Goal: Task Accomplishment & Management: Use online tool/utility

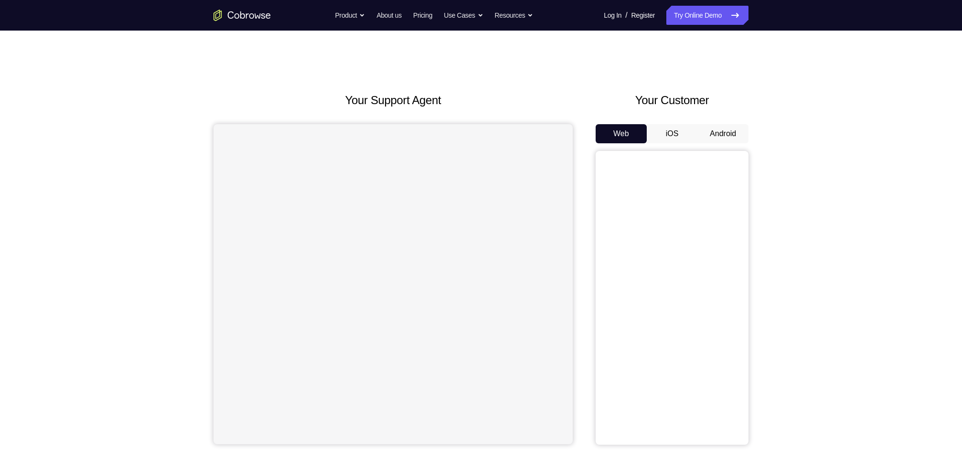
click at [736, 124] on button "Android" at bounding box center [722, 133] width 51 height 19
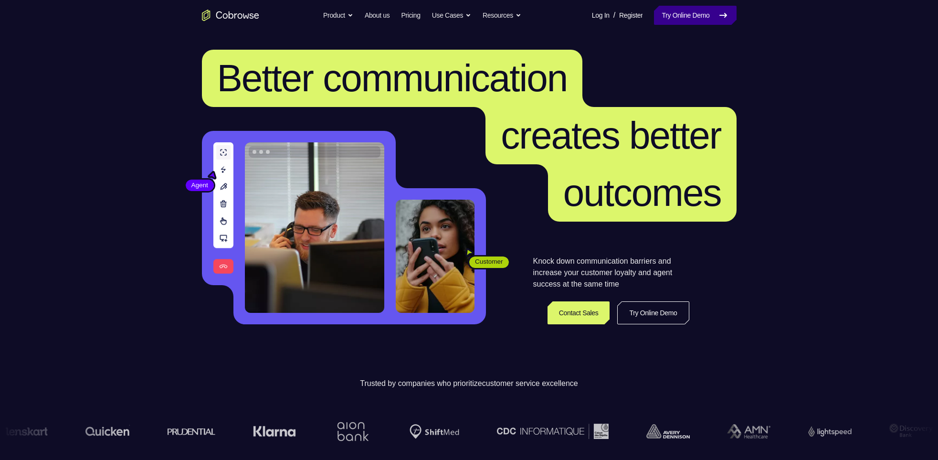
click at [683, 24] on link "Try Online Demo" at bounding box center [695, 15] width 82 height 19
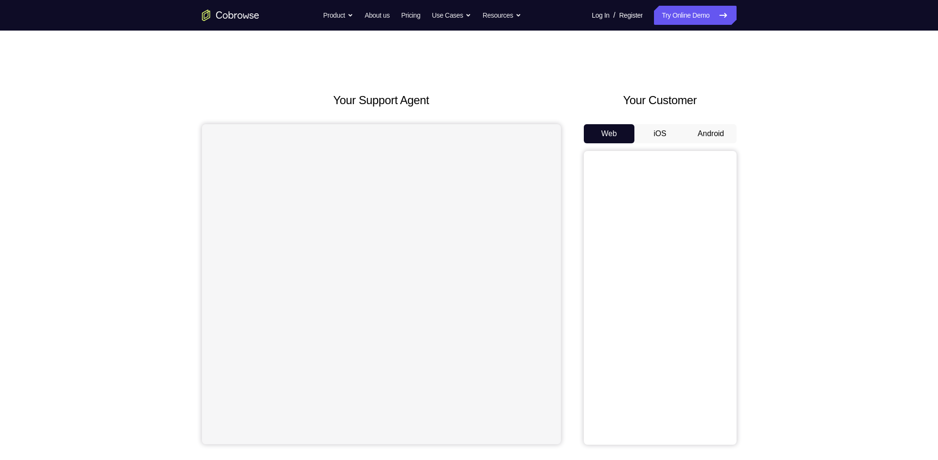
click at [699, 121] on div "Your Customer Web iOS Android" at bounding box center [660, 268] width 153 height 353
click at [700, 125] on button "Android" at bounding box center [711, 133] width 51 height 19
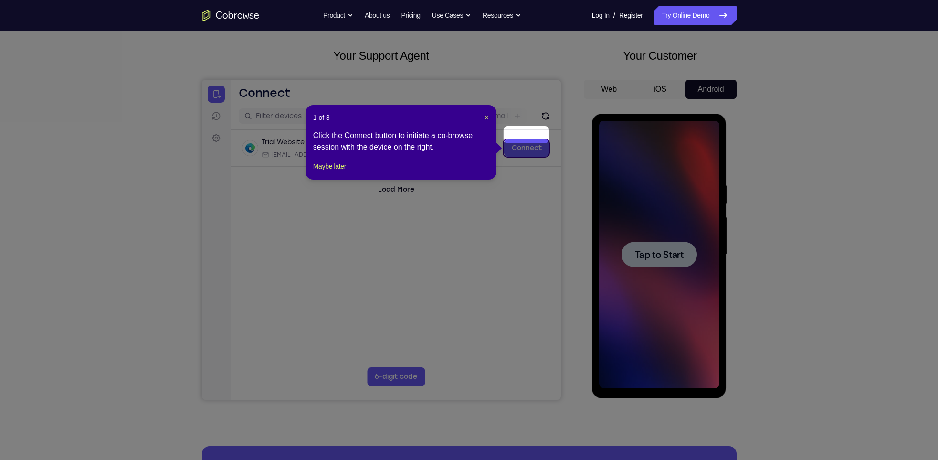
scroll to position [58, 0]
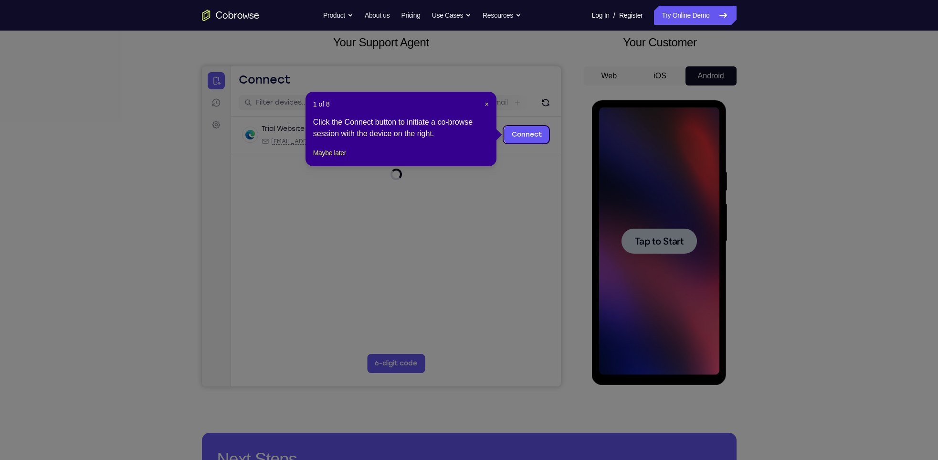
click at [488, 104] on div "1 of 8 × Click the Connect button to initiate a co-browse session with the devi…" at bounding box center [401, 129] width 191 height 74
click at [486, 104] on span "×" at bounding box center [487, 104] width 4 height 8
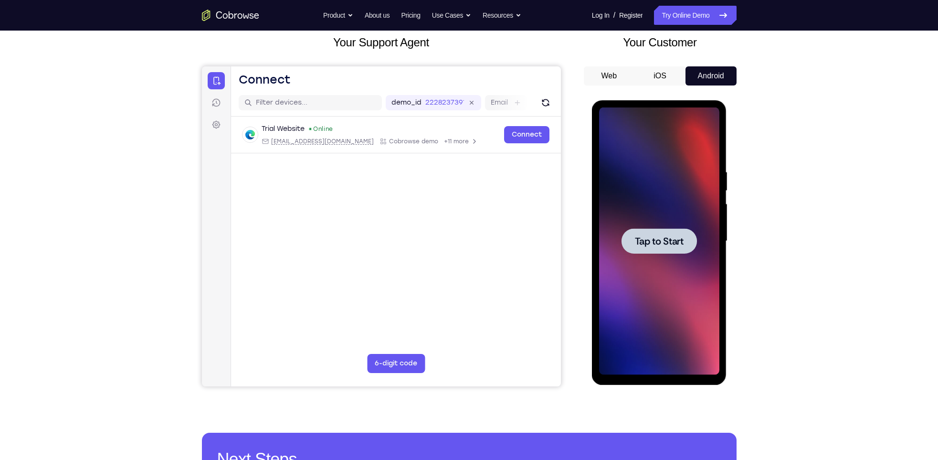
click at [721, 280] on div "Tap to Start" at bounding box center [659, 242] width 135 height 285
click at [676, 256] on div at bounding box center [659, 240] width 120 height 267
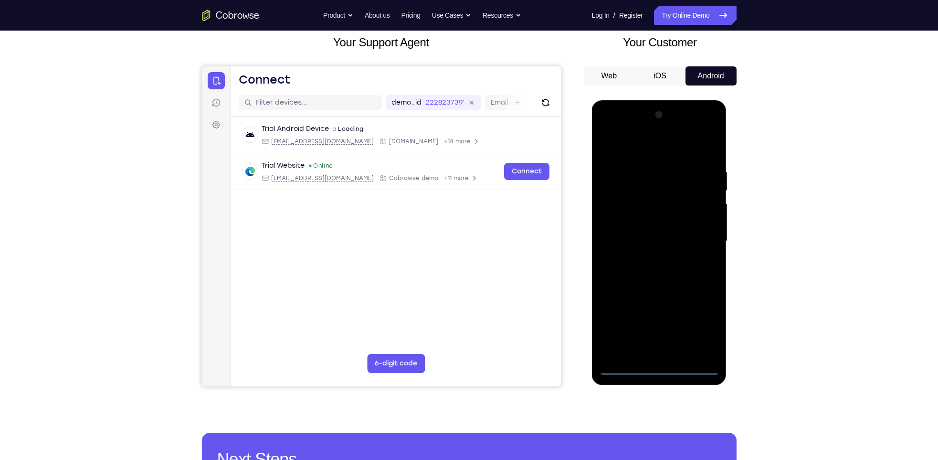
click at [659, 370] on div at bounding box center [659, 240] width 120 height 267
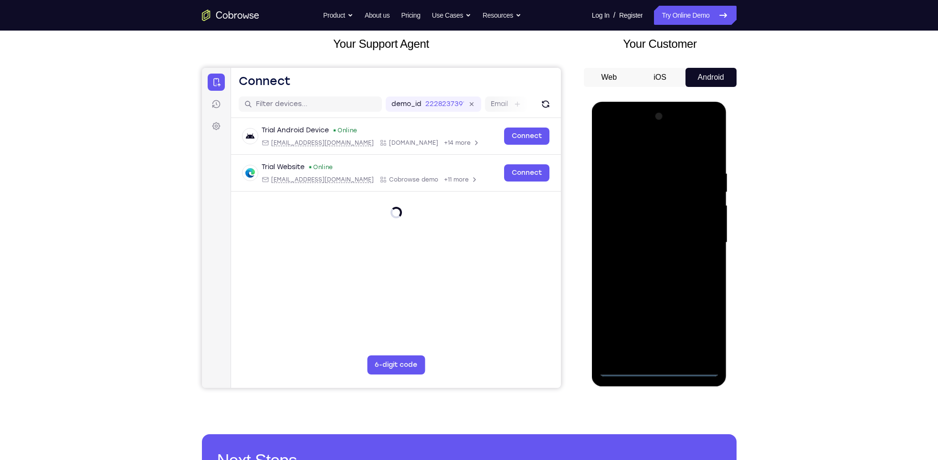
click at [700, 328] on div at bounding box center [659, 242] width 120 height 267
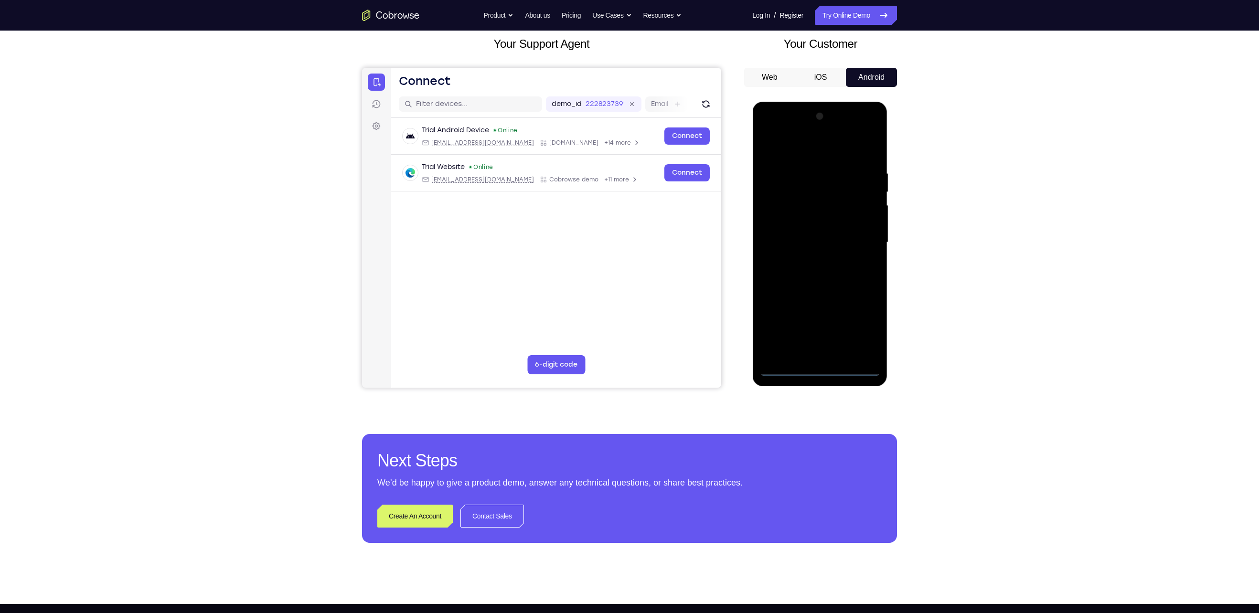
scroll to position [0, 0]
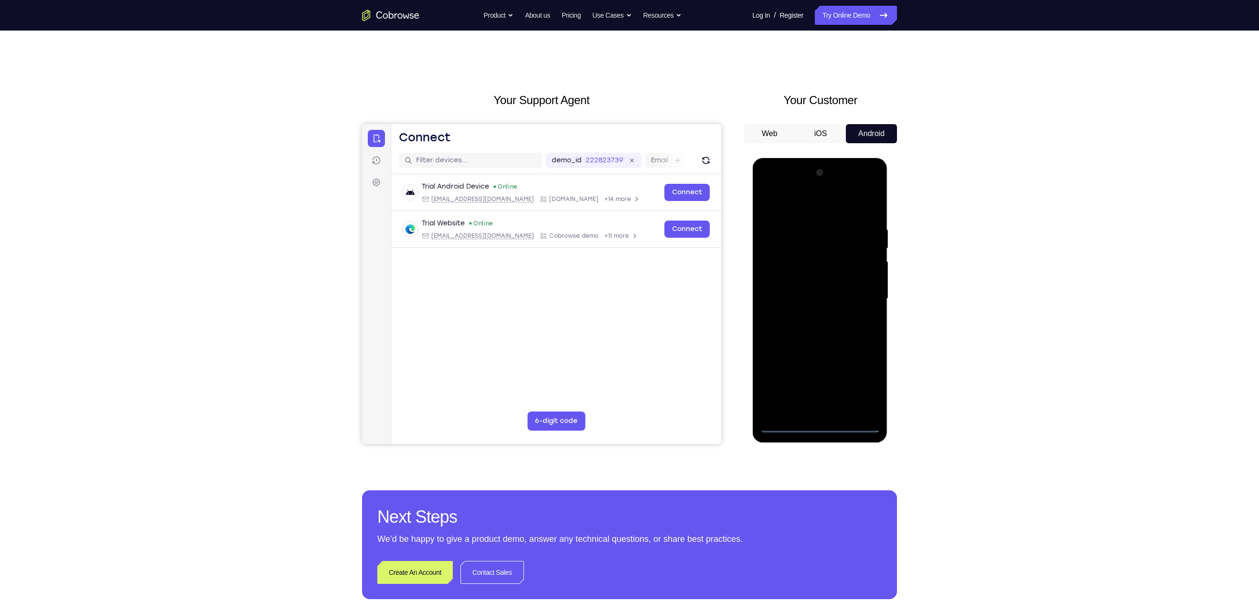
click at [792, 209] on div at bounding box center [819, 298] width 120 height 267
click at [860, 293] on div at bounding box center [819, 298] width 120 height 267
click at [803, 314] on div at bounding box center [819, 298] width 120 height 267
click at [810, 289] on div at bounding box center [819, 298] width 120 height 267
click at [808, 282] on div at bounding box center [819, 298] width 120 height 267
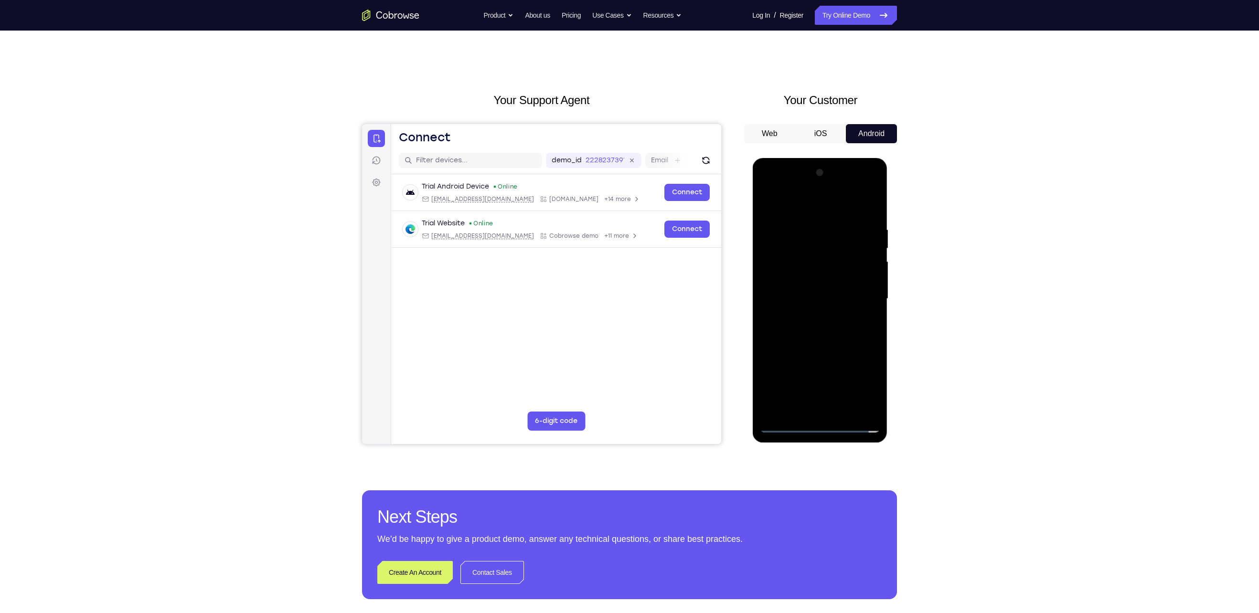
click at [811, 296] on div at bounding box center [819, 298] width 120 height 267
click at [818, 336] on div at bounding box center [819, 298] width 120 height 267
click at [823, 347] on div at bounding box center [819, 298] width 120 height 267
click at [843, 414] on div at bounding box center [819, 298] width 120 height 267
click at [826, 350] on div at bounding box center [819, 298] width 120 height 267
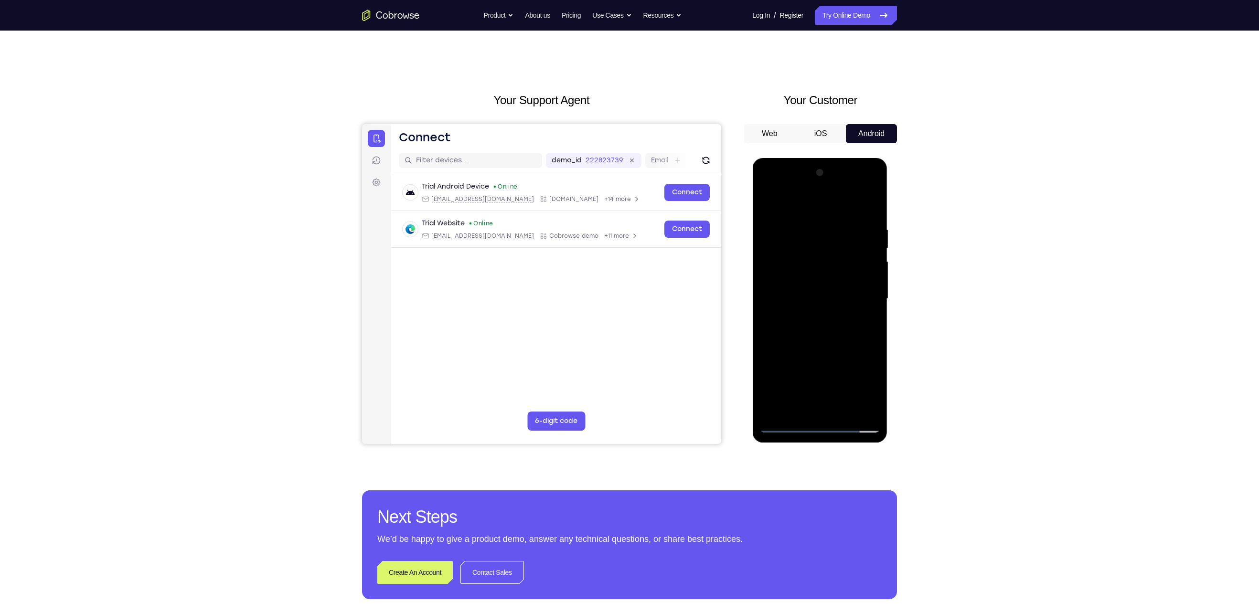
click at [826, 287] on div at bounding box center [819, 298] width 120 height 267
click at [797, 407] on div at bounding box center [819, 298] width 120 height 267
click at [869, 393] on div at bounding box center [819, 298] width 120 height 267
click at [793, 324] on div at bounding box center [819, 298] width 120 height 267
click at [791, 322] on div at bounding box center [819, 298] width 120 height 267
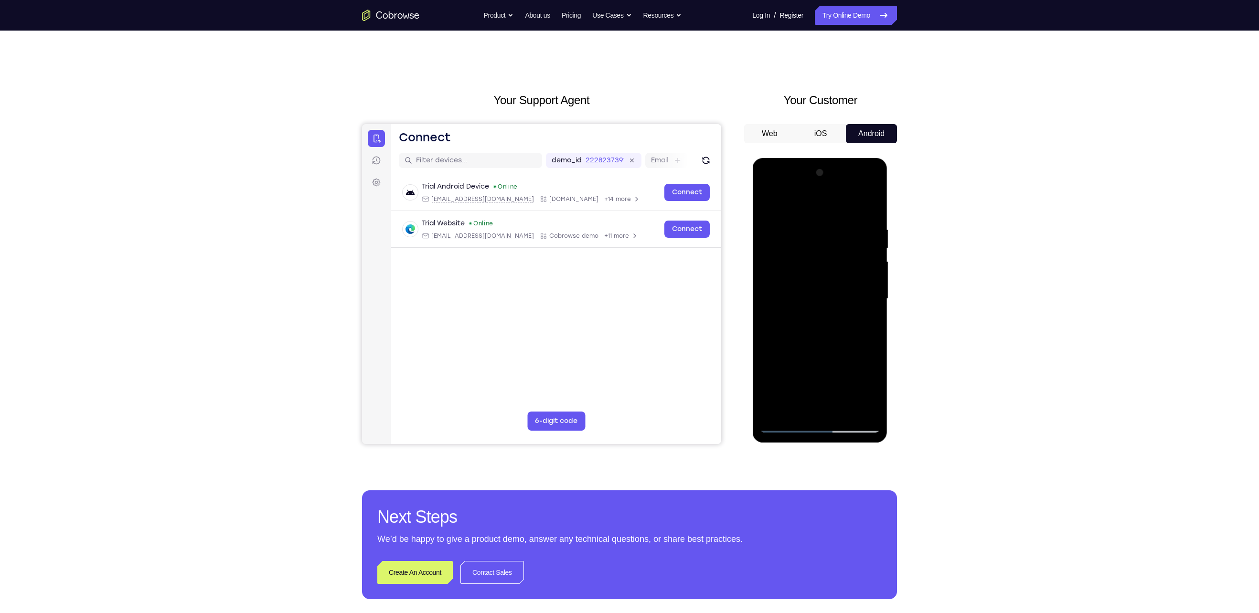
click at [787, 324] on div at bounding box center [819, 298] width 120 height 267
click at [767, 207] on div at bounding box center [819, 298] width 120 height 267
click at [771, 204] on div at bounding box center [819, 298] width 120 height 267
click at [814, 323] on div at bounding box center [819, 298] width 120 height 267
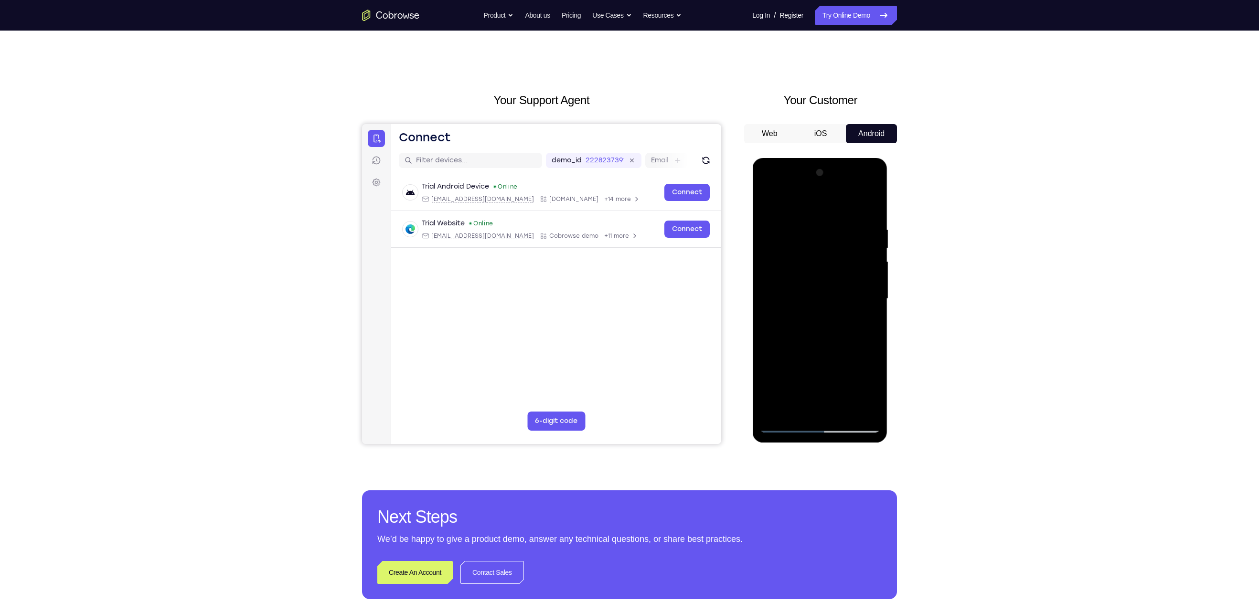
click at [805, 224] on div at bounding box center [819, 298] width 120 height 267
click at [764, 314] on div at bounding box center [819, 298] width 120 height 267
click at [870, 307] on div at bounding box center [819, 298] width 120 height 267
click at [869, 313] on div at bounding box center [819, 298] width 120 height 267
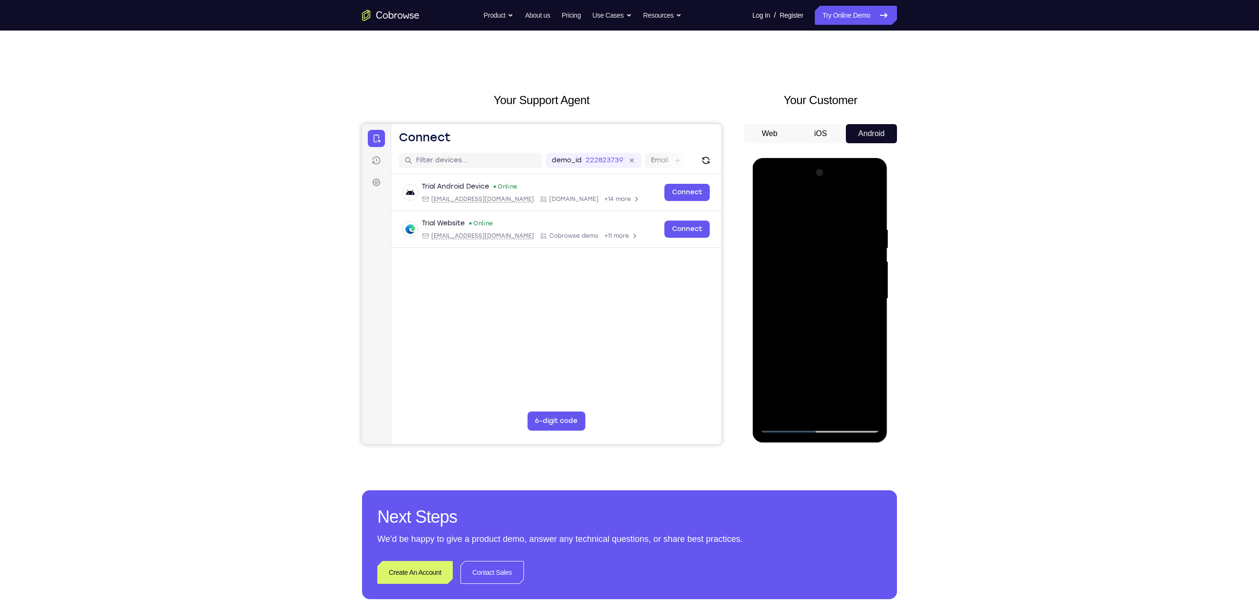
click at [869, 313] on div at bounding box center [819, 298] width 120 height 267
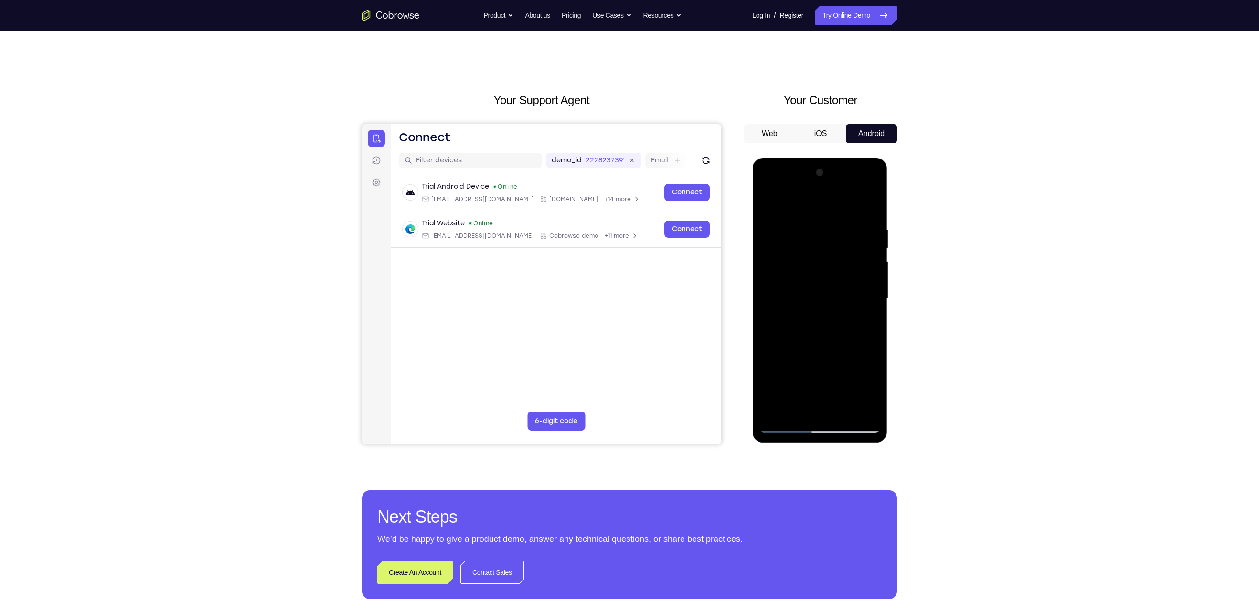
click at [869, 313] on div at bounding box center [819, 298] width 120 height 267
click at [869, 309] on div at bounding box center [819, 298] width 120 height 267
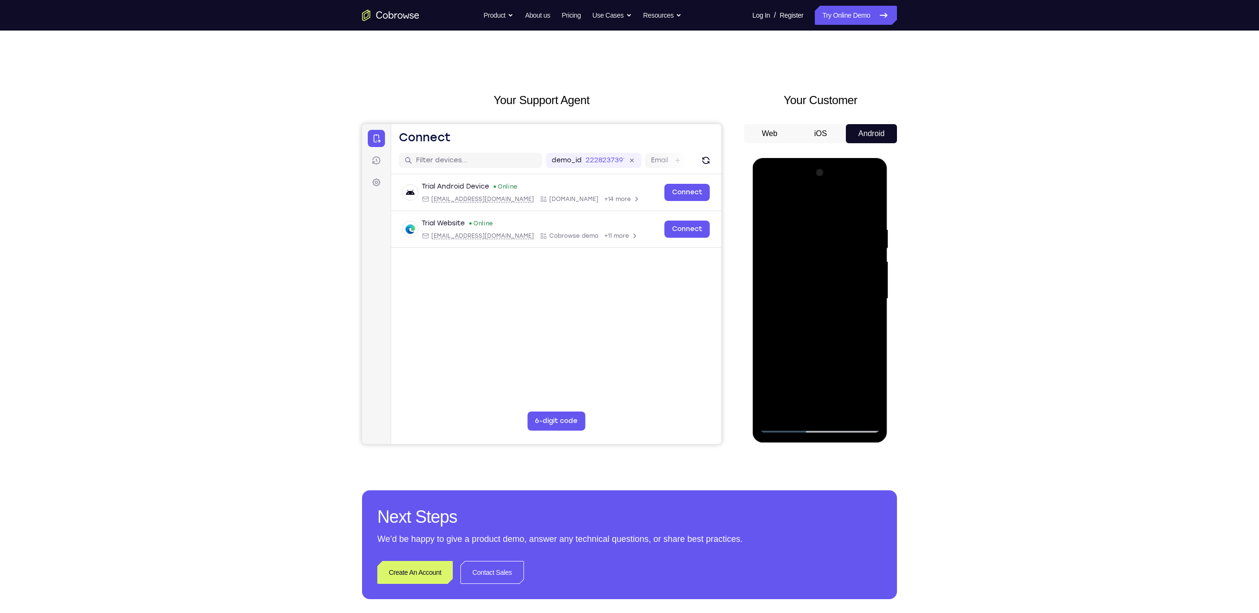
click at [869, 291] on div at bounding box center [819, 298] width 120 height 267
click at [869, 204] on div at bounding box center [819, 298] width 120 height 267
drag, startPoint x: 821, startPoint y: 355, endPoint x: 823, endPoint y: 313, distance: 42.0
click at [823, 313] on div at bounding box center [819, 298] width 120 height 267
click at [881, 306] on div at bounding box center [819, 300] width 135 height 285
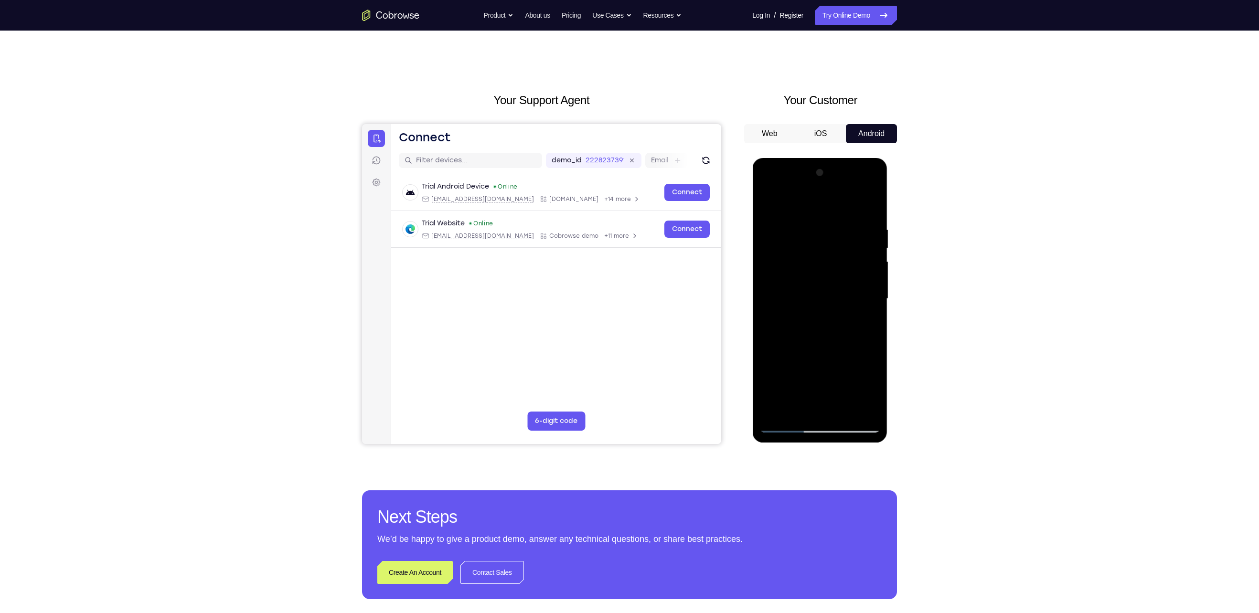
click at [870, 304] on div at bounding box center [819, 298] width 120 height 267
drag, startPoint x: 812, startPoint y: 367, endPoint x: 818, endPoint y: 243, distance: 124.7
click at [818, 243] on div at bounding box center [819, 298] width 120 height 267
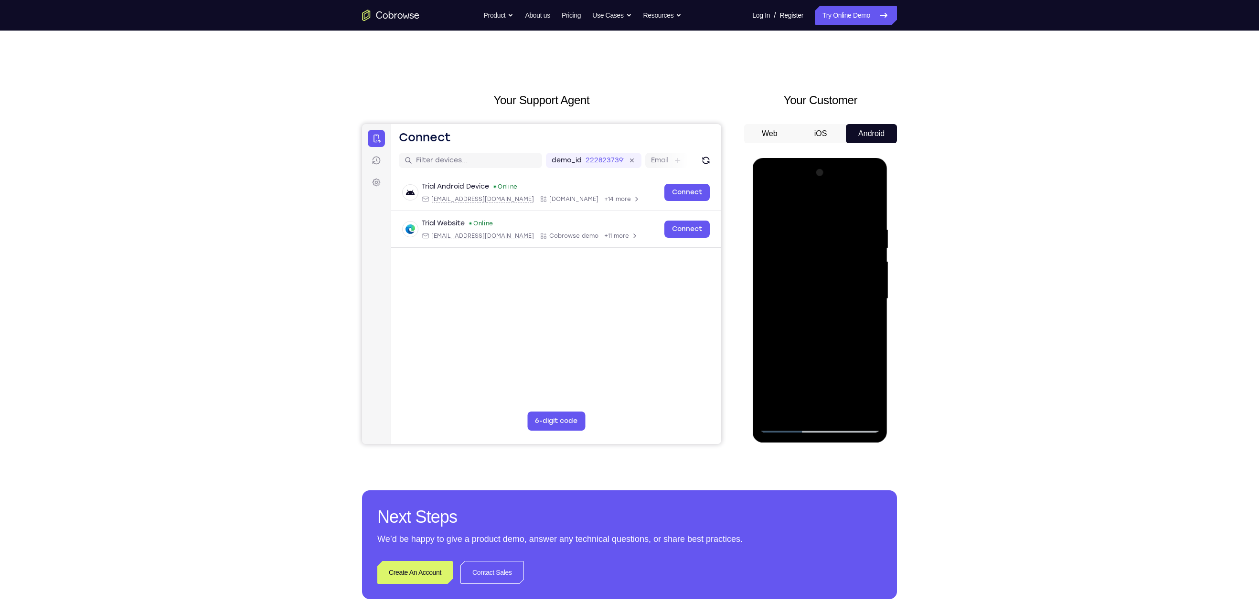
click at [839, 410] on div at bounding box center [819, 298] width 120 height 267
click at [807, 327] on div at bounding box center [819, 298] width 120 height 267
click at [840, 390] on div at bounding box center [819, 298] width 120 height 267
click at [828, 270] on div at bounding box center [819, 298] width 120 height 267
drag, startPoint x: 853, startPoint y: 249, endPoint x: 837, endPoint y: 393, distance: 144.2
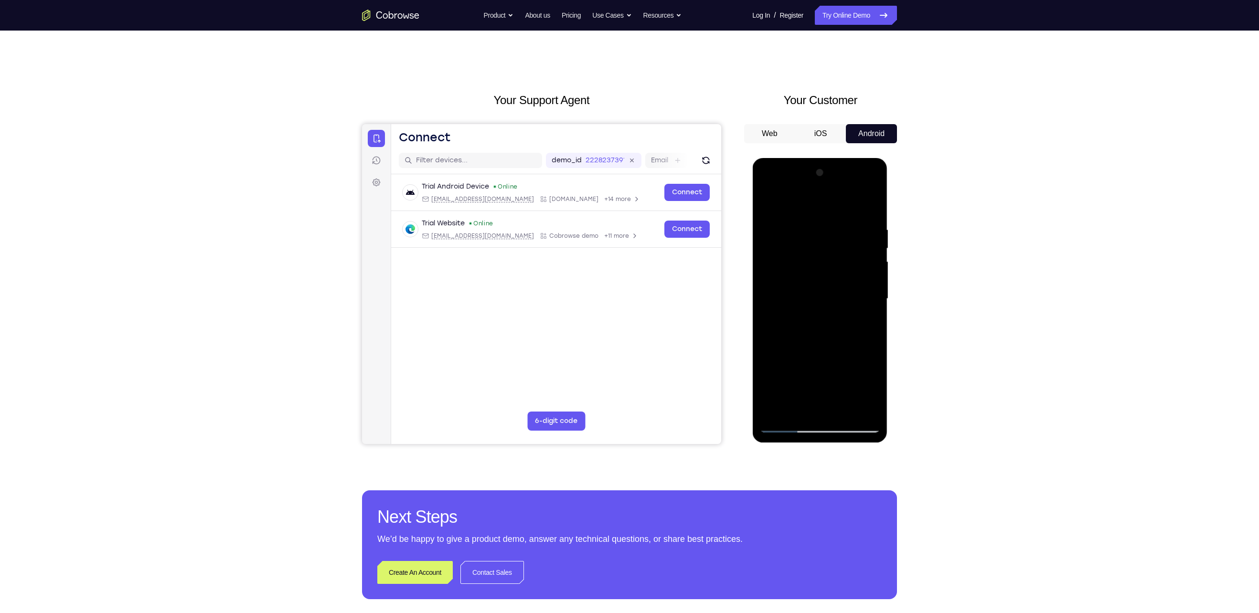
click at [837, 393] on div at bounding box center [819, 298] width 120 height 267
drag, startPoint x: 843, startPoint y: 264, endPoint x: 828, endPoint y: 399, distance: 135.9
click at [828, 399] on div at bounding box center [819, 298] width 120 height 267
click at [823, 368] on div at bounding box center [819, 298] width 120 height 267
drag, startPoint x: 849, startPoint y: 271, endPoint x: 847, endPoint y: 227, distance: 43.5
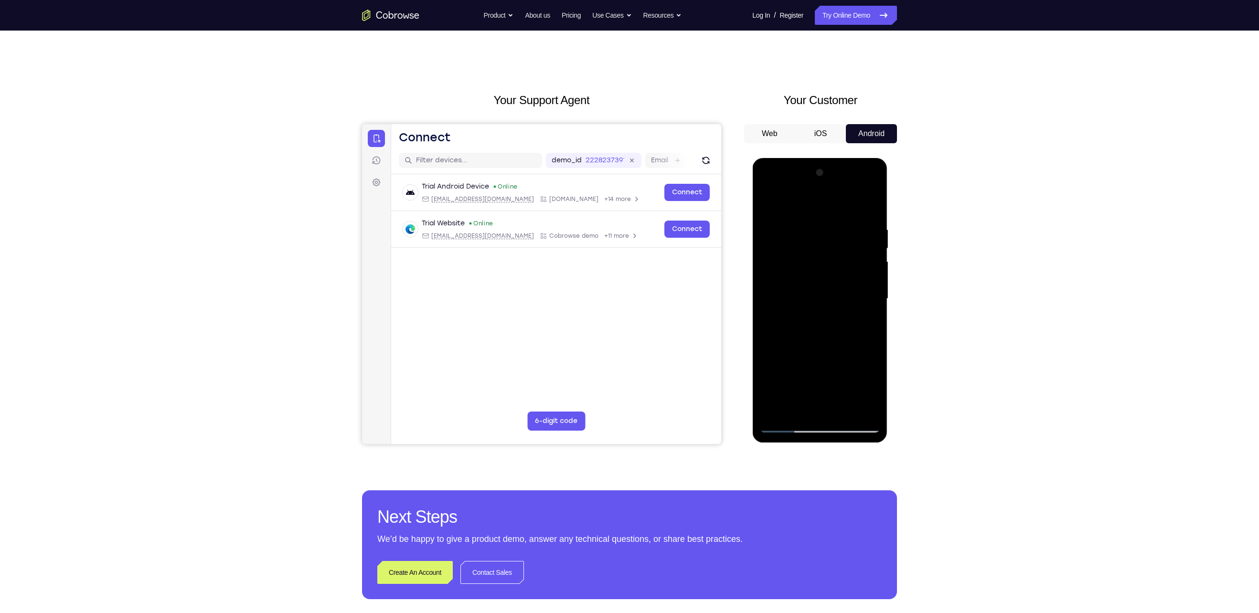
click at [847, 227] on div at bounding box center [819, 298] width 120 height 267
click at [785, 325] on div at bounding box center [819, 298] width 120 height 267
drag, startPoint x: 843, startPoint y: 242, endPoint x: 831, endPoint y: 296, distance: 55.6
click at [831, 296] on div at bounding box center [819, 298] width 120 height 267
click at [773, 319] on div at bounding box center [819, 298] width 120 height 267
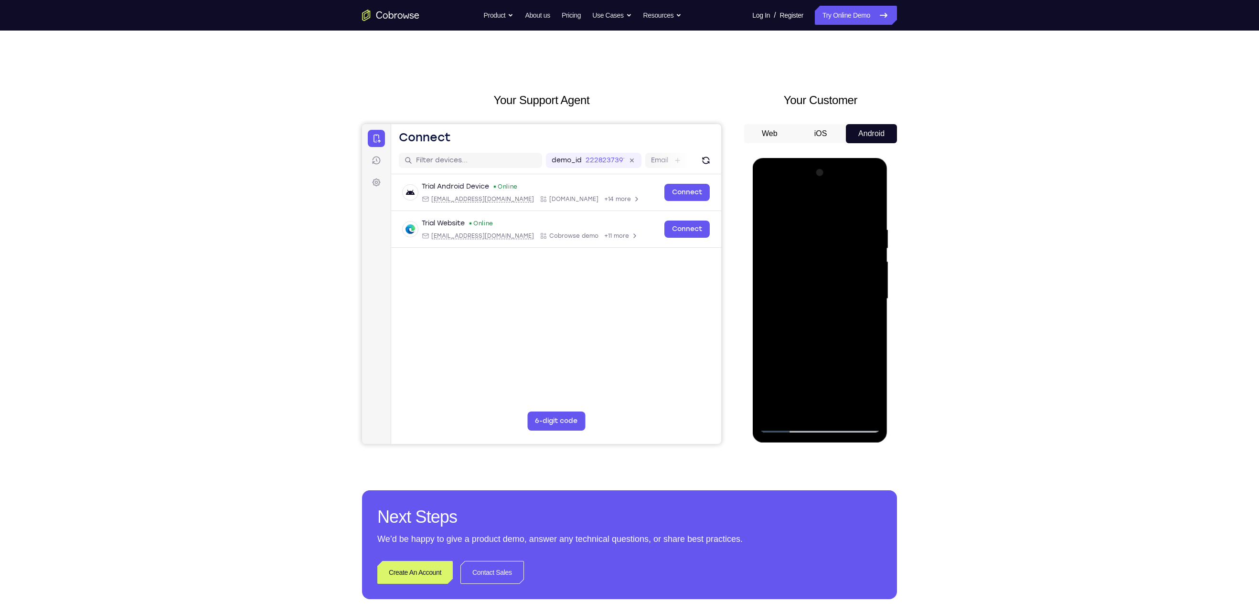
click at [874, 284] on div at bounding box center [819, 298] width 120 height 267
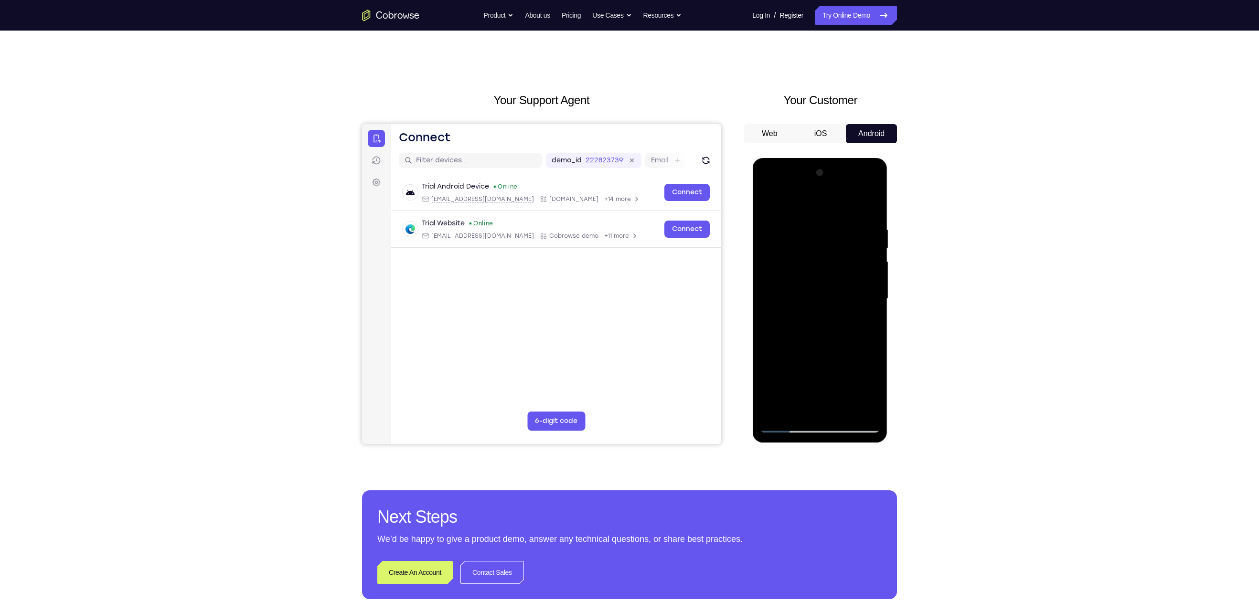
click at [874, 284] on div at bounding box center [819, 298] width 120 height 267
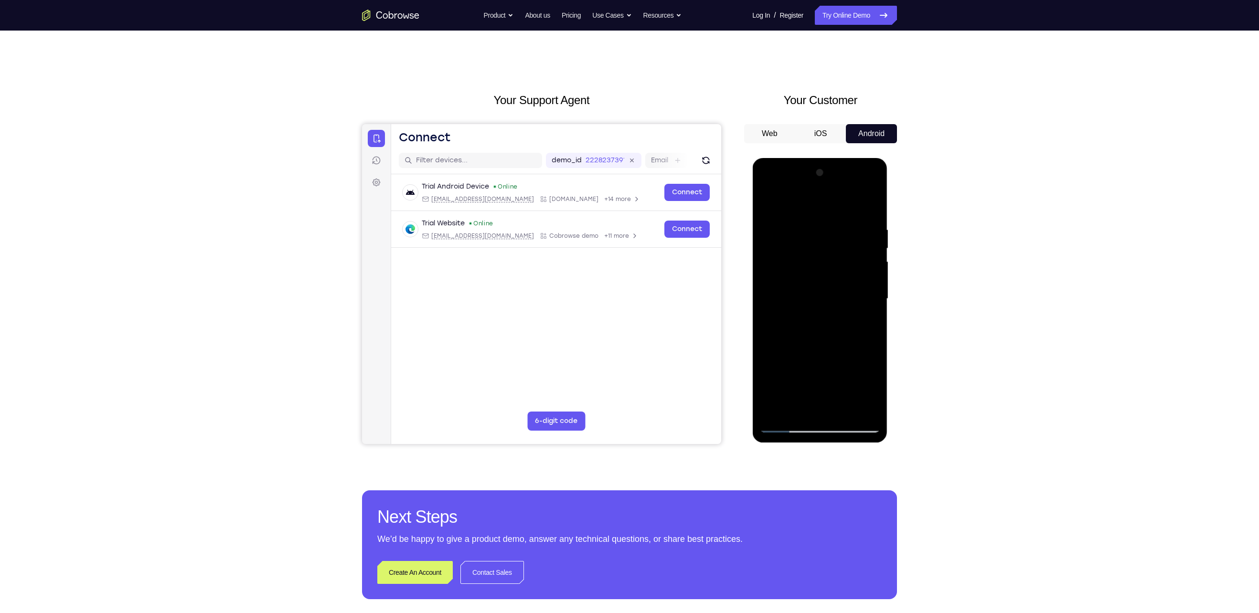
click at [874, 284] on div at bounding box center [819, 298] width 120 height 267
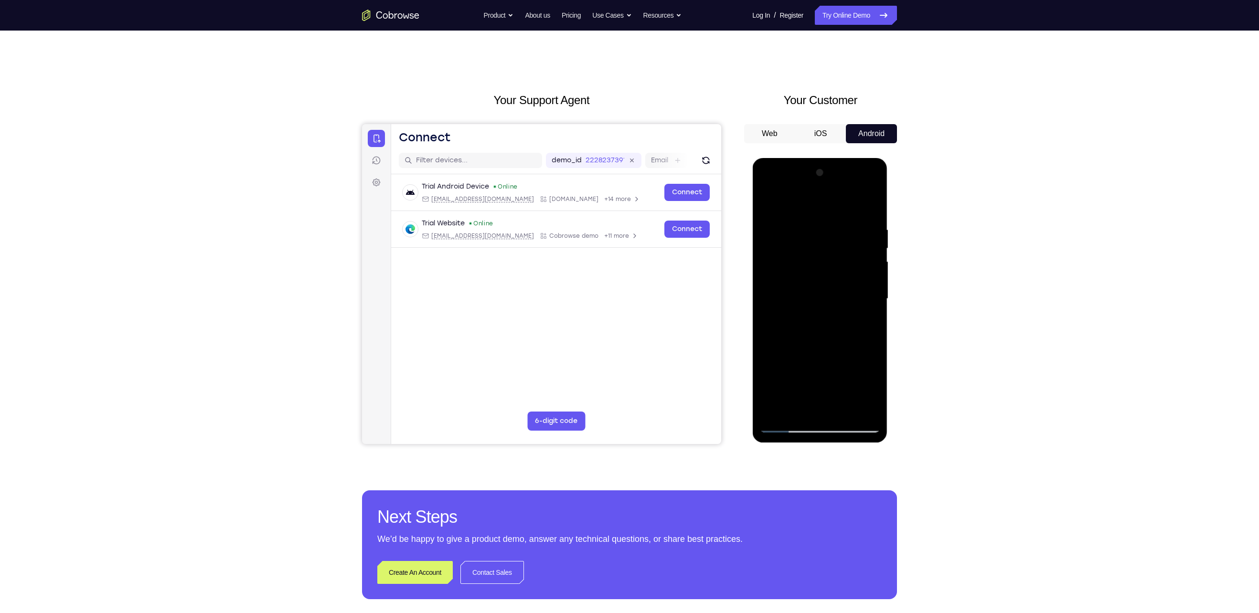
click at [874, 284] on div at bounding box center [819, 298] width 120 height 267
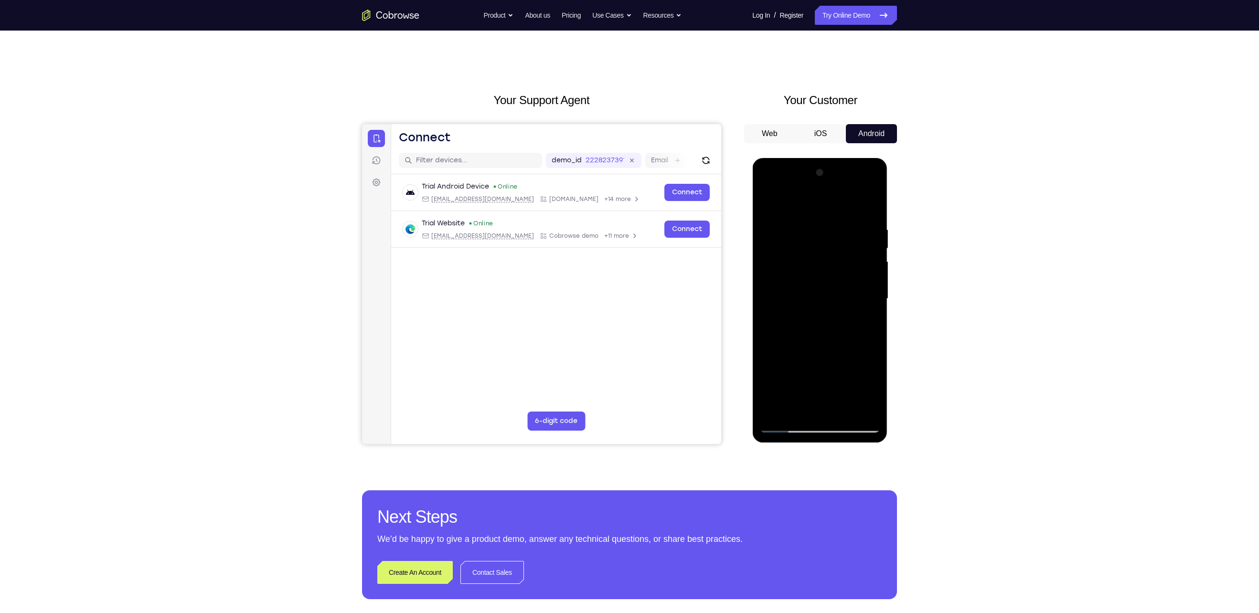
click at [874, 284] on div at bounding box center [819, 298] width 120 height 267
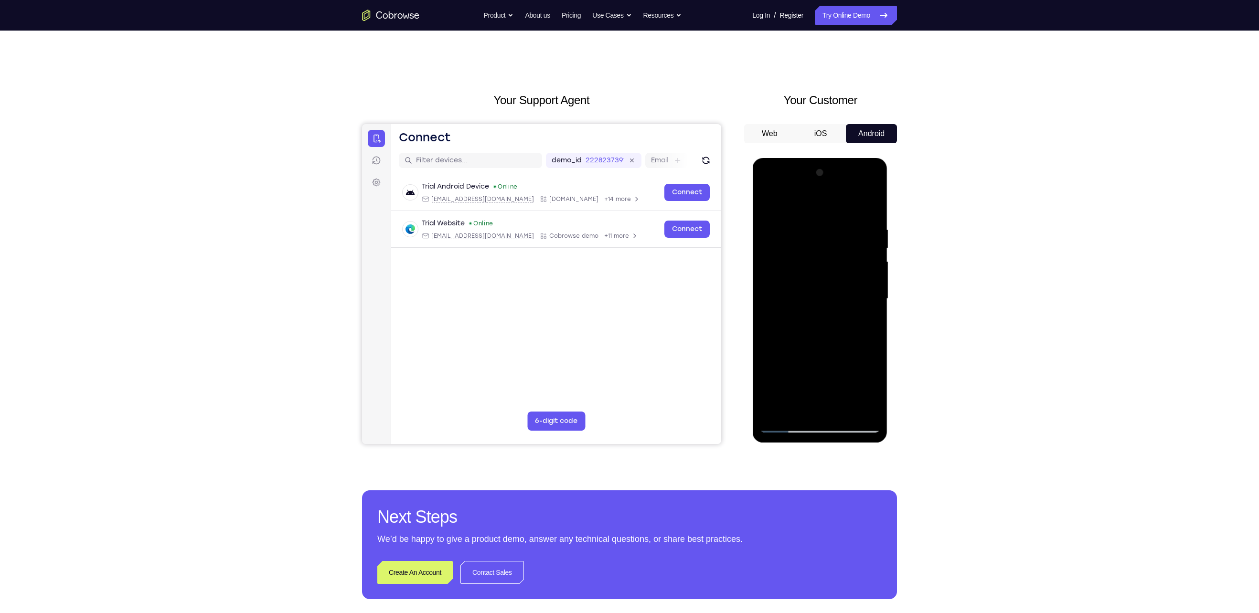
click at [874, 284] on div at bounding box center [819, 298] width 120 height 267
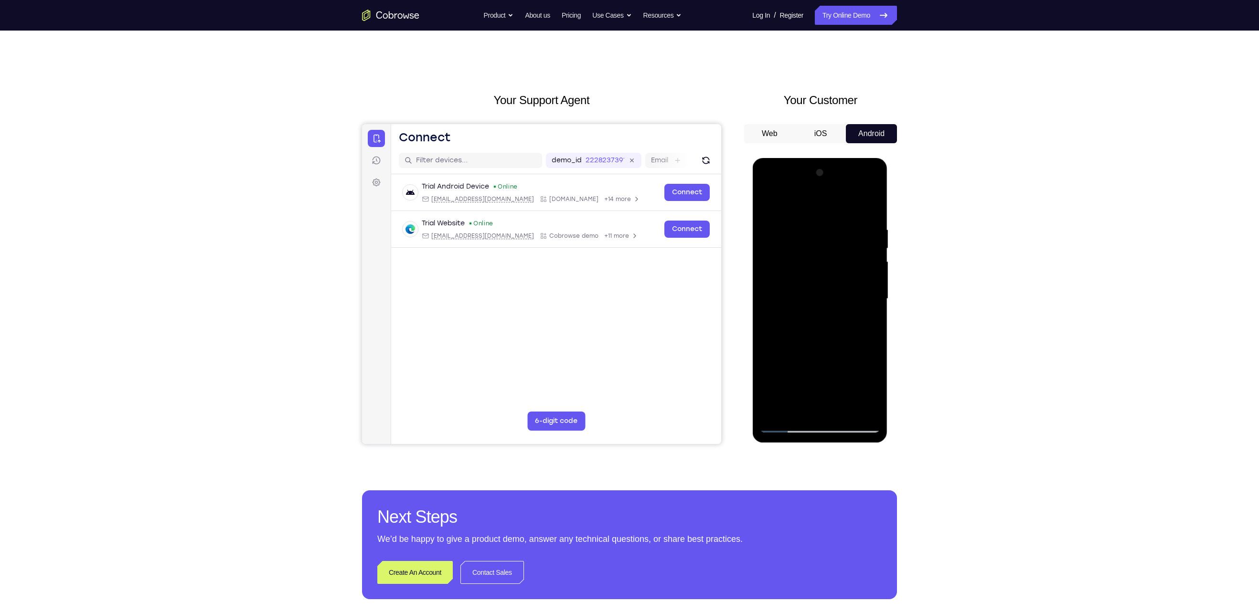
click at [874, 284] on div at bounding box center [819, 298] width 120 height 267
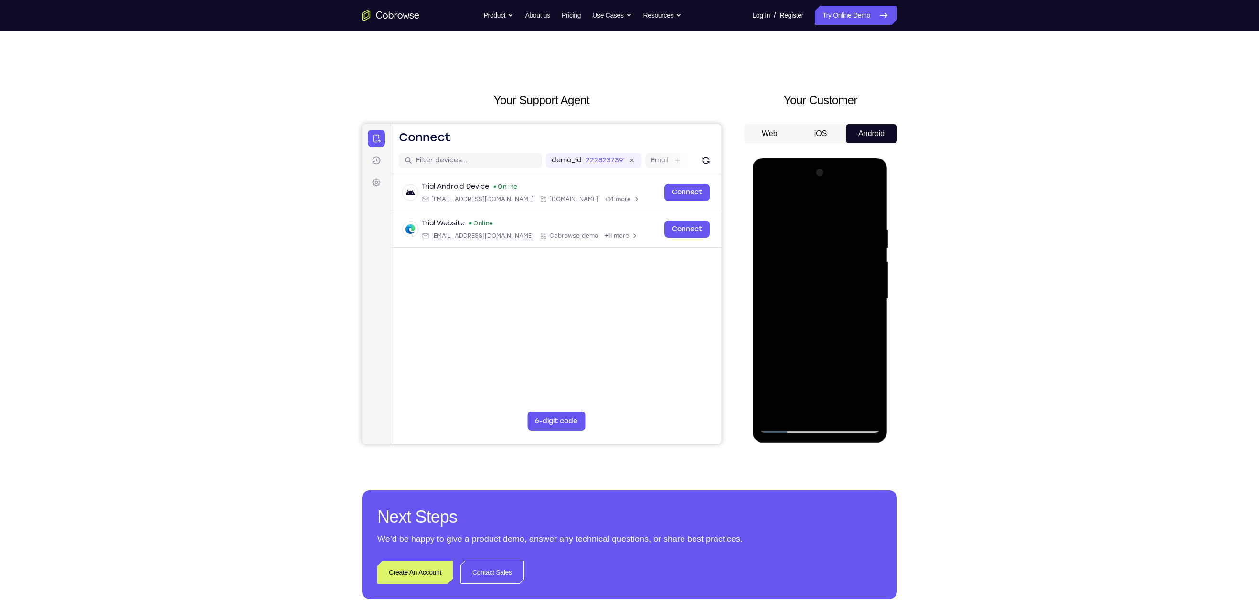
click at [874, 284] on div at bounding box center [819, 298] width 120 height 267
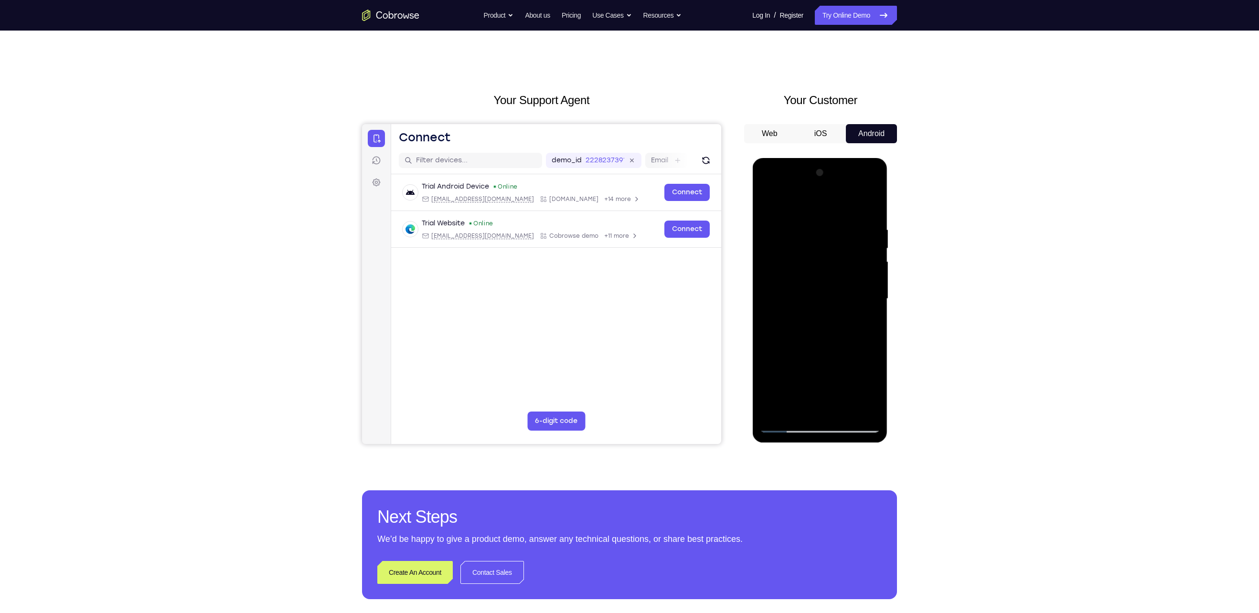
click at [874, 284] on div at bounding box center [819, 298] width 120 height 267
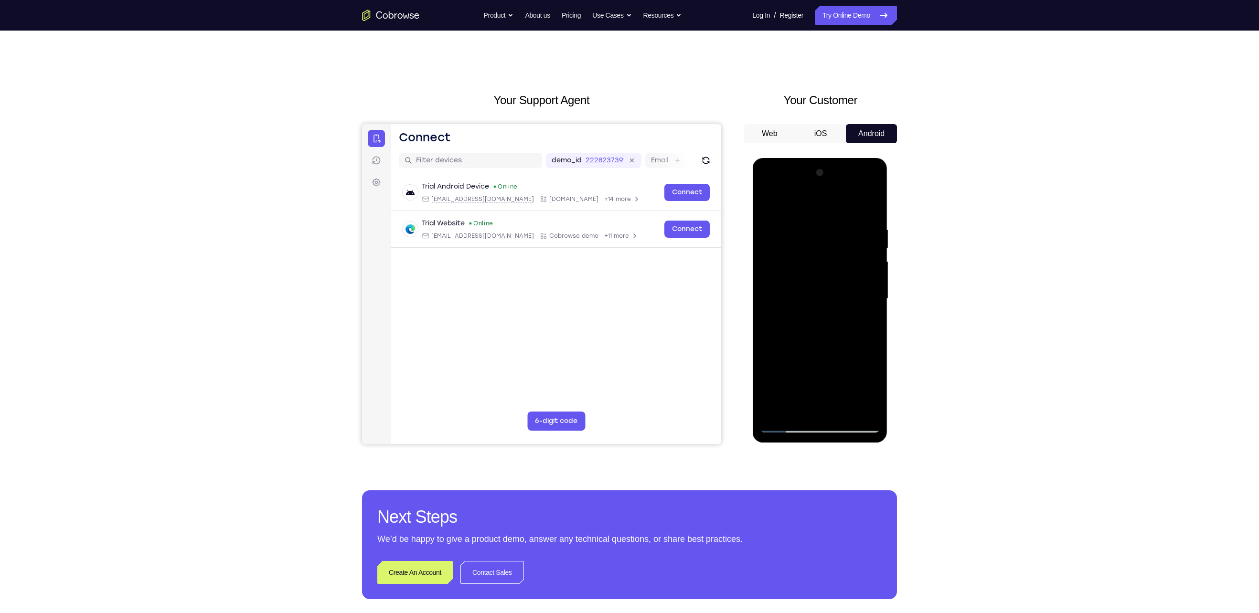
click at [874, 284] on div at bounding box center [819, 298] width 120 height 267
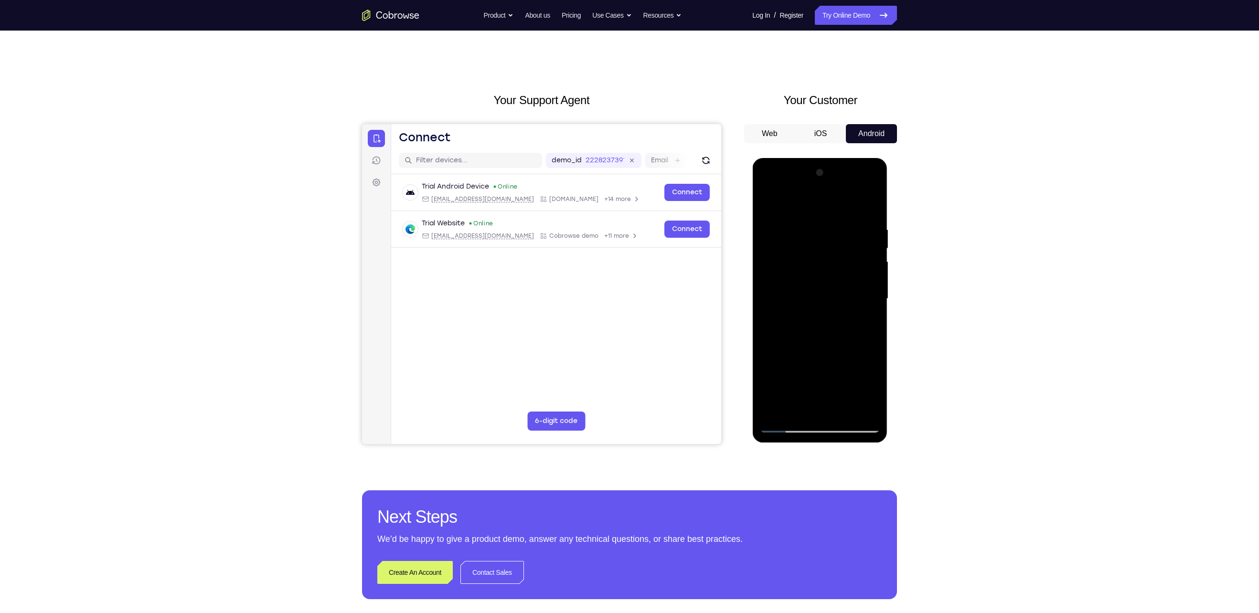
click at [874, 284] on div at bounding box center [819, 298] width 120 height 267
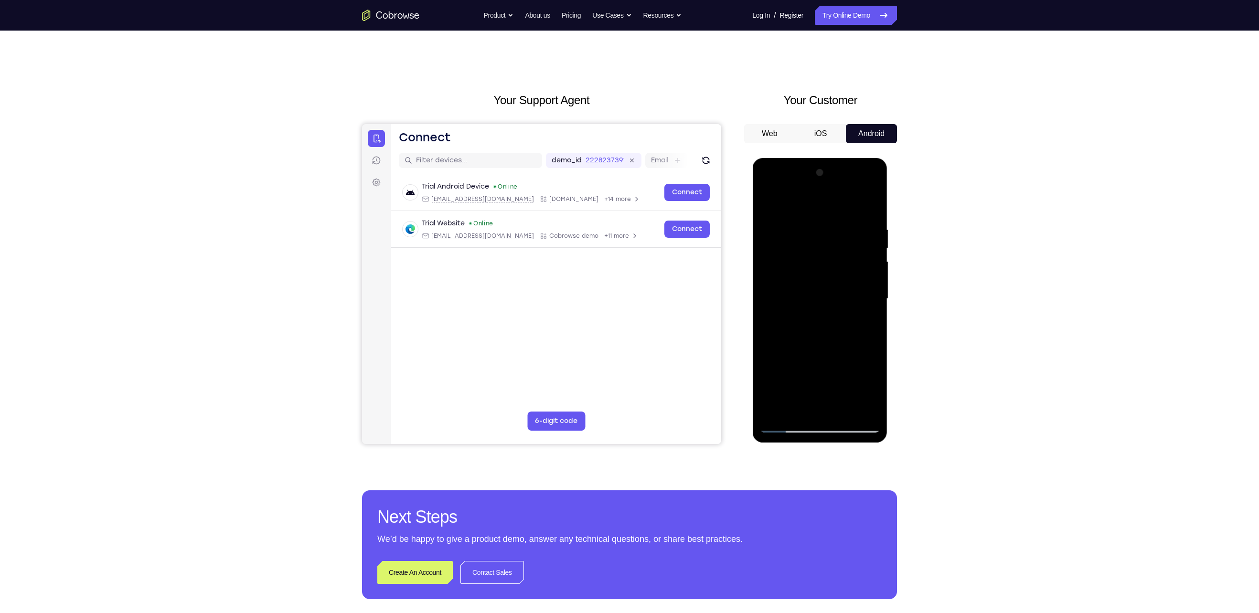
click at [874, 284] on div at bounding box center [819, 298] width 120 height 267
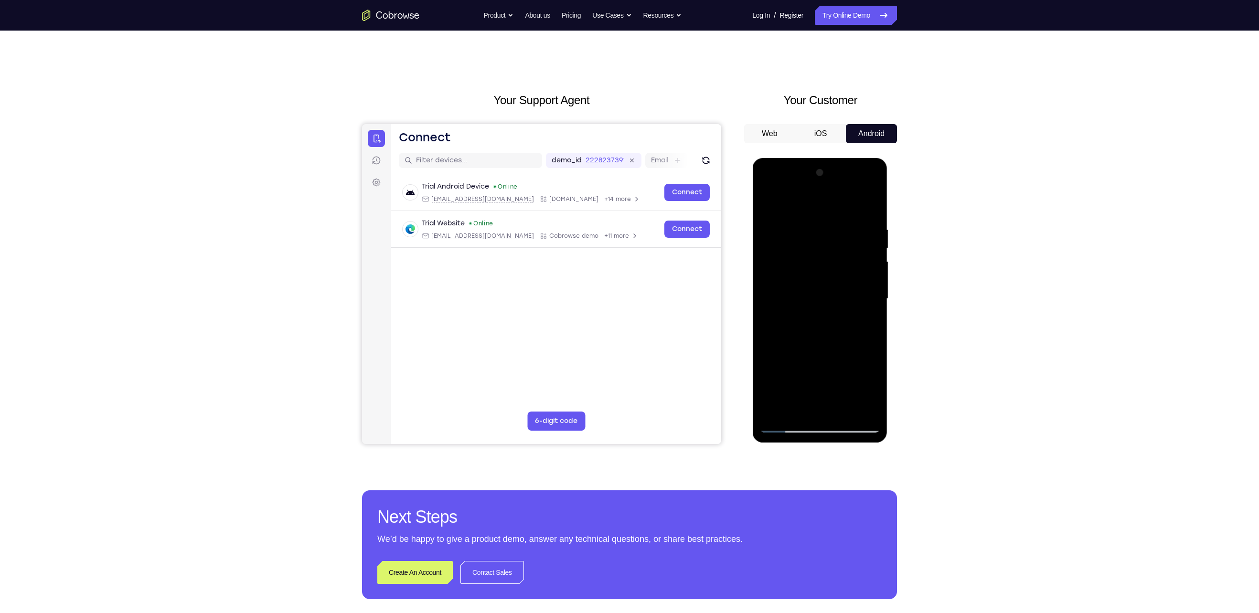
click at [874, 284] on div at bounding box center [819, 298] width 120 height 267
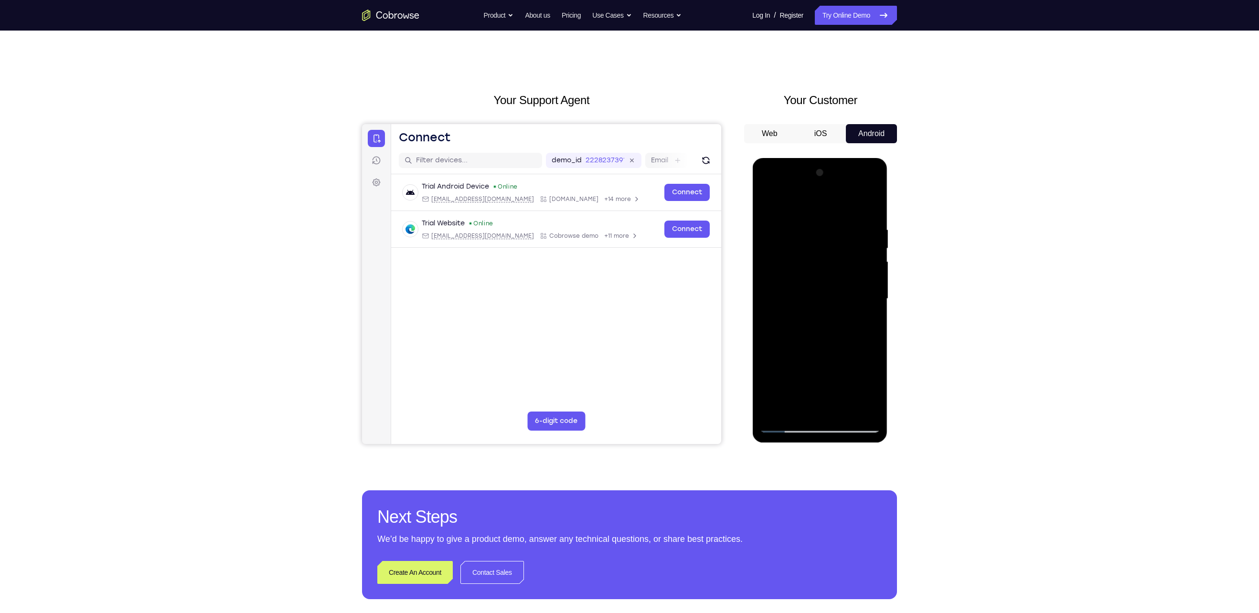
click at [874, 284] on div at bounding box center [819, 298] width 120 height 267
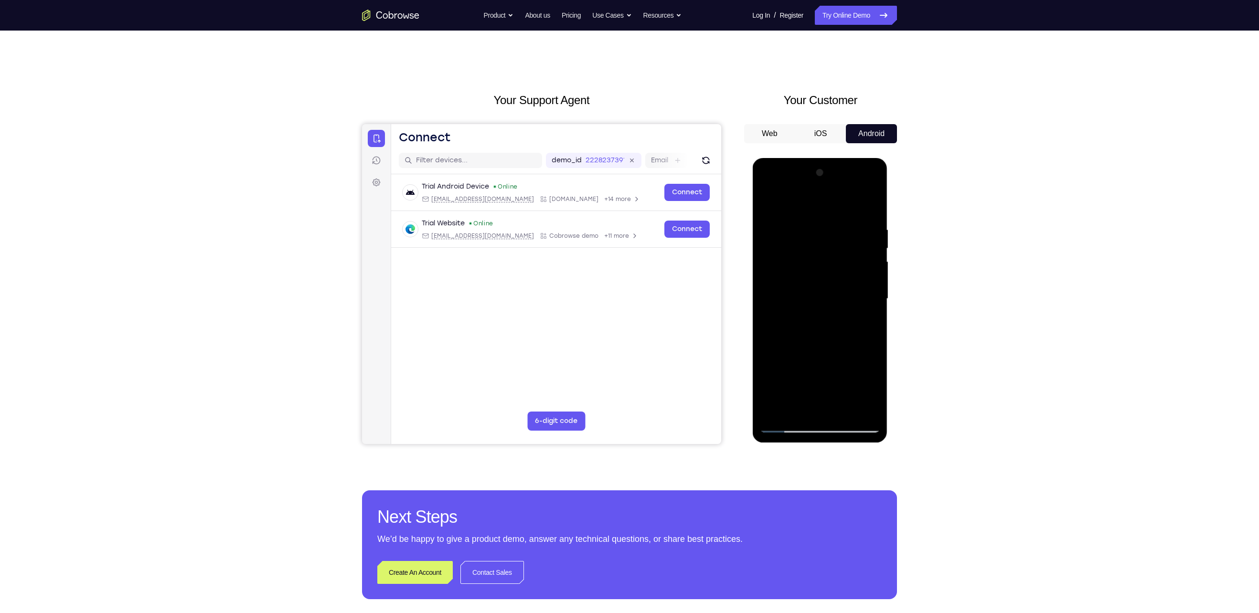
click at [874, 284] on div at bounding box center [819, 298] width 120 height 267
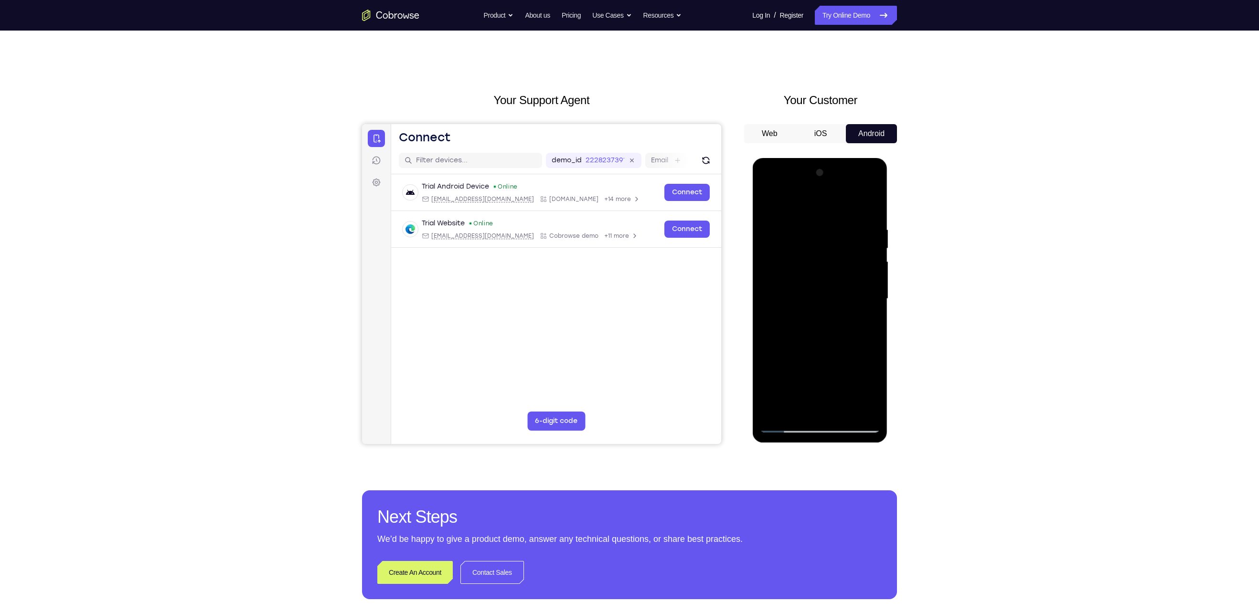
click at [874, 284] on div at bounding box center [819, 298] width 120 height 267
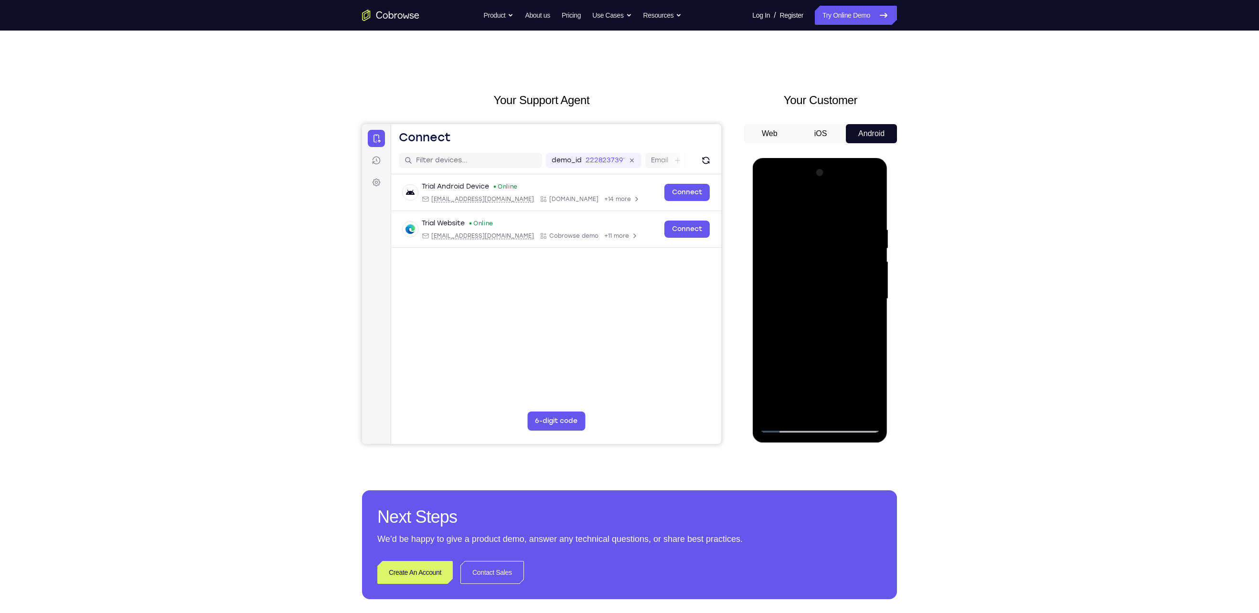
drag, startPoint x: 791, startPoint y: 291, endPoint x: 961, endPoint y: 284, distance: 170.1
click at [888, 284] on html "Online web based iOS Simulators and Android Emulators. Run iPhone, iPad, Mobile…" at bounding box center [820, 301] width 136 height 287
click at [871, 288] on div at bounding box center [819, 298] width 120 height 267
click at [871, 294] on div at bounding box center [819, 298] width 120 height 267
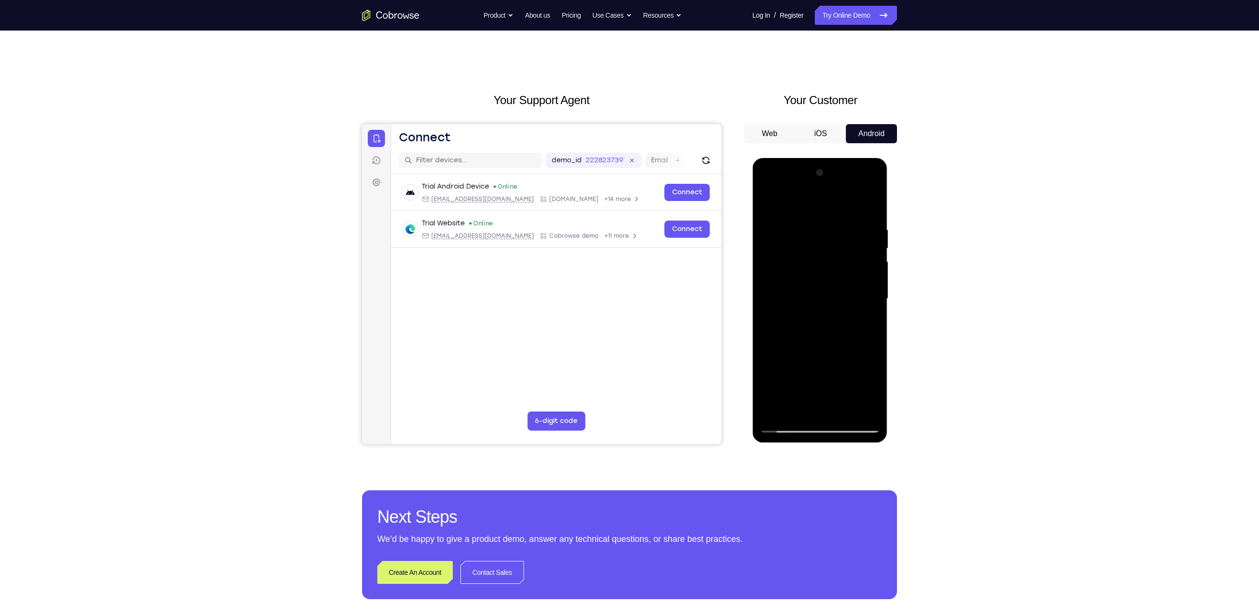
click at [871, 294] on div at bounding box center [819, 298] width 120 height 267
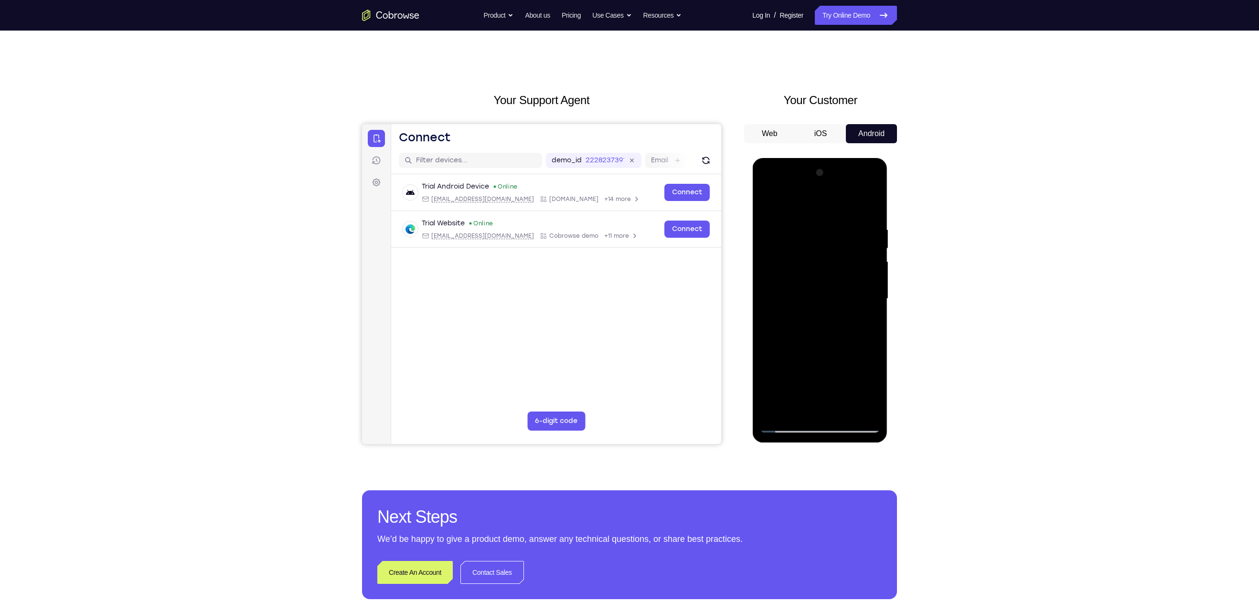
click at [871, 294] on div at bounding box center [819, 298] width 120 height 267
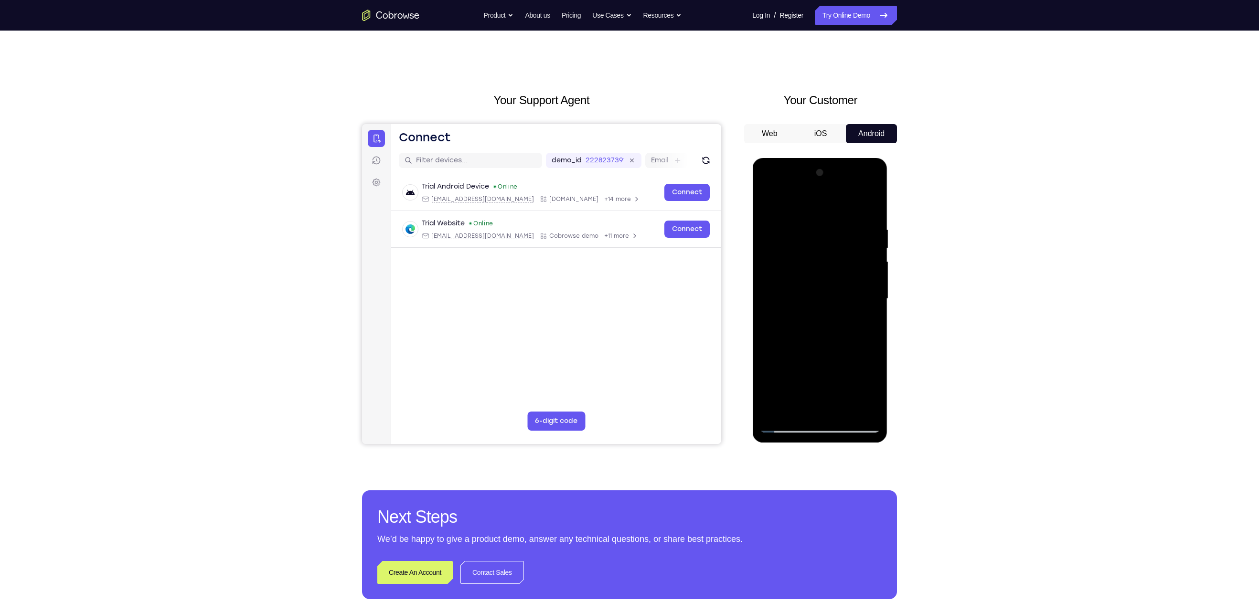
click at [871, 294] on div at bounding box center [819, 298] width 120 height 267
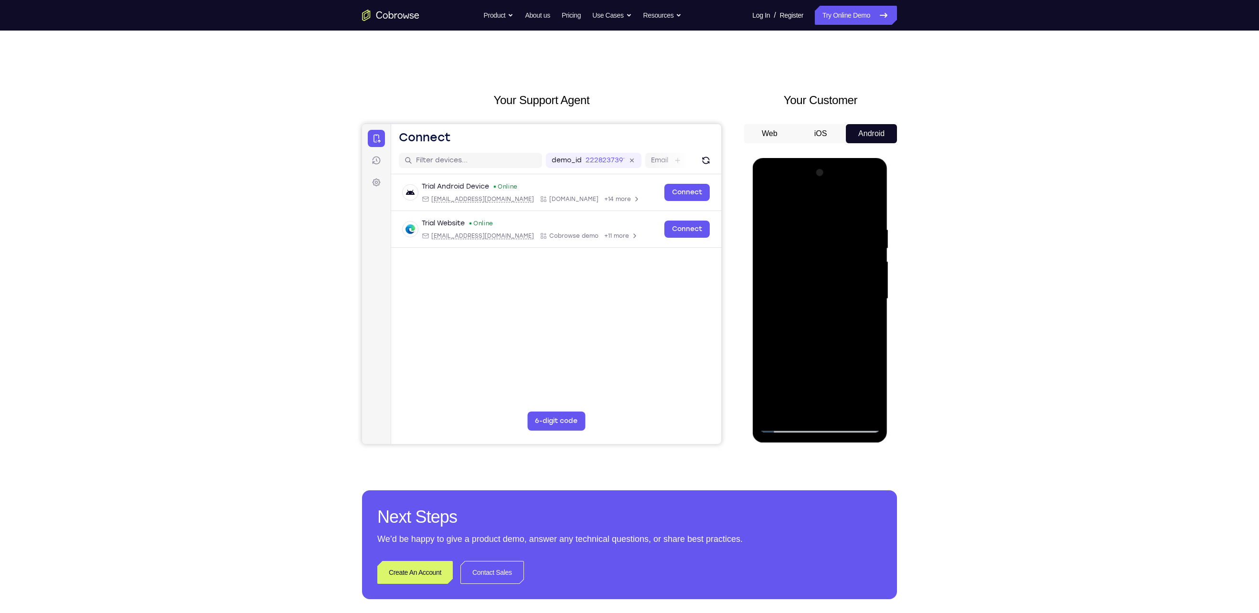
click at [871, 294] on div at bounding box center [819, 298] width 120 height 267
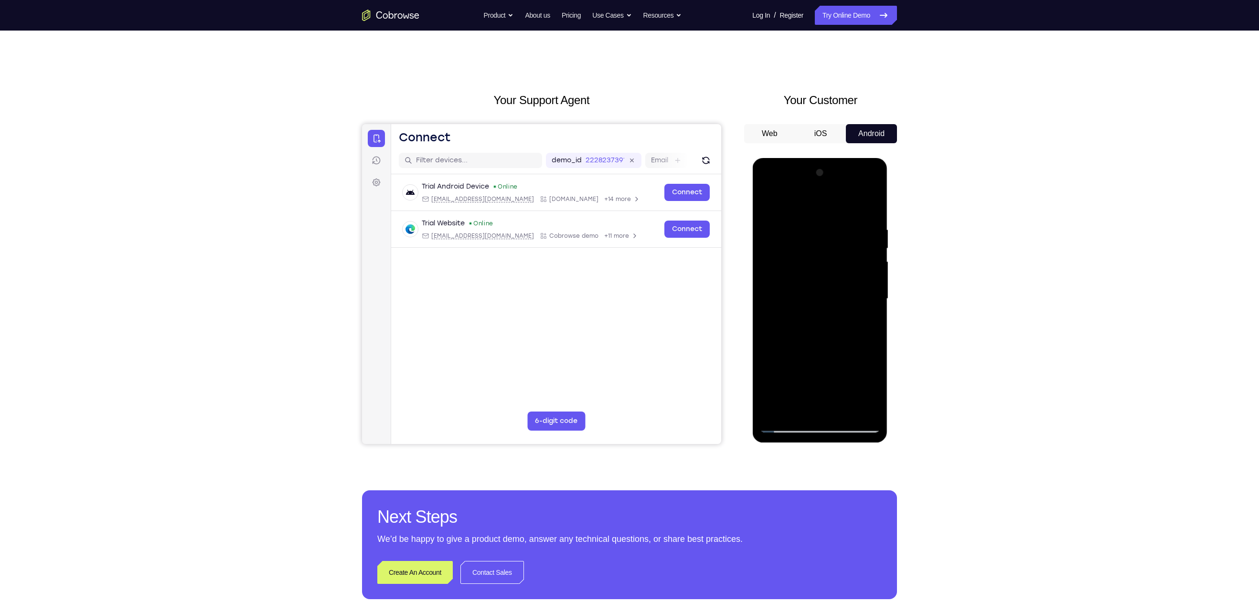
click at [871, 294] on div at bounding box center [819, 298] width 120 height 267
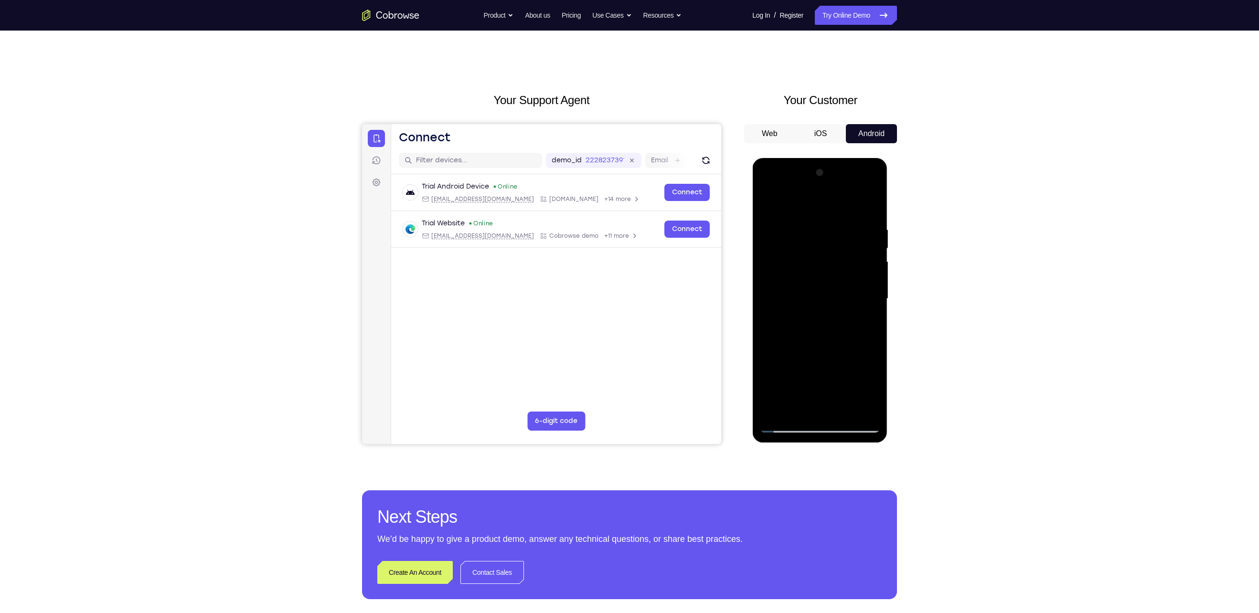
click at [871, 294] on div at bounding box center [819, 298] width 120 height 267
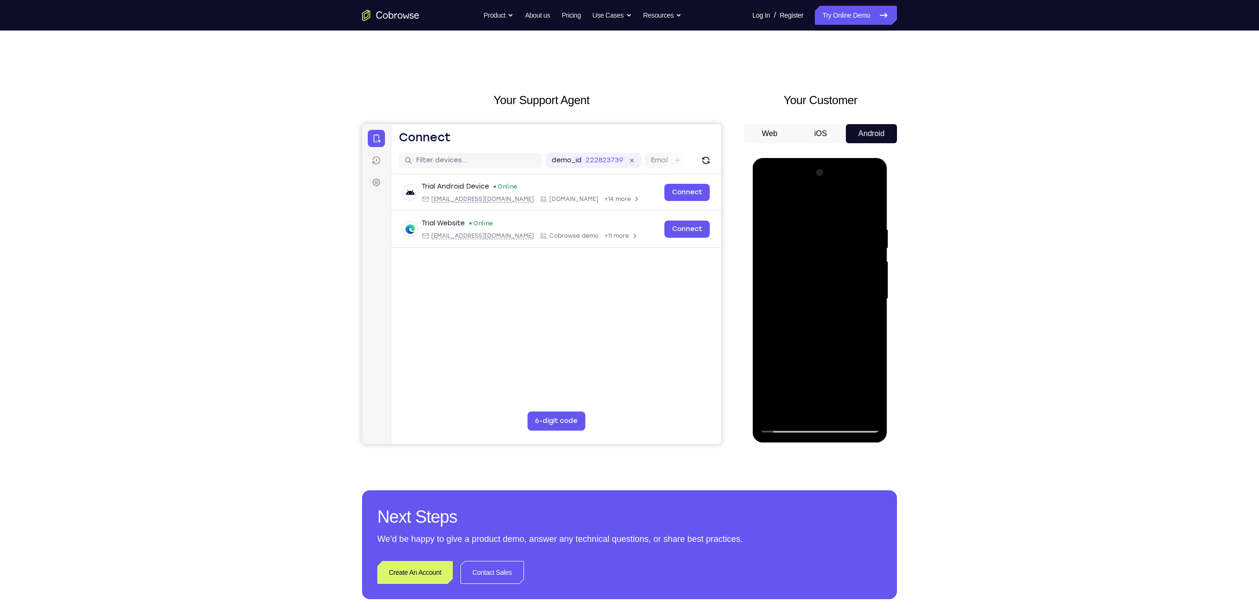
click at [871, 294] on div at bounding box center [819, 298] width 120 height 267
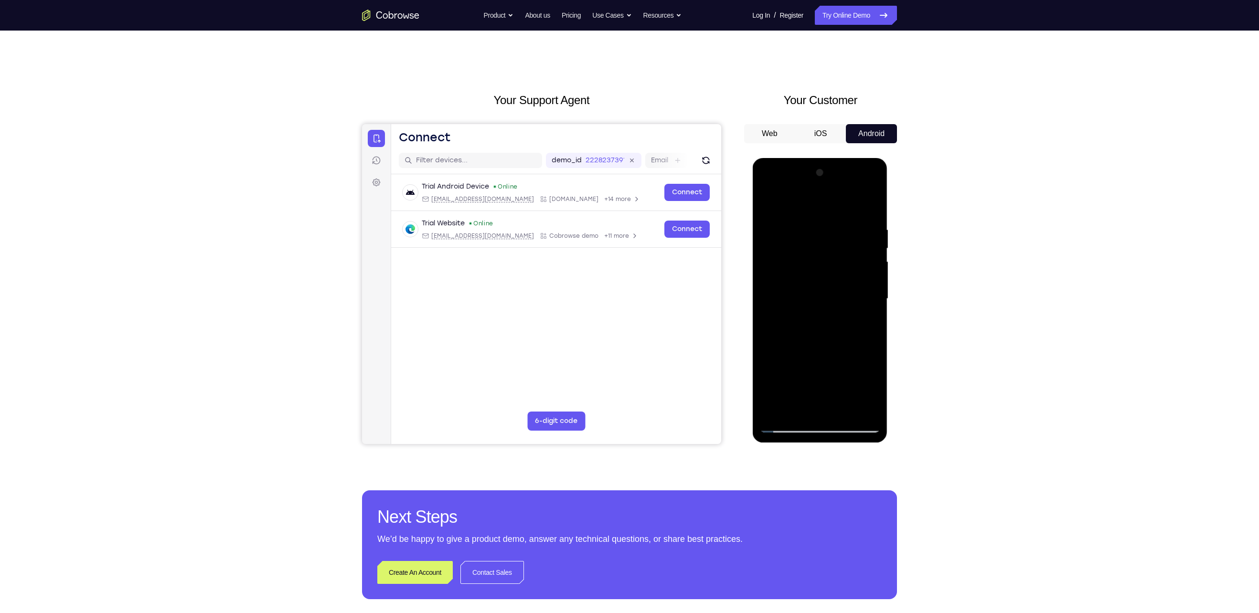
click at [871, 294] on div at bounding box center [819, 298] width 120 height 267
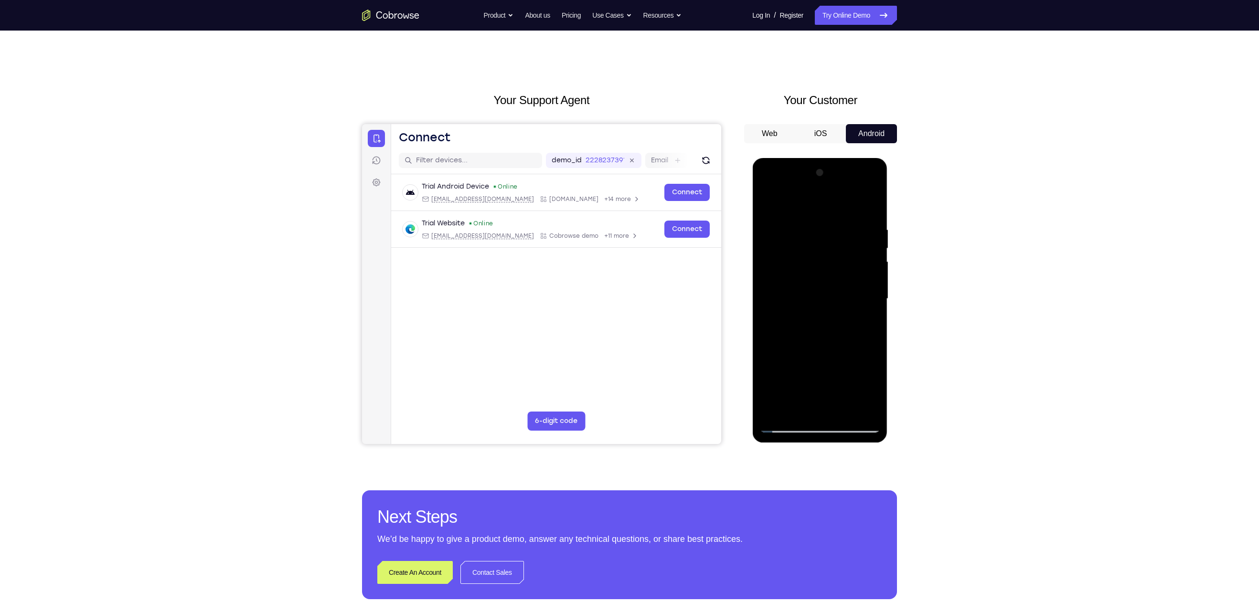
click at [871, 294] on div at bounding box center [819, 298] width 120 height 267
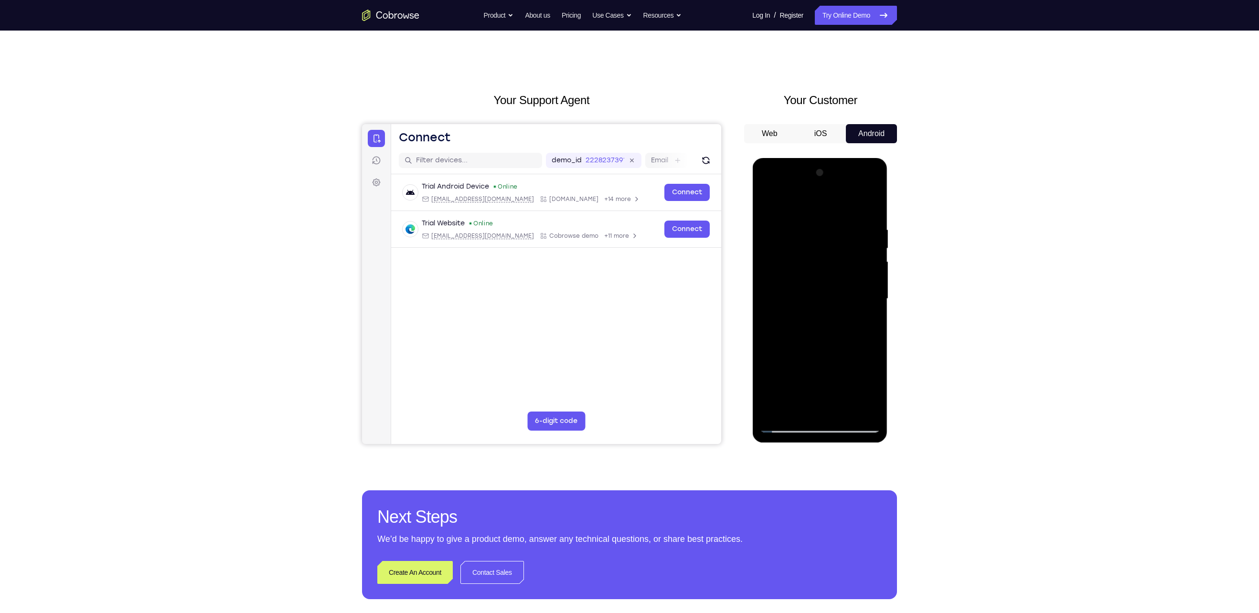
click at [871, 294] on div at bounding box center [819, 298] width 120 height 267
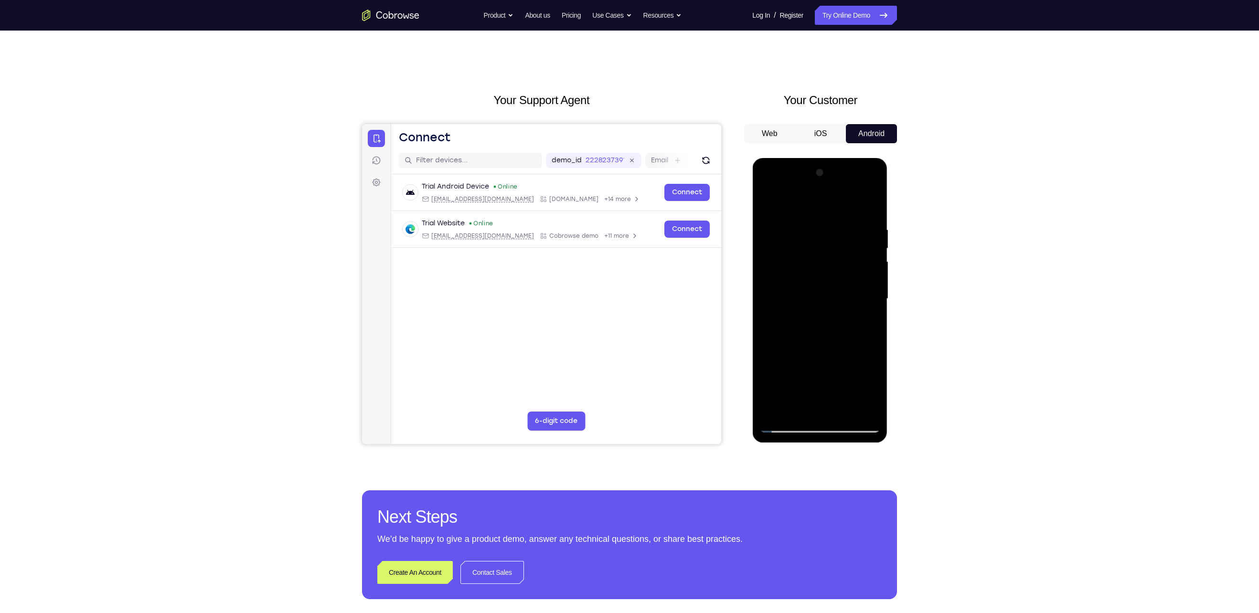
click at [871, 294] on div at bounding box center [819, 298] width 120 height 267
click at [873, 292] on div at bounding box center [819, 298] width 120 height 267
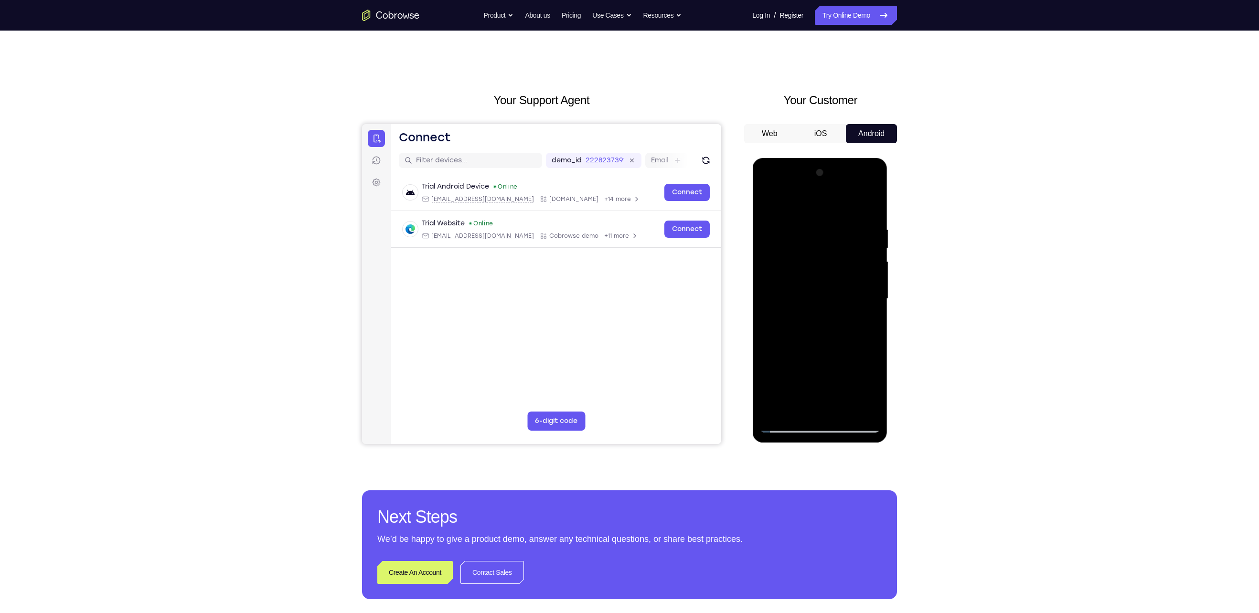
click at [873, 292] on div at bounding box center [819, 298] width 120 height 267
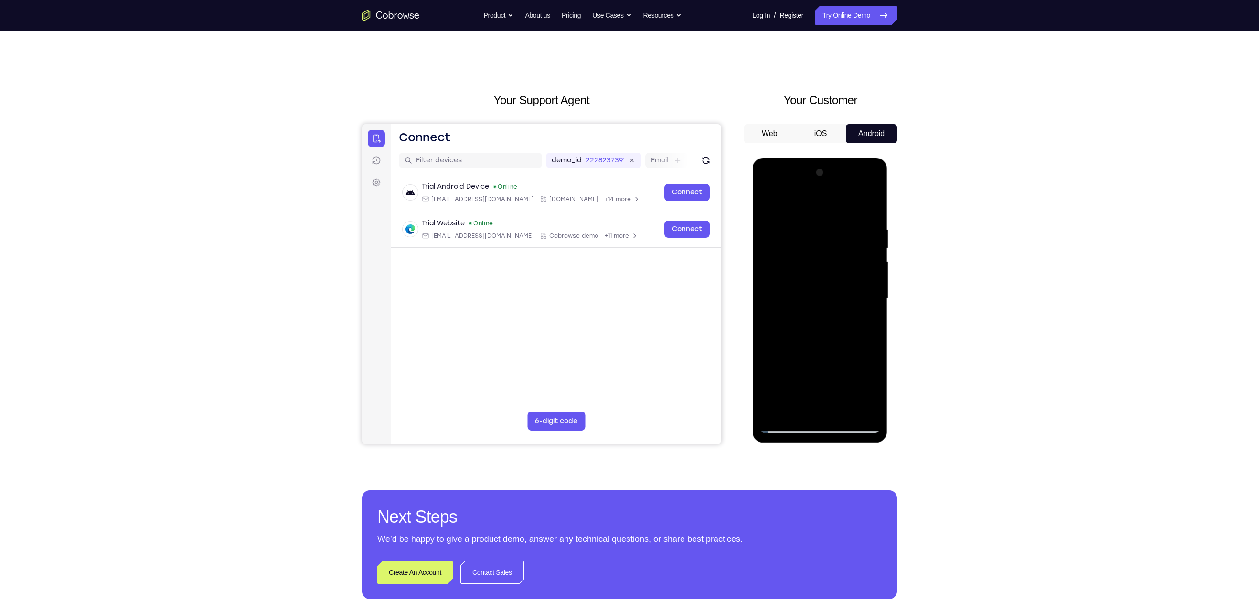
click at [873, 292] on div at bounding box center [819, 298] width 120 height 267
click at [875, 285] on div at bounding box center [819, 298] width 120 height 267
click at [873, 295] on div at bounding box center [819, 298] width 120 height 267
click at [872, 177] on div at bounding box center [819, 298] width 120 height 267
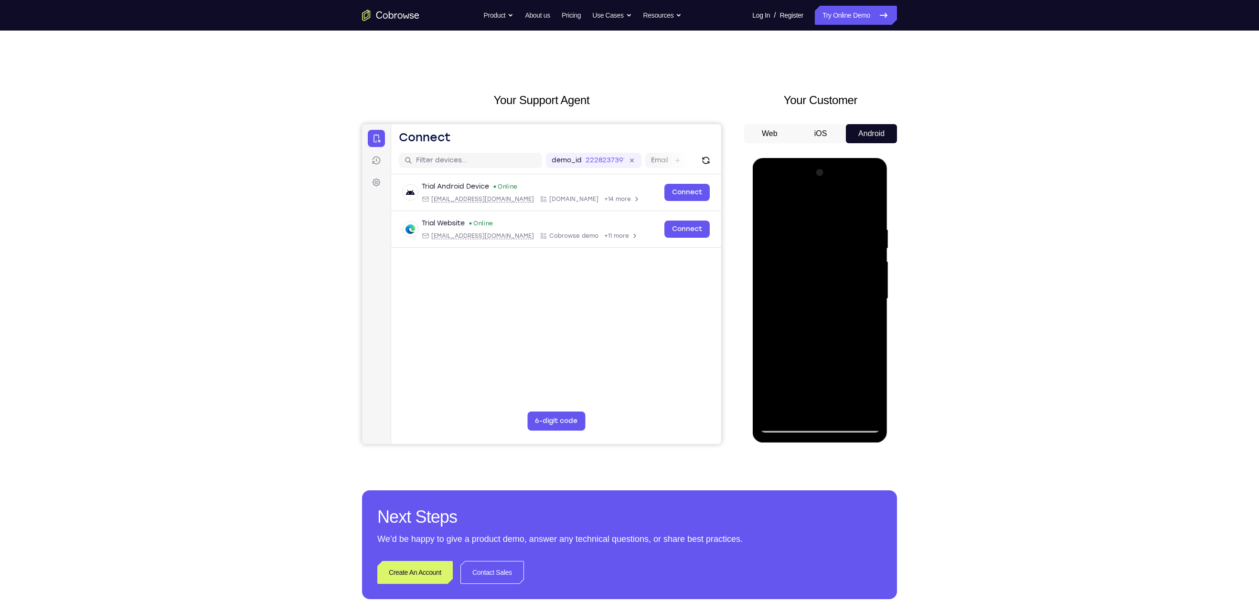
click at [848, 412] on div at bounding box center [819, 298] width 120 height 267
click at [813, 290] on div at bounding box center [819, 298] width 120 height 267
click at [825, 297] on span "Tap to Start" at bounding box center [819, 299] width 49 height 10
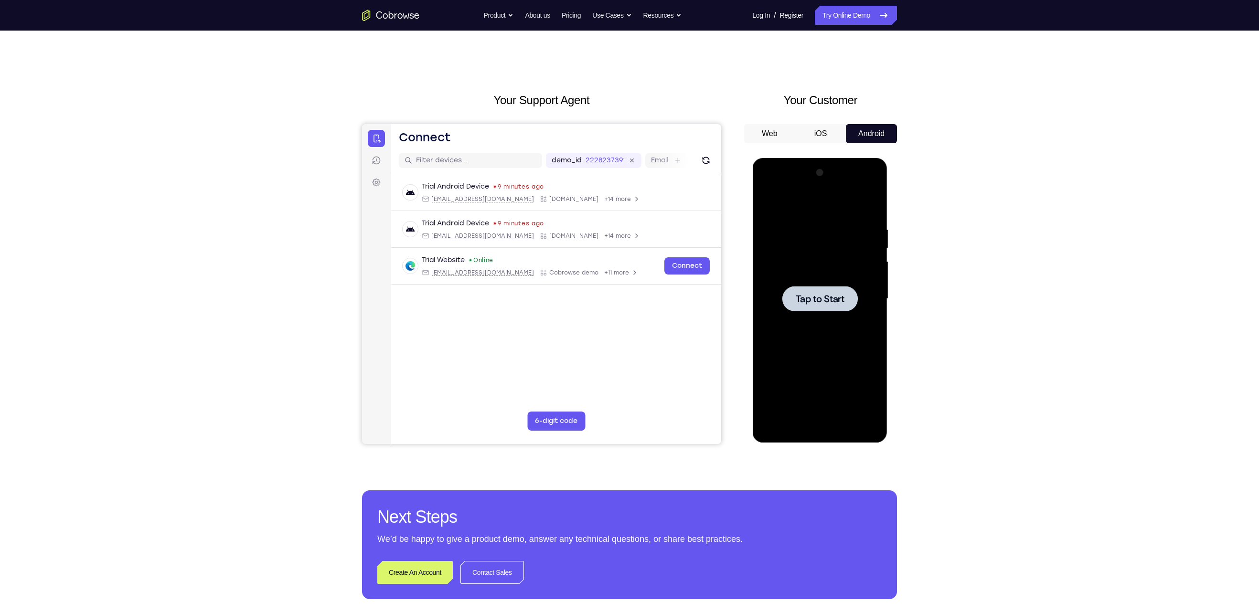
click at [817, 297] on span "Tap to Start" at bounding box center [819, 299] width 49 height 10
click at [821, 424] on div at bounding box center [819, 298] width 120 height 267
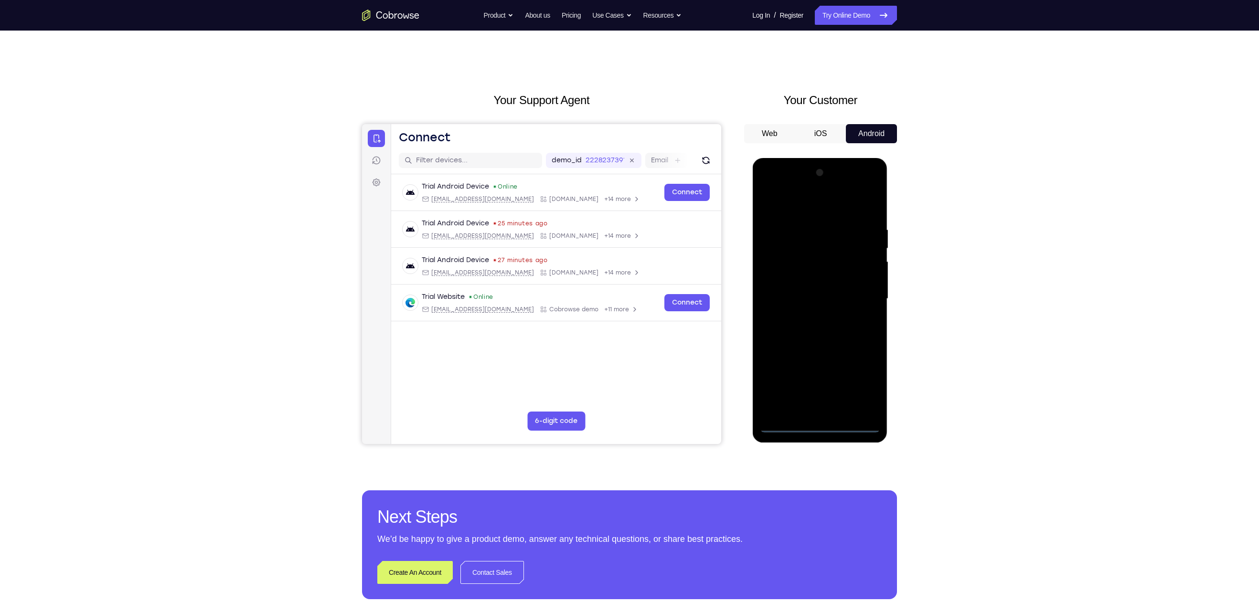
click at [867, 382] on div at bounding box center [819, 298] width 120 height 267
click at [798, 205] on div at bounding box center [819, 298] width 120 height 267
click at [859, 295] on div at bounding box center [819, 298] width 120 height 267
click at [812, 412] on div at bounding box center [819, 298] width 120 height 267
click at [785, 424] on div at bounding box center [819, 298] width 120 height 267
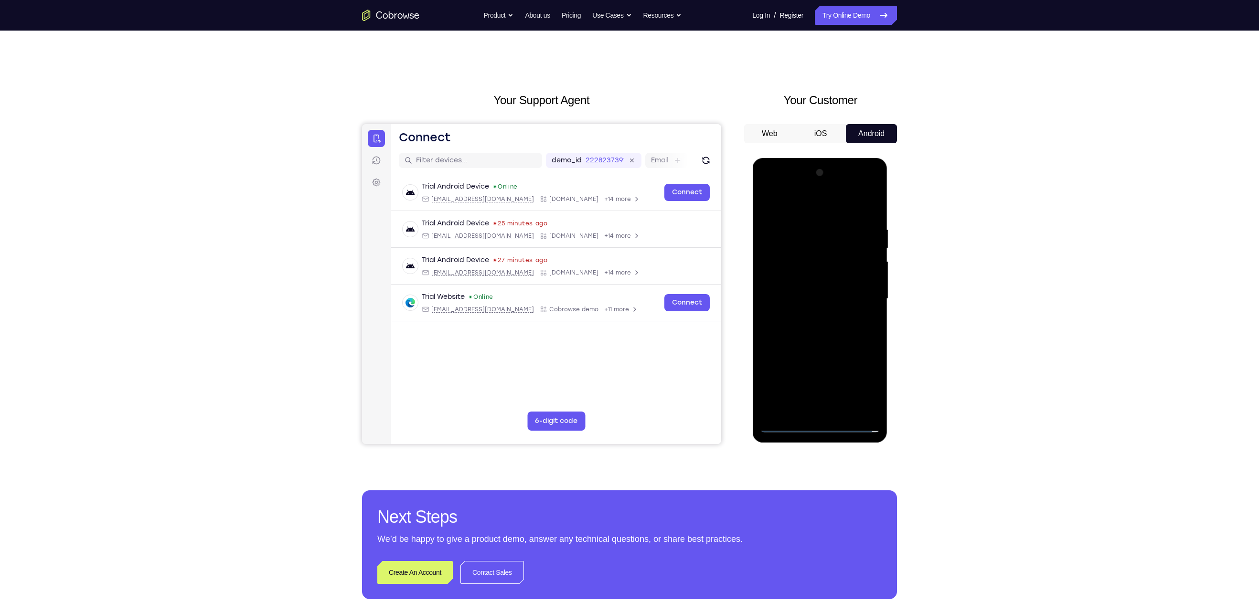
click at [835, 412] on div at bounding box center [819, 298] width 120 height 267
click at [804, 312] on div at bounding box center [819, 298] width 120 height 267
click at [802, 294] on div at bounding box center [819, 298] width 120 height 267
click at [801, 279] on div at bounding box center [819, 298] width 120 height 267
click at [806, 297] on div at bounding box center [819, 298] width 120 height 267
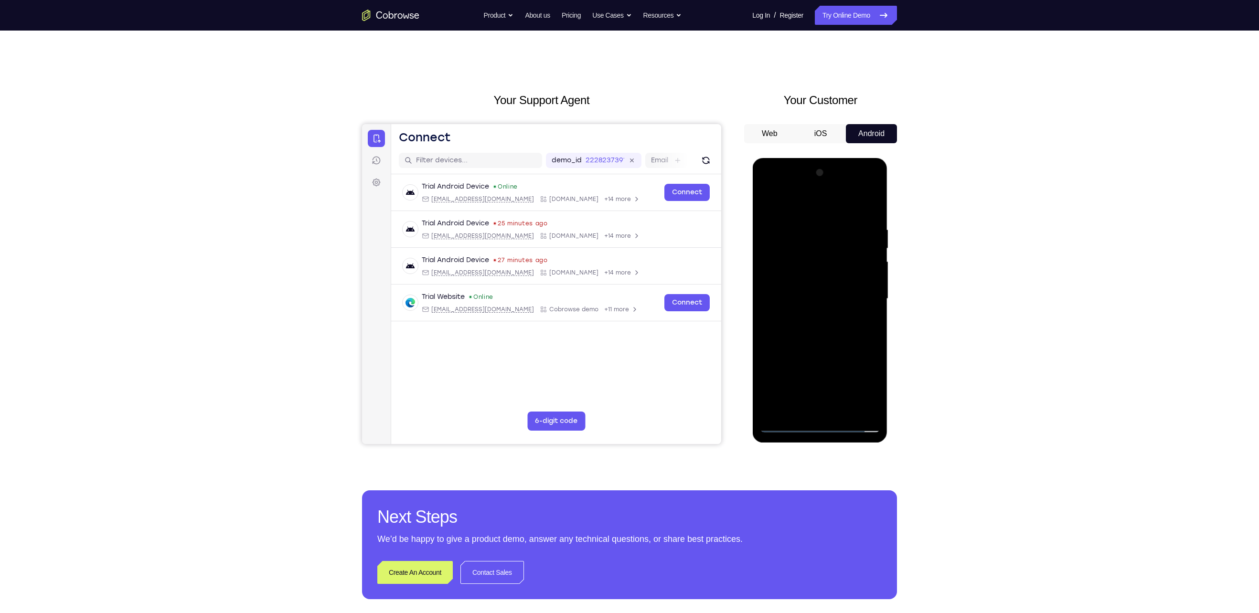
click at [818, 331] on div at bounding box center [819, 298] width 120 height 267
click at [818, 329] on div at bounding box center [819, 298] width 120 height 267
click at [809, 221] on div at bounding box center [819, 298] width 120 height 267
click at [820, 342] on div at bounding box center [819, 298] width 120 height 267
click at [805, 225] on div at bounding box center [819, 298] width 120 height 267
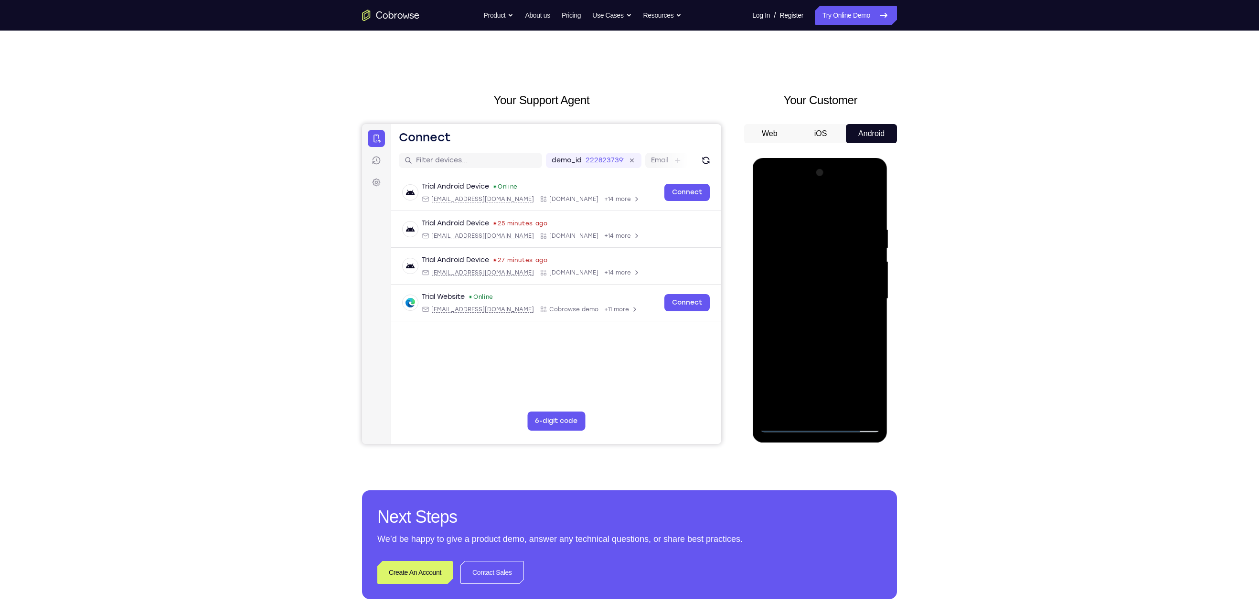
click at [868, 305] on div at bounding box center [819, 298] width 120 height 267
click at [866, 313] on div at bounding box center [819, 298] width 120 height 267
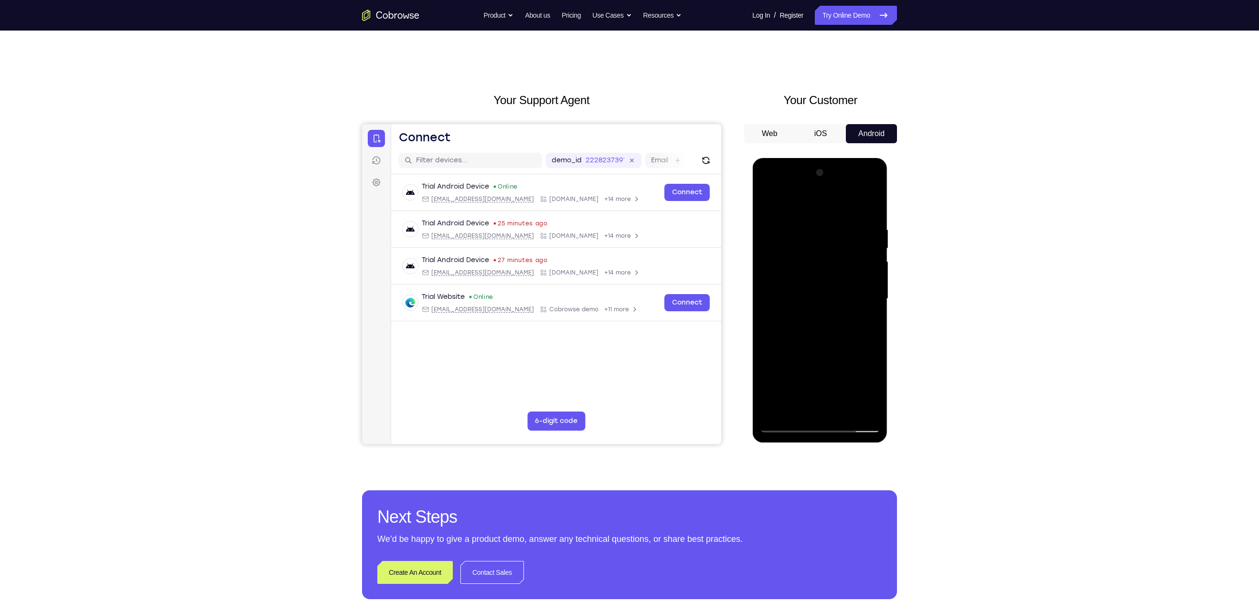
click at [866, 313] on div at bounding box center [819, 298] width 120 height 267
click at [870, 207] on div at bounding box center [819, 298] width 120 height 267
drag, startPoint x: 842, startPoint y: 338, endPoint x: 846, endPoint y: 240, distance: 98.0
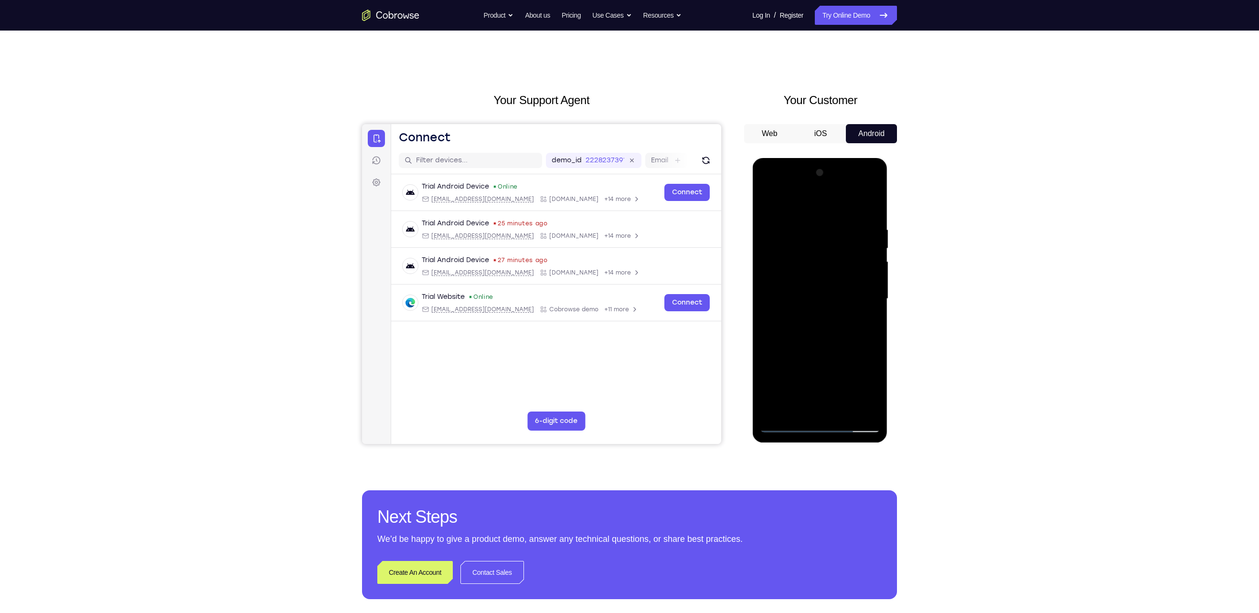
click at [846, 240] on div at bounding box center [819, 298] width 120 height 267
drag, startPoint x: 833, startPoint y: 343, endPoint x: 835, endPoint y: 209, distance: 133.7
click at [835, 209] on div at bounding box center [819, 298] width 120 height 267
drag, startPoint x: 826, startPoint y: 311, endPoint x: 831, endPoint y: 236, distance: 75.7
click at [831, 236] on div at bounding box center [819, 298] width 120 height 267
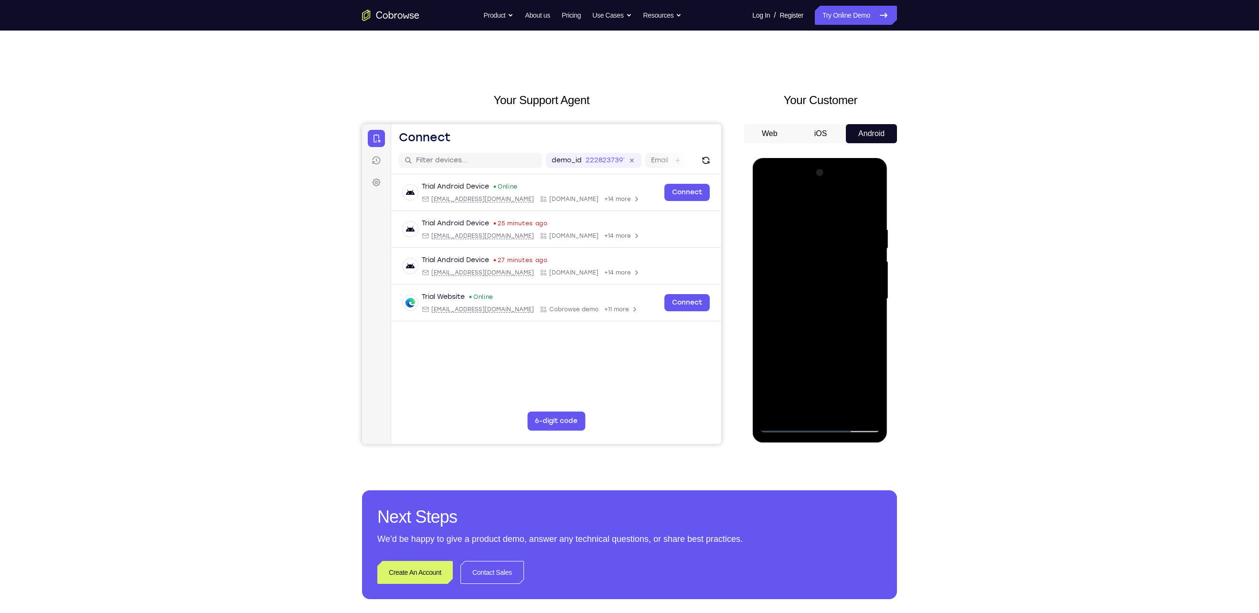
click at [841, 411] on div at bounding box center [819, 298] width 120 height 267
click at [798, 345] on div at bounding box center [819, 298] width 120 height 267
click at [771, 326] on div at bounding box center [819, 298] width 120 height 267
click at [810, 274] on div at bounding box center [819, 298] width 120 height 267
click at [773, 221] on div at bounding box center [819, 298] width 120 height 267
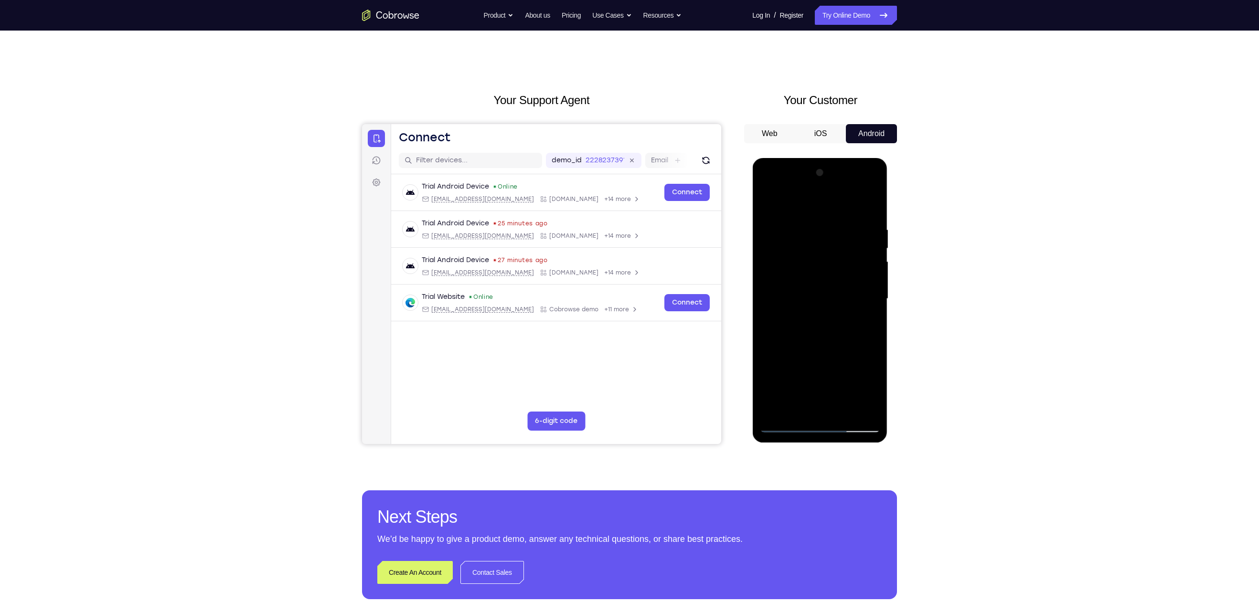
click at [858, 298] on div at bounding box center [819, 298] width 120 height 267
click at [869, 208] on div at bounding box center [819, 298] width 120 height 267
click at [843, 412] on div at bounding box center [819, 298] width 120 height 267
click at [830, 329] on div at bounding box center [819, 298] width 120 height 267
click at [831, 392] on div at bounding box center [819, 298] width 120 height 267
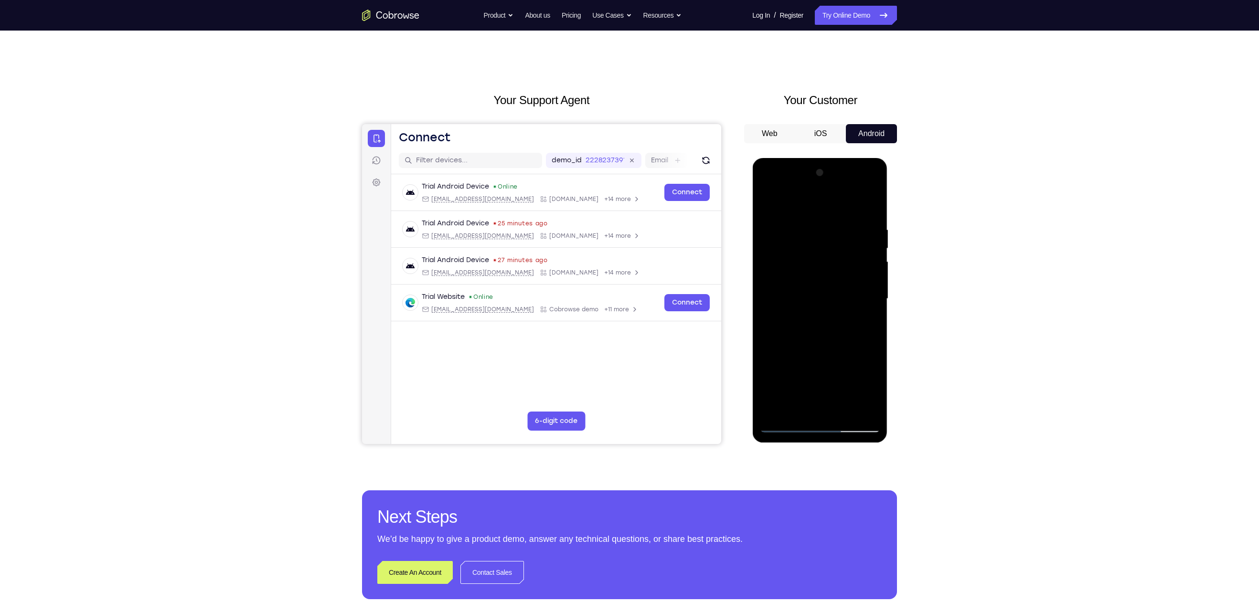
click at [803, 392] on div at bounding box center [819, 298] width 120 height 267
click at [798, 379] on div at bounding box center [819, 298] width 120 height 267
click at [809, 301] on div at bounding box center [819, 298] width 120 height 267
click at [786, 424] on div at bounding box center [819, 298] width 120 height 267
drag, startPoint x: 815, startPoint y: 253, endPoint x: 792, endPoint y: 449, distance: 197.2
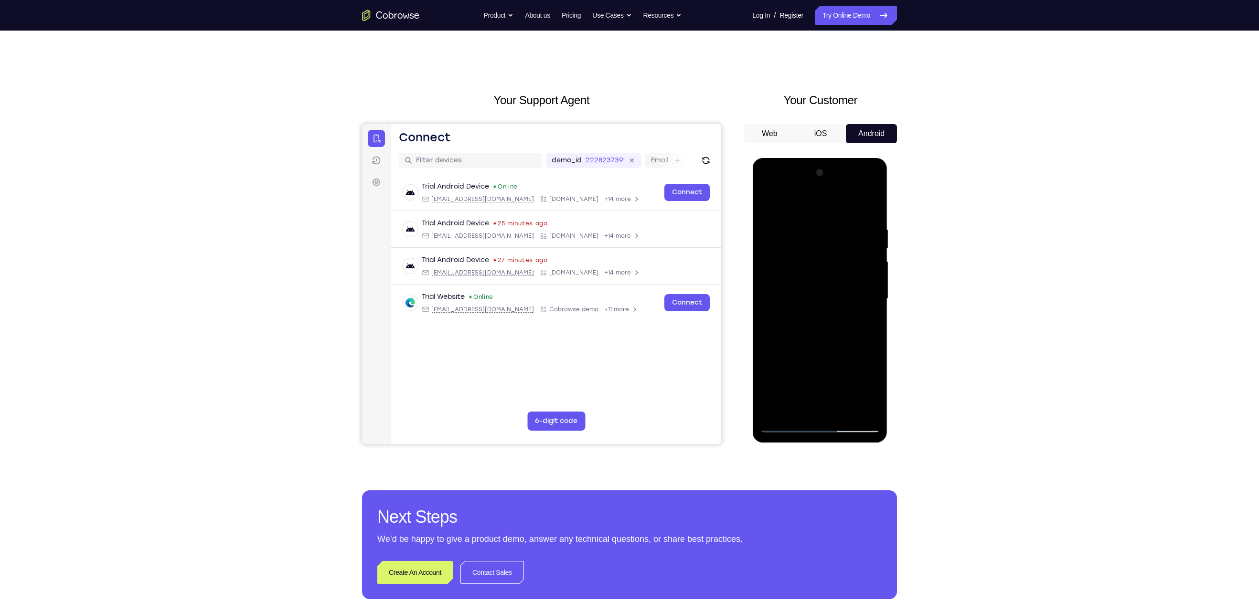
click at [792, 445] on html "Online web based iOS Simulators and Android Emulators. Run iPhone, iPad, Mobile…" at bounding box center [820, 301] width 136 height 287
drag, startPoint x: 821, startPoint y: 225, endPoint x: 811, endPoint y: 424, distance: 198.9
click at [811, 424] on div at bounding box center [819, 298] width 120 height 267
click at [871, 248] on div at bounding box center [819, 298] width 120 height 267
click at [823, 288] on div at bounding box center [819, 298] width 120 height 267
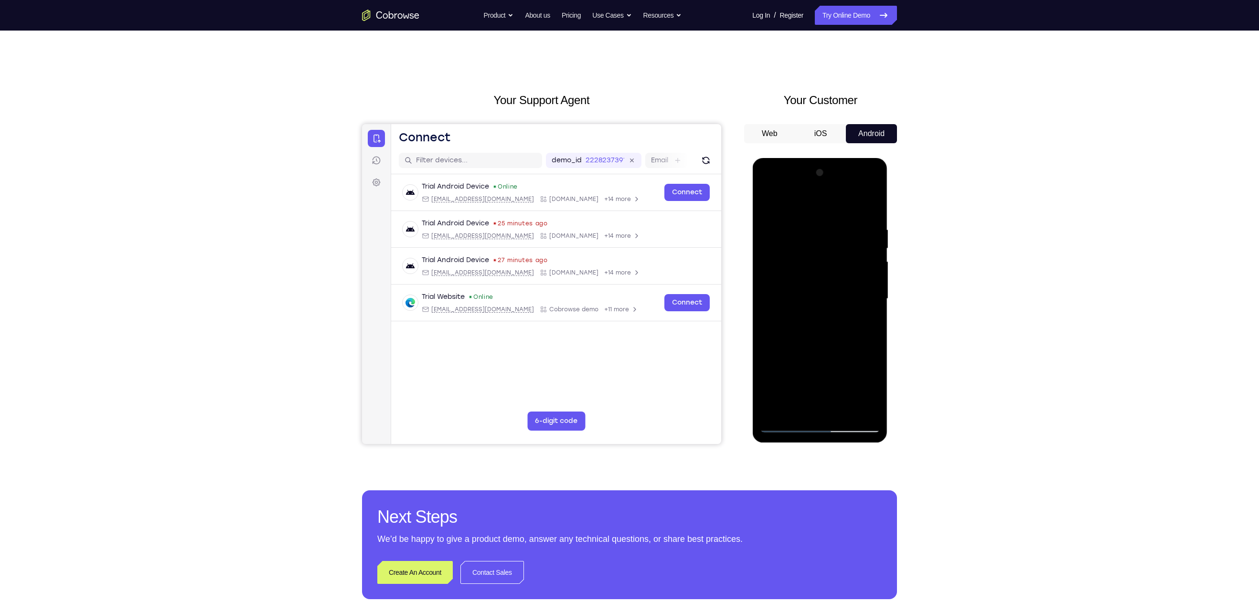
click at [804, 408] on div at bounding box center [819, 298] width 120 height 267
click at [934, 401] on div "Your Support Agent Your Customer Web iOS Android Next Steps We’d be happy to gi…" at bounding box center [629, 346] width 611 height 630
click at [800, 325] on div at bounding box center [819, 298] width 120 height 267
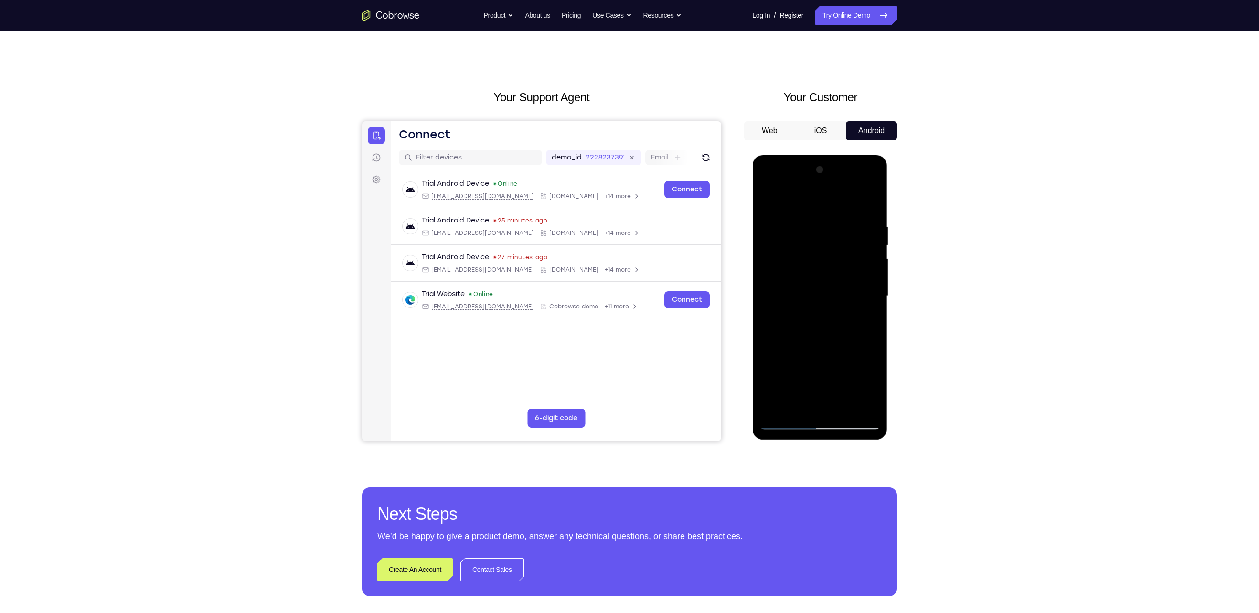
scroll to position [2, 0]
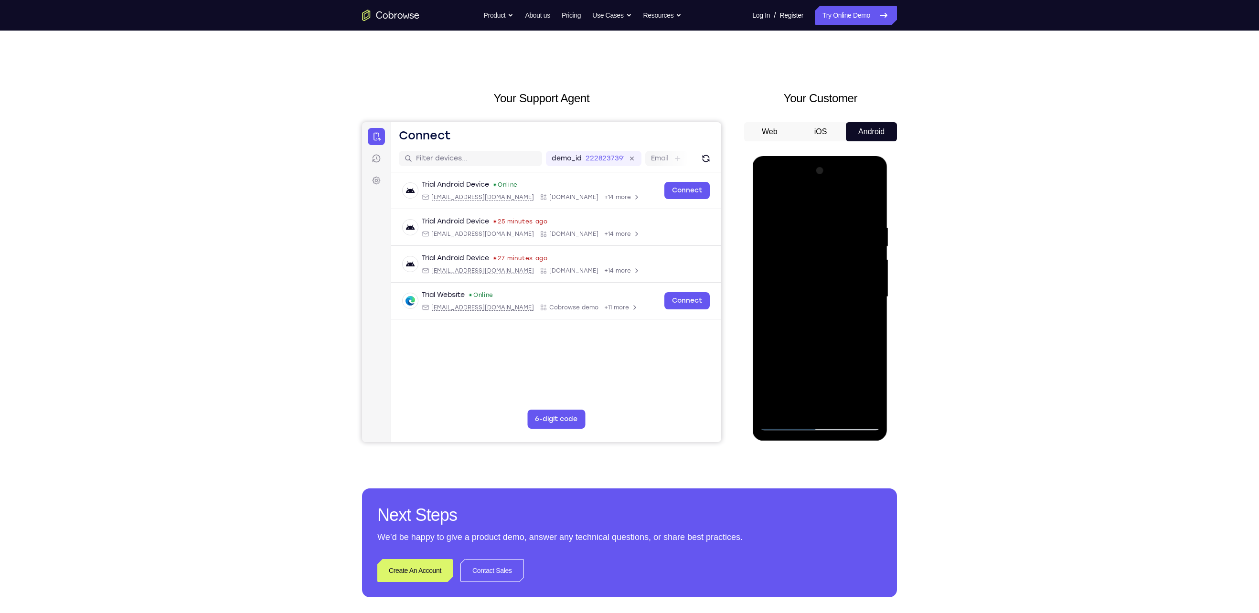
click at [796, 321] on div at bounding box center [819, 296] width 120 height 267
click at [834, 305] on div at bounding box center [819, 296] width 120 height 267
click at [784, 427] on div at bounding box center [819, 296] width 120 height 267
click at [841, 411] on div at bounding box center [819, 296] width 120 height 267
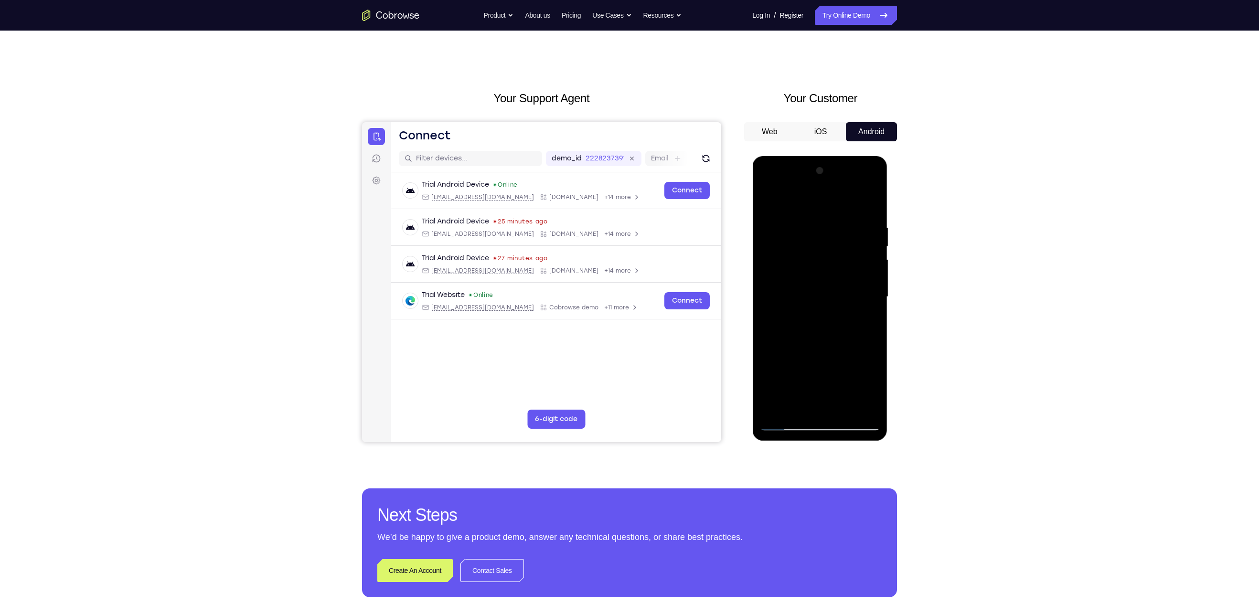
click at [769, 196] on div at bounding box center [819, 296] width 120 height 267
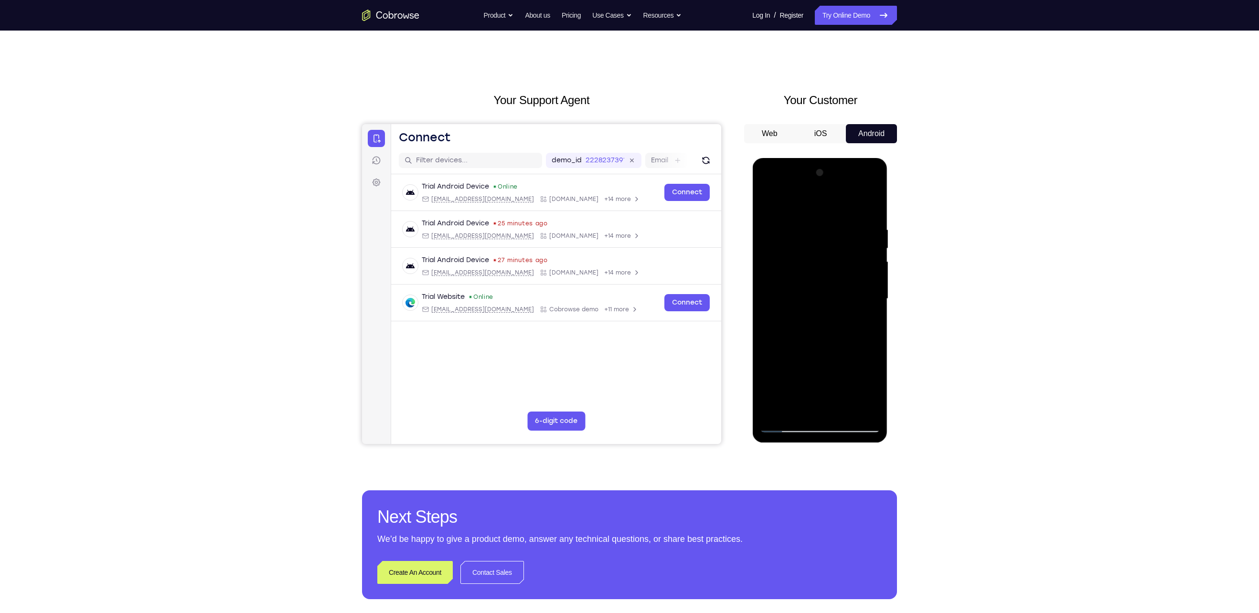
drag, startPoint x: 839, startPoint y: 295, endPoint x: 838, endPoint y: 308, distance: 12.9
click at [838, 308] on div at bounding box center [819, 298] width 120 height 267
click at [871, 337] on div at bounding box center [819, 298] width 120 height 267
click at [873, 341] on div at bounding box center [819, 298] width 120 height 267
drag, startPoint x: 838, startPoint y: 354, endPoint x: 840, endPoint y: 302, distance: 52.1
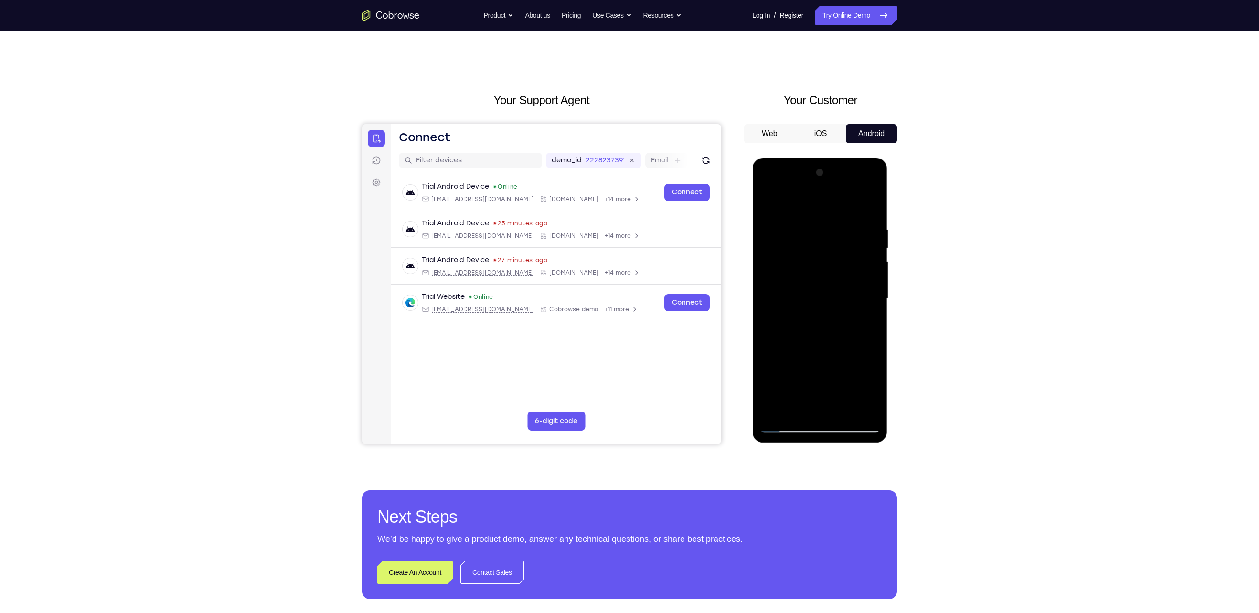
click at [840, 302] on div at bounding box center [819, 298] width 120 height 267
click at [766, 379] on div at bounding box center [819, 298] width 120 height 267
drag, startPoint x: 805, startPoint y: 359, endPoint x: 819, endPoint y: 198, distance: 161.5
click at [819, 198] on div at bounding box center [819, 298] width 120 height 267
drag, startPoint x: 816, startPoint y: 334, endPoint x: 816, endPoint y: 328, distance: 6.2
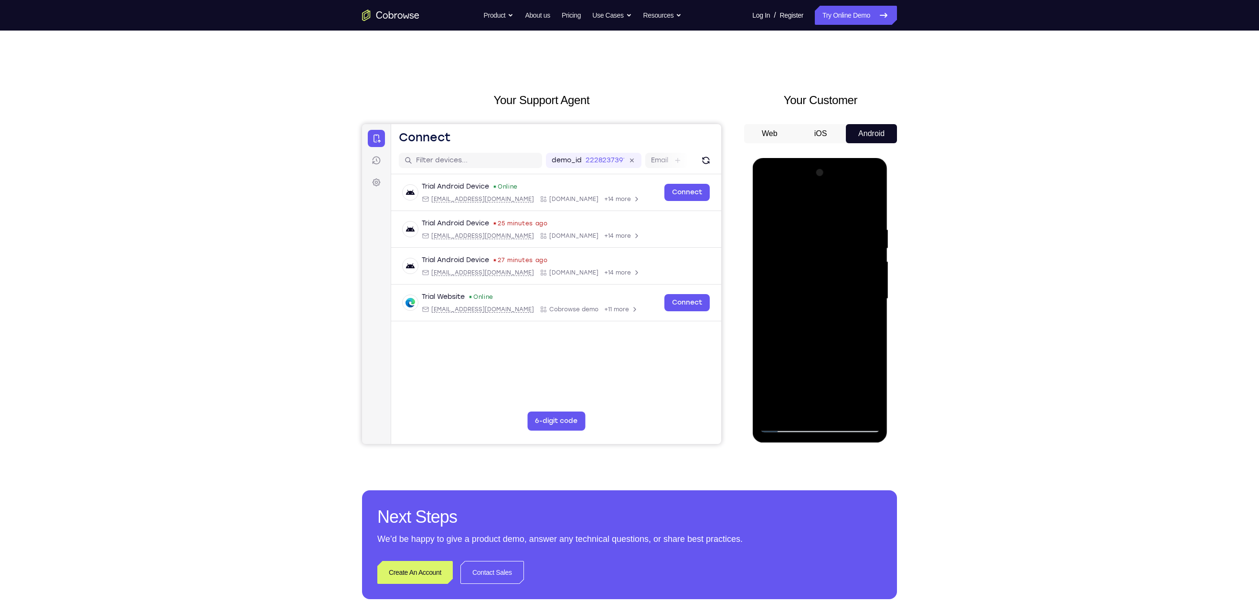
click at [816, 328] on div at bounding box center [819, 298] width 120 height 267
drag, startPoint x: 816, startPoint y: 328, endPoint x: 811, endPoint y: 273, distance: 55.1
click at [811, 273] on div at bounding box center [819, 298] width 120 height 267
click at [762, 300] on div at bounding box center [819, 298] width 120 height 267
drag, startPoint x: 839, startPoint y: 342, endPoint x: 835, endPoint y: 203, distance: 139.0
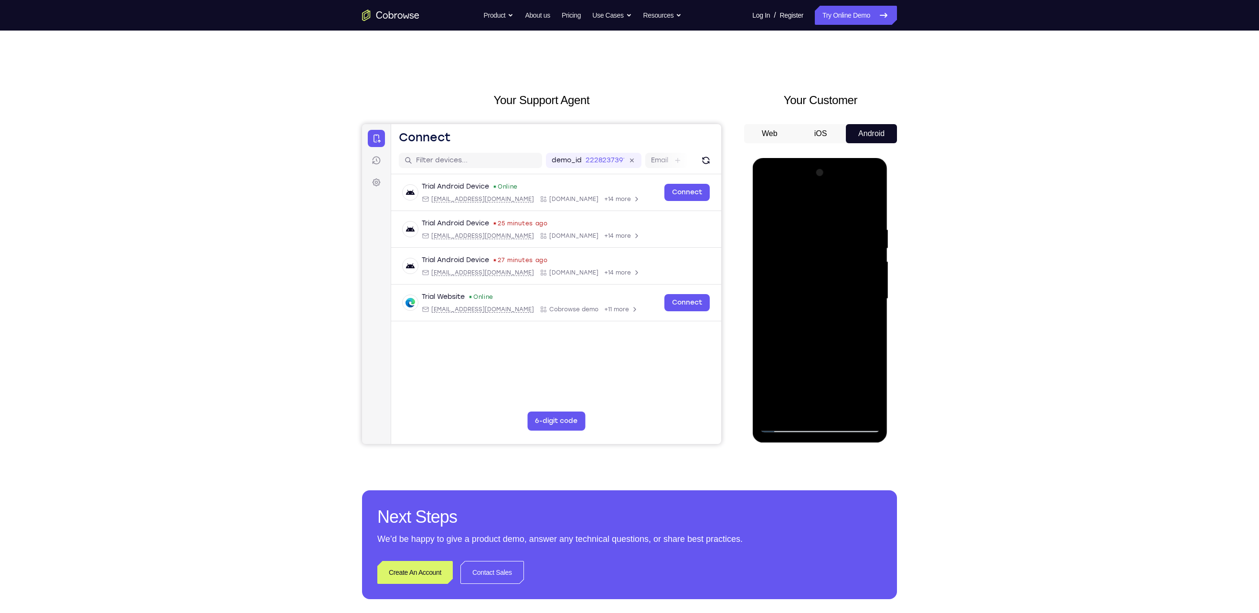
click at [835, 203] on div at bounding box center [819, 298] width 120 height 267
drag, startPoint x: 817, startPoint y: 351, endPoint x: 823, endPoint y: 170, distance: 181.6
click at [823, 170] on div at bounding box center [819, 298] width 120 height 267
drag, startPoint x: 815, startPoint y: 333, endPoint x: 816, endPoint y: 265, distance: 67.8
click at [816, 265] on div at bounding box center [819, 298] width 120 height 267
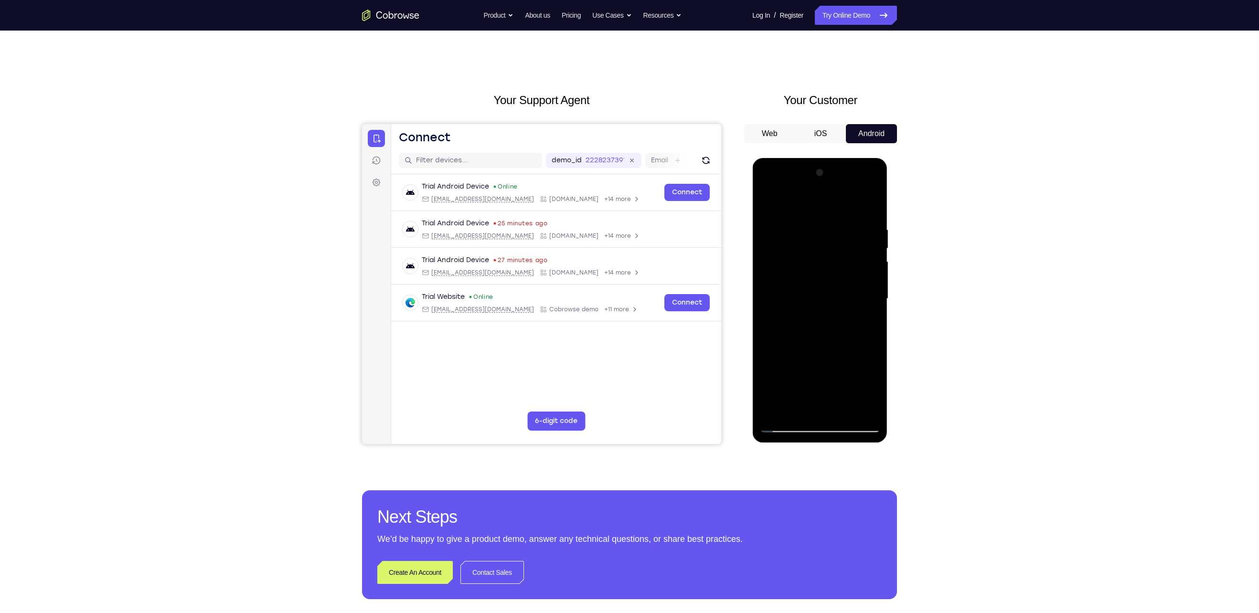
click at [872, 272] on div at bounding box center [819, 298] width 120 height 267
drag, startPoint x: 836, startPoint y: 287, endPoint x: 836, endPoint y: 303, distance: 15.8
click at [836, 303] on div at bounding box center [819, 298] width 120 height 267
click at [765, 287] on div at bounding box center [819, 298] width 120 height 267
click at [871, 290] on div at bounding box center [819, 298] width 120 height 267
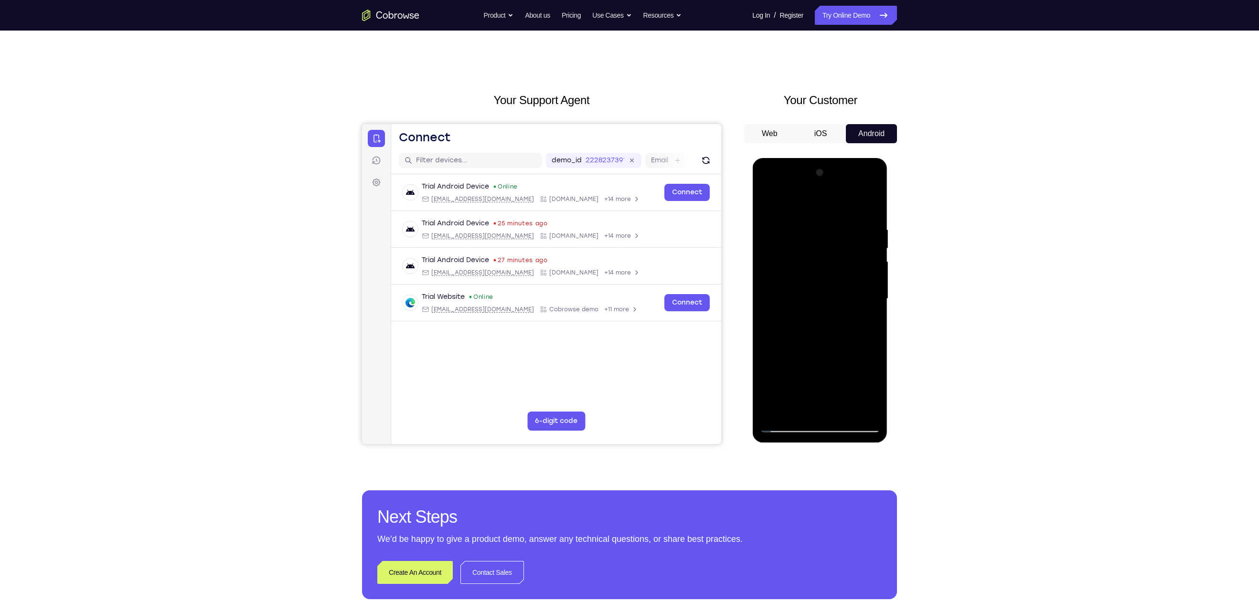
click at [871, 290] on div at bounding box center [819, 298] width 120 height 267
drag, startPoint x: 812, startPoint y: 342, endPoint x: 802, endPoint y: 184, distance: 158.4
click at [802, 184] on div at bounding box center [819, 298] width 120 height 267
drag, startPoint x: 816, startPoint y: 305, endPoint x: 821, endPoint y: 254, distance: 51.8
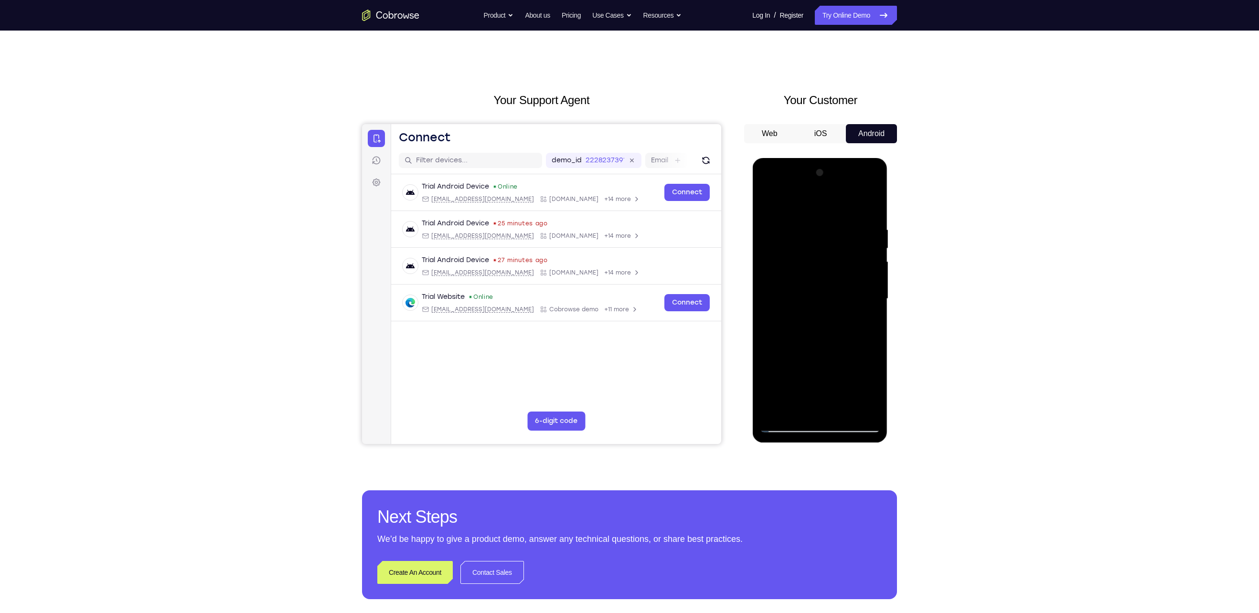
click at [821, 254] on div at bounding box center [819, 298] width 120 height 267
drag, startPoint x: 828, startPoint y: 341, endPoint x: 852, endPoint y: 207, distance: 135.7
click at [852, 207] on div at bounding box center [819, 298] width 120 height 267
drag, startPoint x: 818, startPoint y: 345, endPoint x: 836, endPoint y: 224, distance: 121.6
click at [836, 224] on div at bounding box center [819, 298] width 120 height 267
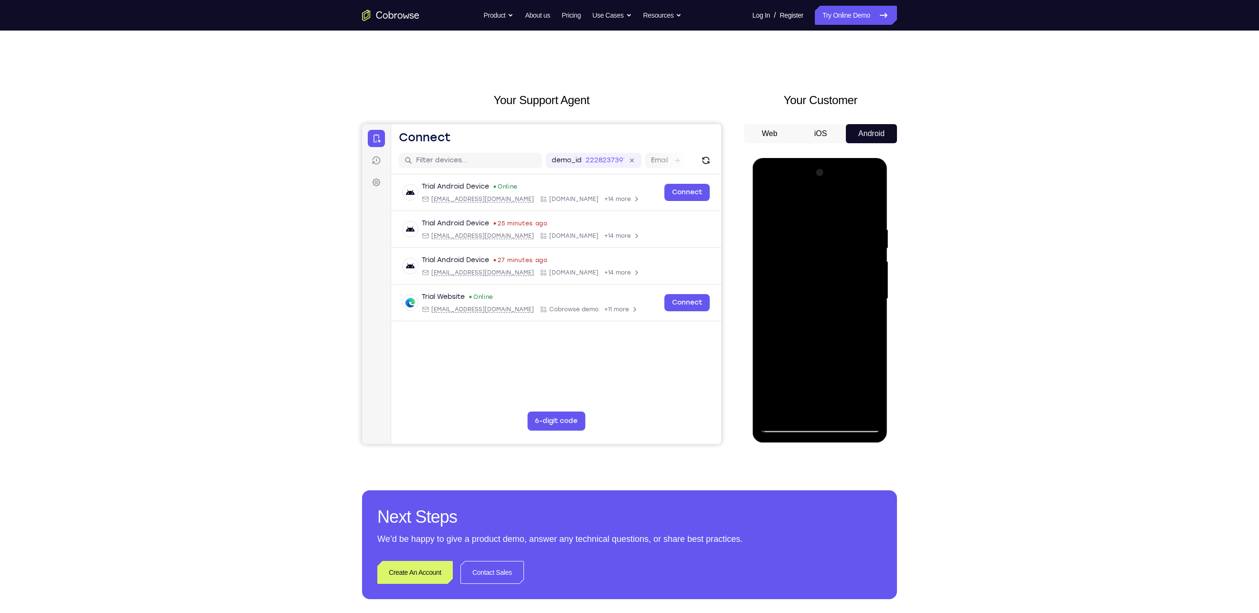
drag, startPoint x: 815, startPoint y: 340, endPoint x: 816, endPoint y: 326, distance: 13.9
click at [816, 326] on div at bounding box center [819, 298] width 120 height 267
drag, startPoint x: 816, startPoint y: 326, endPoint x: 820, endPoint y: 295, distance: 30.8
click at [820, 295] on div at bounding box center [819, 298] width 120 height 267
click at [814, 350] on div at bounding box center [819, 298] width 120 height 267
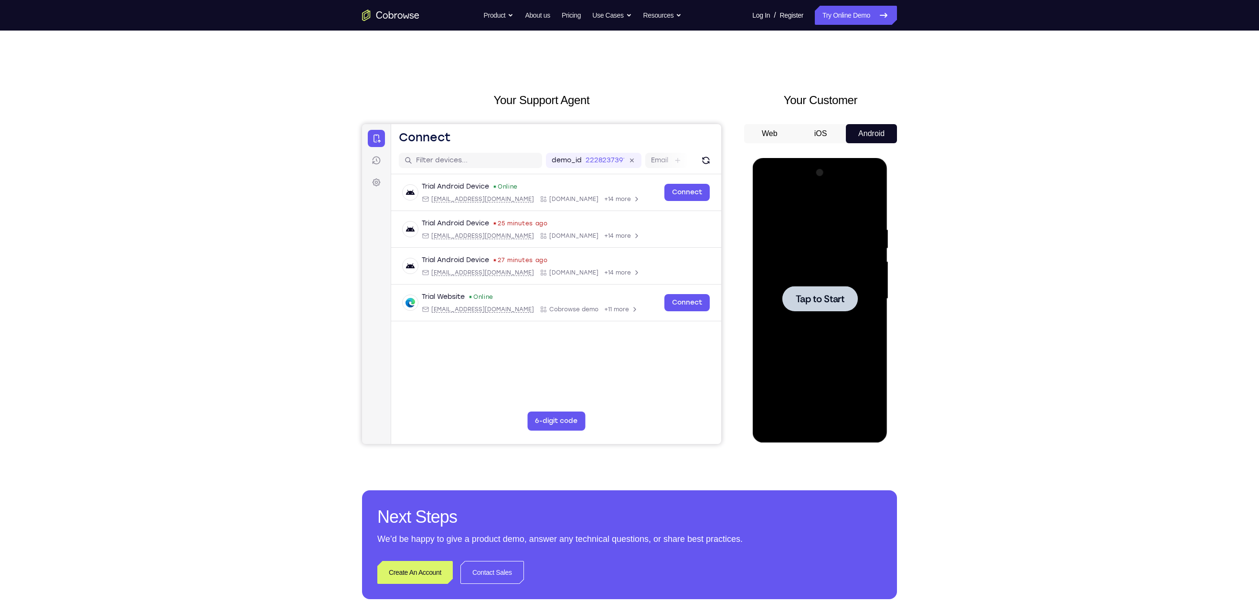
click at [919, 267] on div "Your Support Agent Your Customer Web iOS Android Next Steps We’d be happy to gi…" at bounding box center [629, 346] width 611 height 630
click at [842, 298] on span "Tap to Start" at bounding box center [819, 299] width 49 height 10
click at [822, 428] on div at bounding box center [819, 298] width 120 height 267
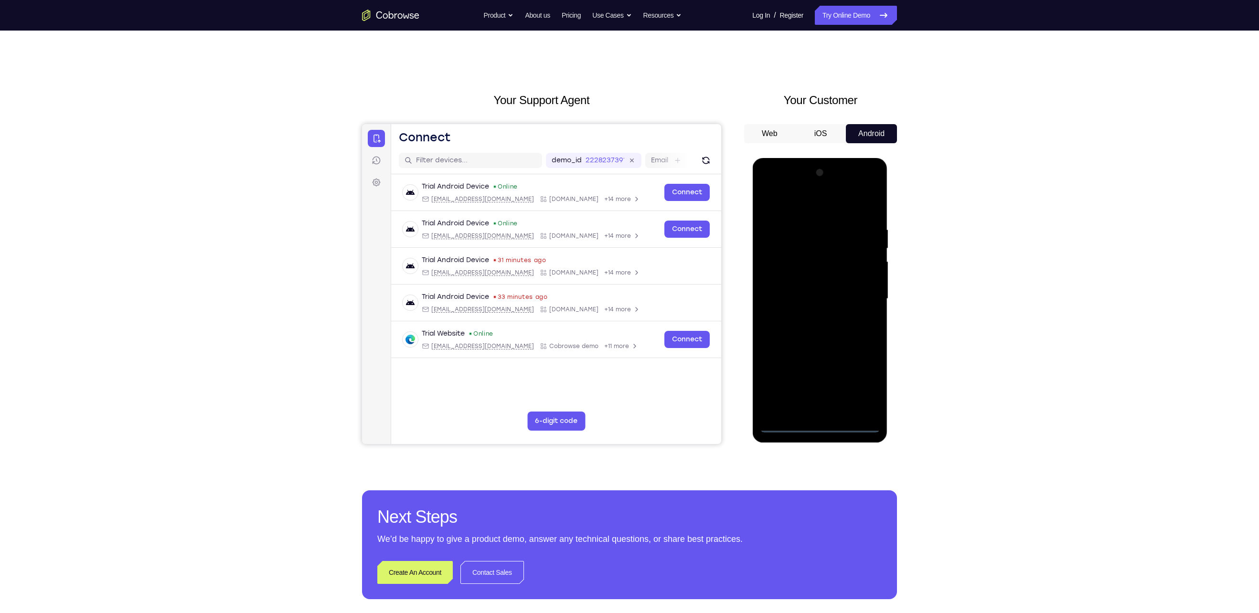
scroll to position [1, 0]
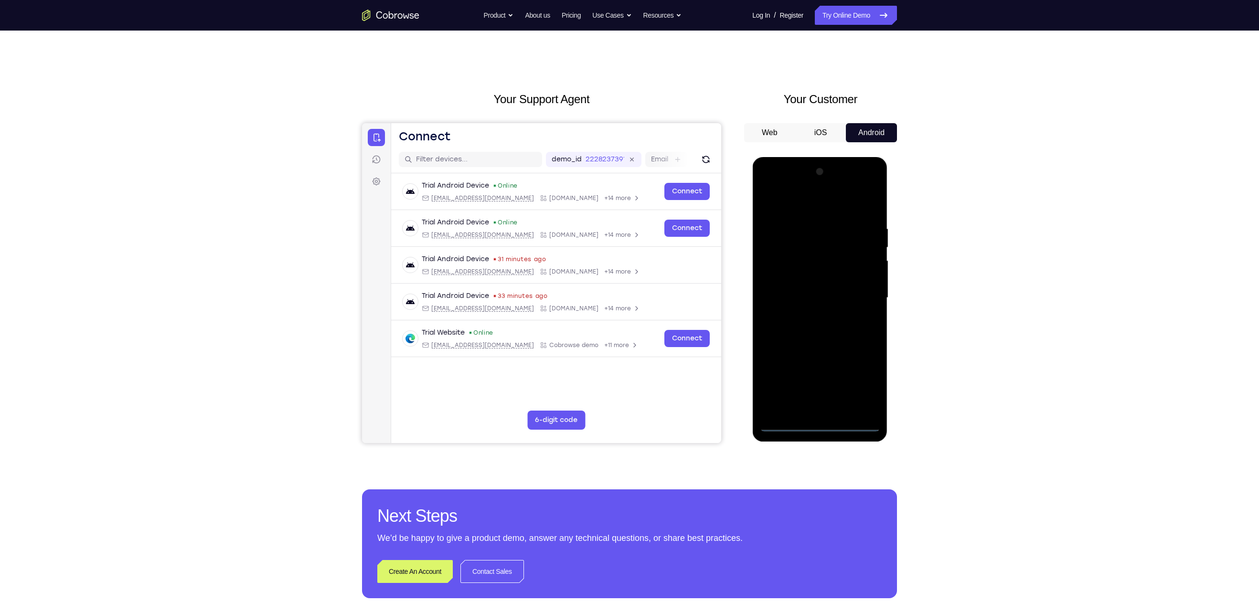
click at [861, 389] on div at bounding box center [819, 297] width 120 height 267
click at [818, 209] on div at bounding box center [819, 297] width 120 height 267
click at [861, 296] on div at bounding box center [819, 297] width 120 height 267
click at [808, 315] on div at bounding box center [819, 297] width 120 height 267
click at [813, 288] on div at bounding box center [819, 297] width 120 height 267
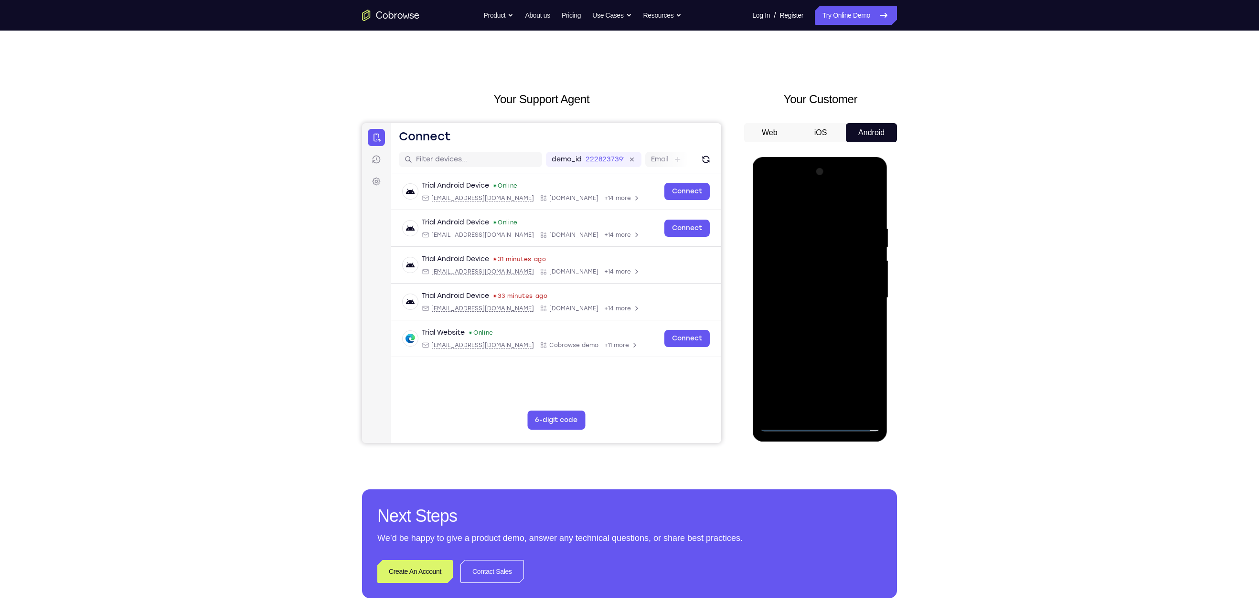
click at [815, 283] on div at bounding box center [819, 297] width 120 height 267
click at [820, 295] on div at bounding box center [819, 297] width 120 height 267
click at [818, 334] on div at bounding box center [819, 297] width 120 height 267
click at [824, 321] on div at bounding box center [819, 297] width 120 height 267
click at [848, 339] on div at bounding box center [819, 297] width 120 height 267
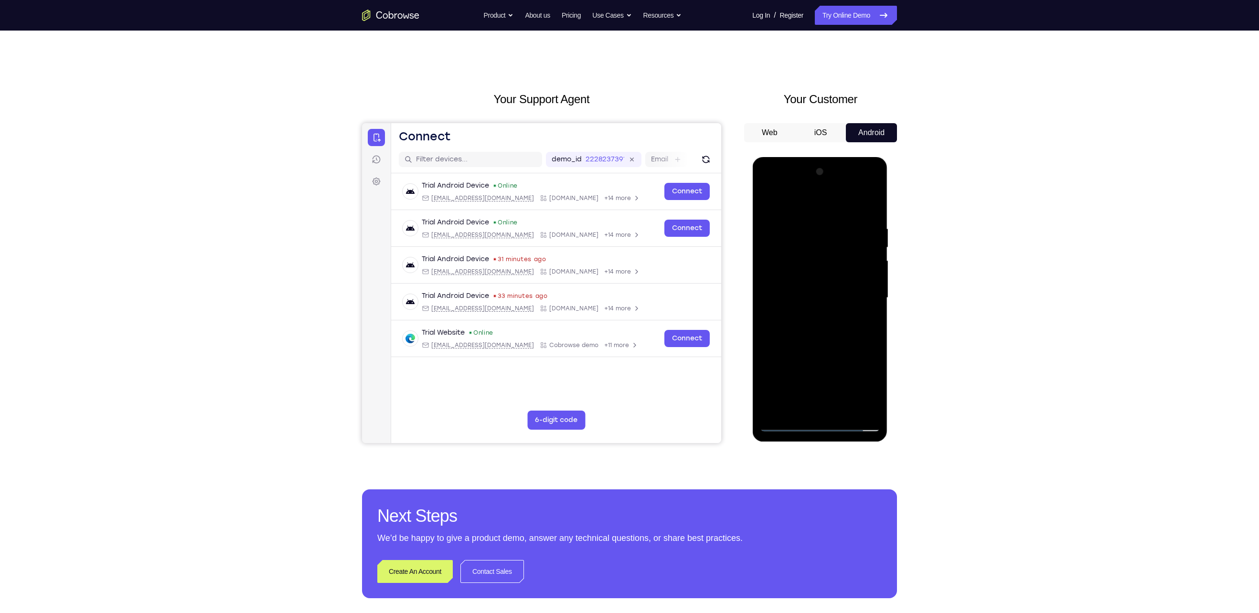
drag, startPoint x: 821, startPoint y: 338, endPoint x: 820, endPoint y: 310, distance: 27.7
click at [820, 310] on div at bounding box center [819, 297] width 120 height 267
click at [872, 307] on div at bounding box center [819, 297] width 120 height 267
click at [875, 312] on div at bounding box center [819, 297] width 120 height 267
drag, startPoint x: 843, startPoint y: 346, endPoint x: 838, endPoint y: 312, distance: 34.3
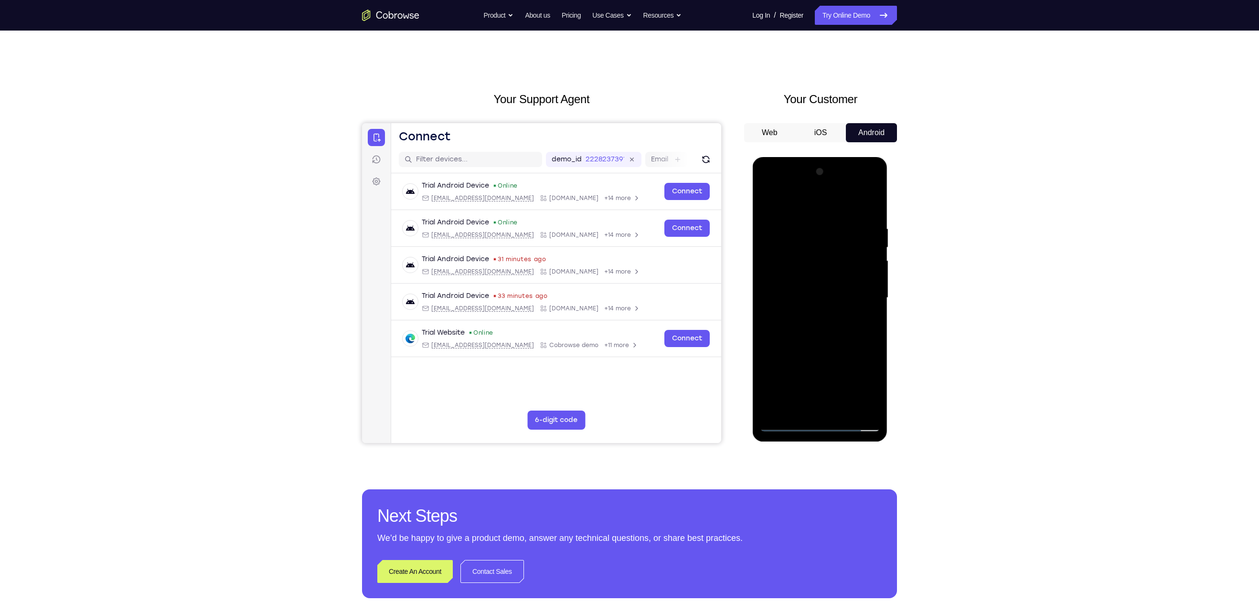
click at [838, 312] on div at bounding box center [819, 297] width 120 height 267
click at [872, 287] on div at bounding box center [819, 297] width 120 height 267
click at [872, 285] on div at bounding box center [819, 297] width 120 height 267
click at [768, 363] on div at bounding box center [819, 297] width 120 height 267
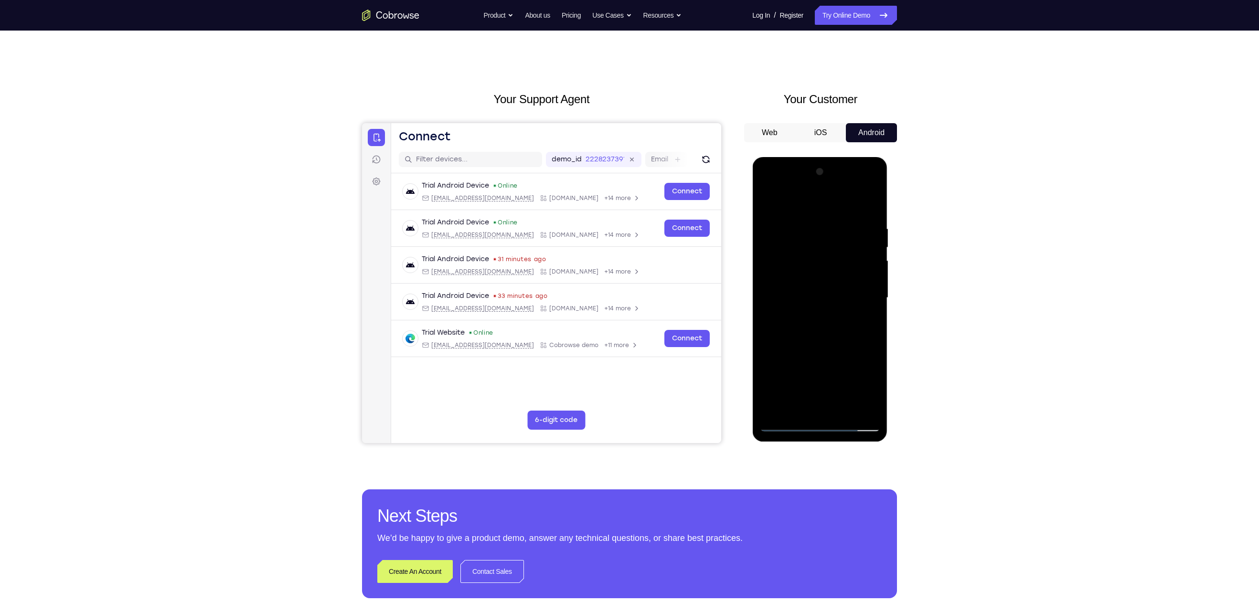
click at [871, 280] on div at bounding box center [819, 297] width 120 height 267
drag, startPoint x: 826, startPoint y: 268, endPoint x: 832, endPoint y: 386, distance: 118.6
click at [832, 386] on div at bounding box center [819, 297] width 120 height 267
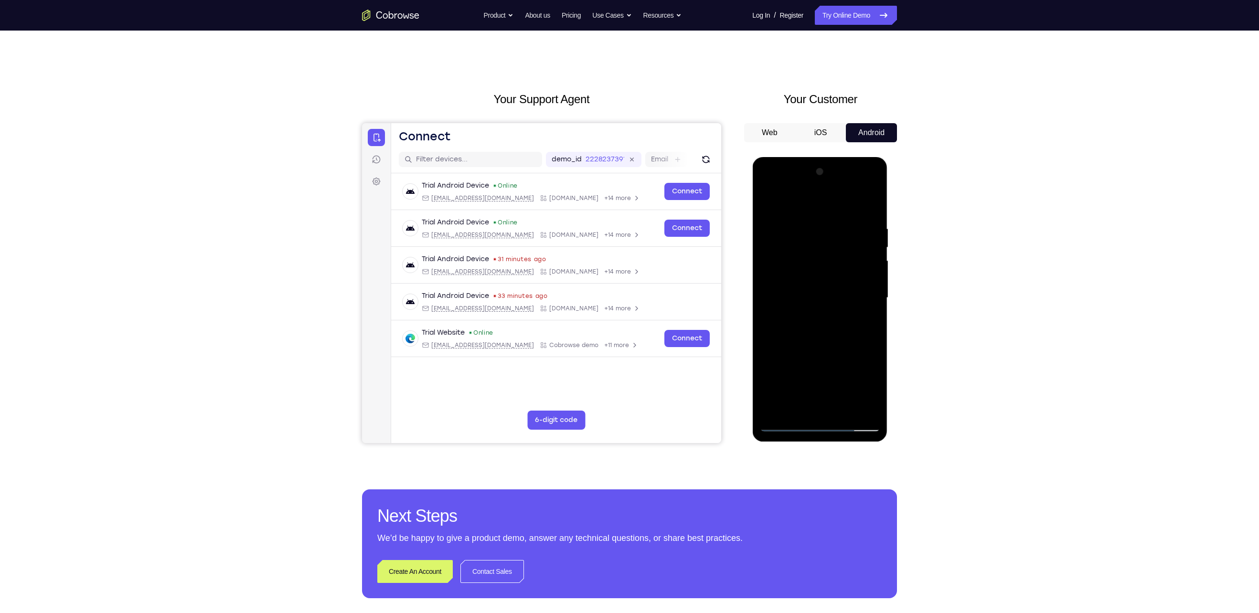
click at [842, 409] on div at bounding box center [819, 297] width 120 height 267
click at [812, 351] on div at bounding box center [819, 297] width 120 height 267
click at [787, 425] on div at bounding box center [819, 297] width 120 height 267
click at [797, 411] on div at bounding box center [819, 297] width 120 height 267
click at [802, 204] on div at bounding box center [819, 297] width 120 height 267
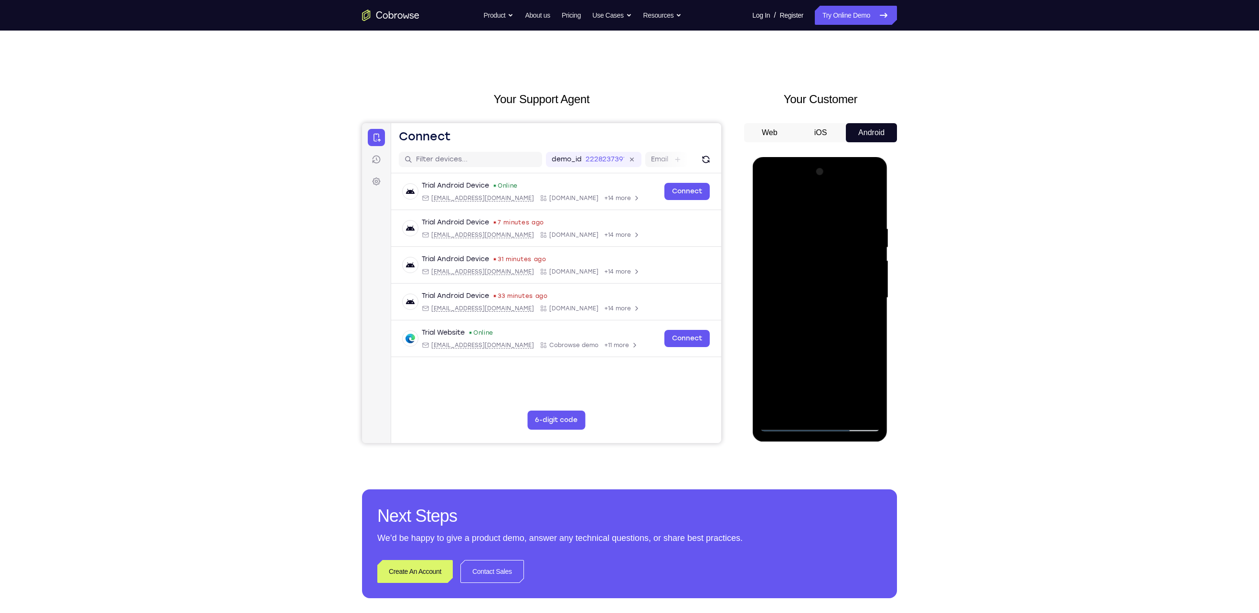
click at [774, 230] on div at bounding box center [819, 297] width 120 height 267
click at [867, 296] on div at bounding box center [819, 297] width 120 height 267
click at [859, 407] on div at bounding box center [819, 297] width 120 height 267
click at [870, 205] on div at bounding box center [819, 297] width 120 height 267
click at [777, 410] on div at bounding box center [819, 297] width 120 height 267
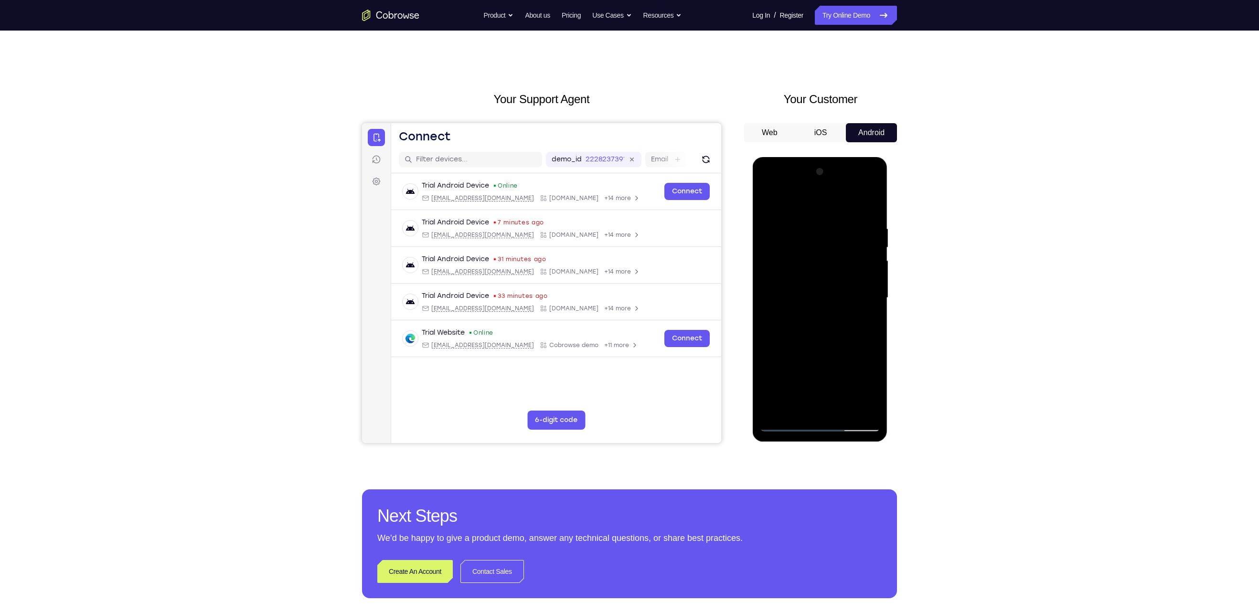
drag, startPoint x: 828, startPoint y: 339, endPoint x: 830, endPoint y: 143, distance: 196.3
click at [830, 157] on html "Online web based iOS Simulators and Android Emulators. Run iPhone, iPad, Mobile…" at bounding box center [820, 300] width 136 height 287
drag, startPoint x: 823, startPoint y: 324, endPoint x: 827, endPoint y: 164, distance: 160.0
click at [827, 164] on div at bounding box center [819, 297] width 120 height 267
drag, startPoint x: 816, startPoint y: 342, endPoint x: 822, endPoint y: 282, distance: 60.4
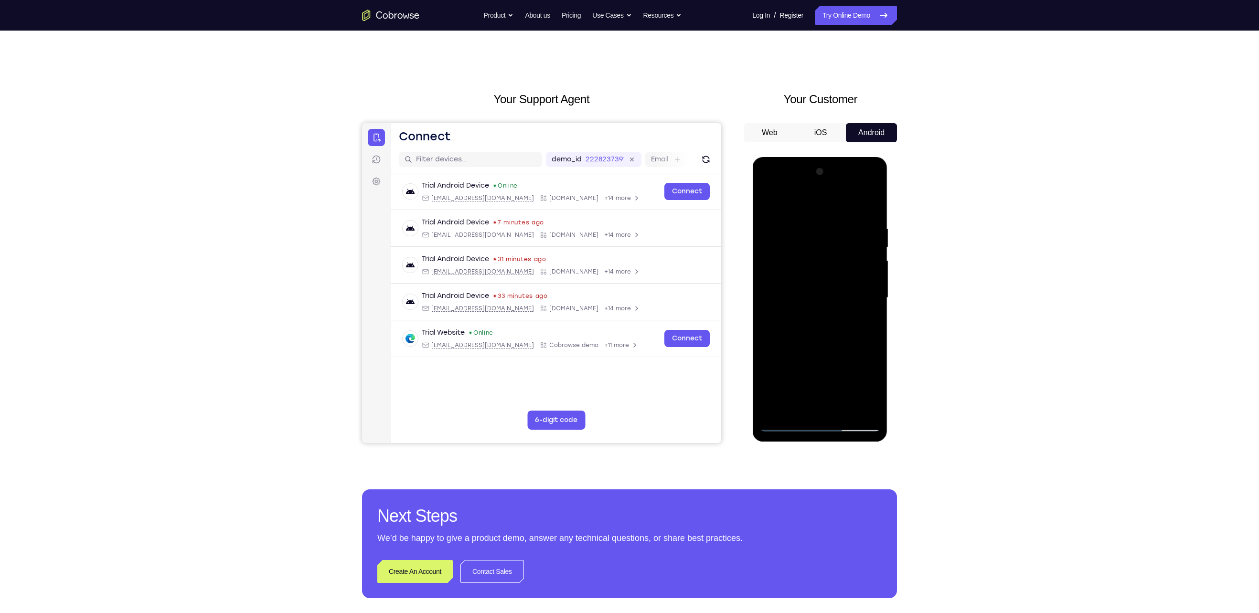
click at [822, 282] on div at bounding box center [819, 297] width 120 height 267
click at [772, 332] on div at bounding box center [819, 297] width 120 height 267
drag, startPoint x: 845, startPoint y: 266, endPoint x: 845, endPoint y: 321, distance: 54.4
click at [845, 321] on div at bounding box center [819, 297] width 120 height 267
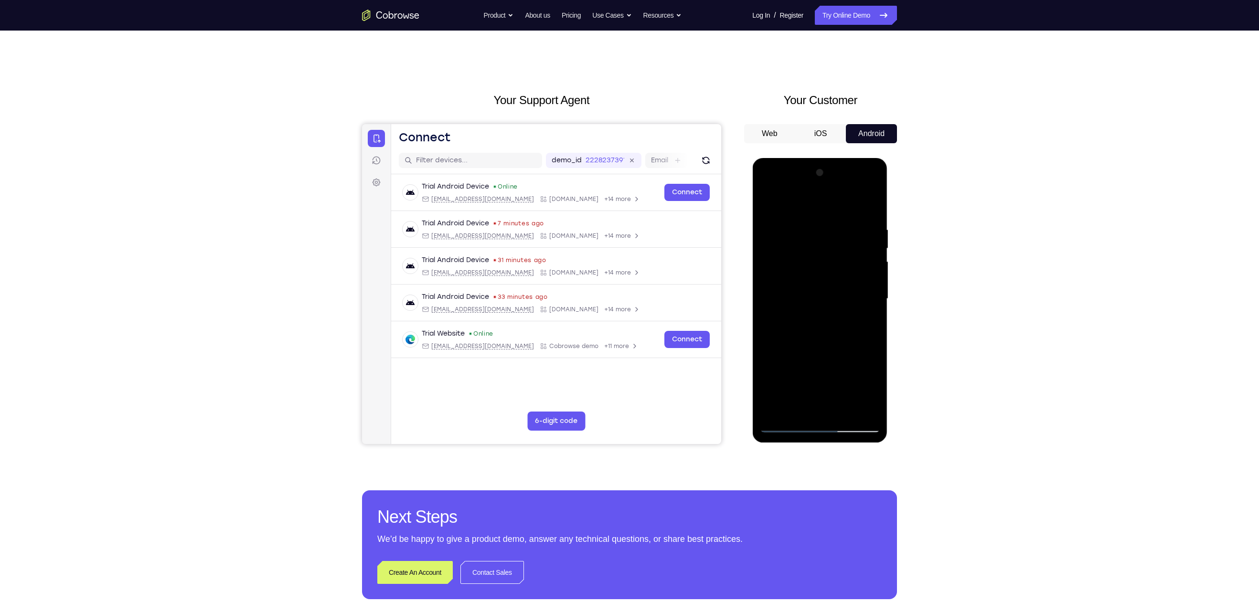
drag, startPoint x: 837, startPoint y: 330, endPoint x: 839, endPoint y: 311, distance: 18.7
click at [839, 311] on div at bounding box center [819, 298] width 120 height 267
drag, startPoint x: 834, startPoint y: 357, endPoint x: 825, endPoint y: 198, distance: 159.8
click at [825, 198] on div at bounding box center [819, 298] width 120 height 267
drag, startPoint x: 836, startPoint y: 353, endPoint x: 837, endPoint y: 276, distance: 77.4
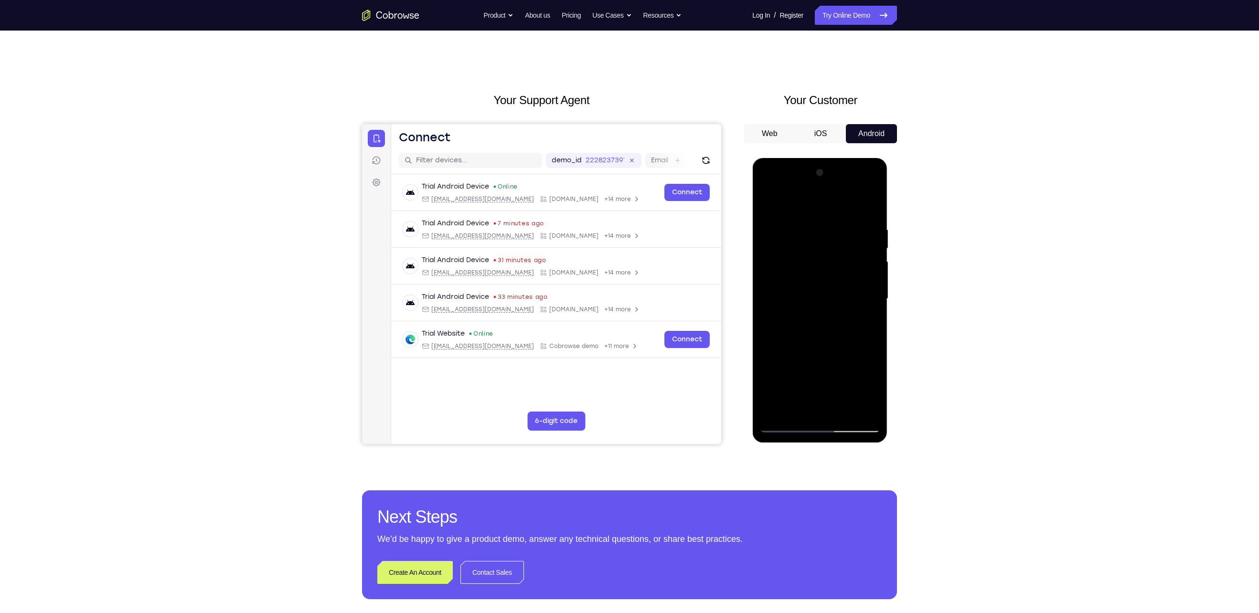
click at [837, 276] on div at bounding box center [819, 298] width 120 height 267
click at [866, 277] on div at bounding box center [819, 298] width 120 height 267
click at [875, 271] on div at bounding box center [819, 298] width 120 height 267
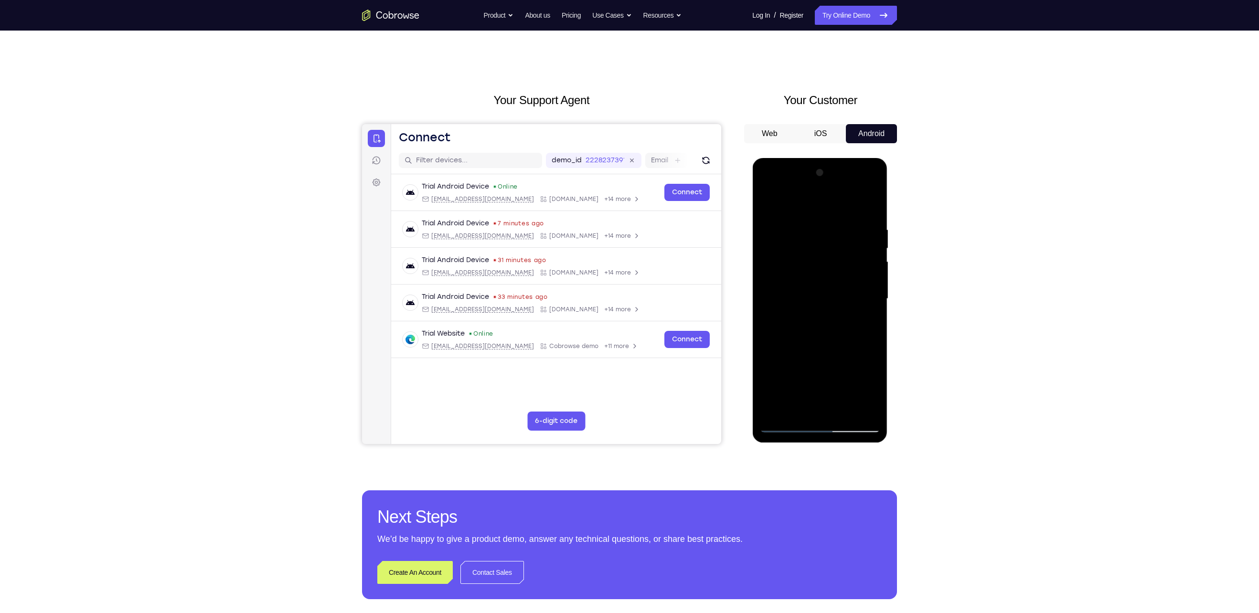
drag, startPoint x: 831, startPoint y: 331, endPoint x: 828, endPoint y: 147, distance: 183.9
click at [828, 158] on html "Online web based iOS Simulators and Android Emulators. Run iPhone, iPad, Mobile…" at bounding box center [820, 301] width 136 height 287
drag, startPoint x: 825, startPoint y: 333, endPoint x: 828, endPoint y: 154, distance: 179.1
click at [828, 158] on html "Online web based iOS Simulators and Android Emulators. Run iPhone, iPad, Mobile…" at bounding box center [820, 301] width 136 height 287
drag, startPoint x: 826, startPoint y: 312, endPoint x: 820, endPoint y: 235, distance: 76.6
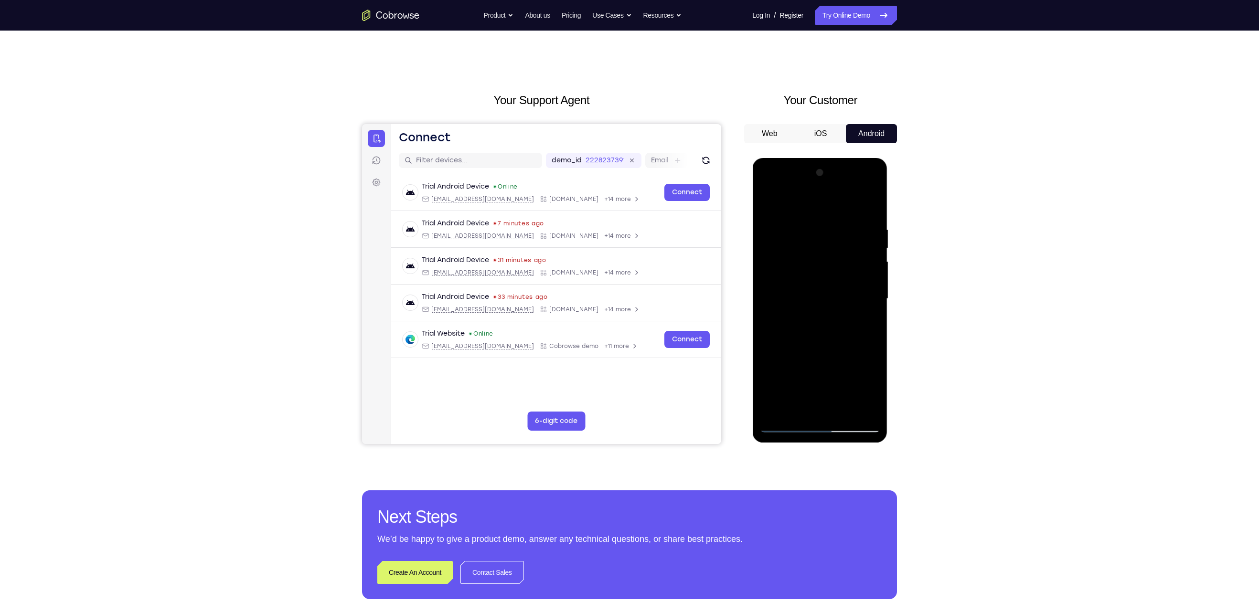
click at [820, 235] on div at bounding box center [819, 298] width 120 height 267
drag, startPoint x: 814, startPoint y: 320, endPoint x: 790, endPoint y: 147, distance: 174.4
click at [790, 158] on html "Online web based iOS Simulators and Android Emulators. Run iPhone, iPad, Mobile…" at bounding box center [820, 301] width 136 height 287
drag, startPoint x: 808, startPoint y: 354, endPoint x: 796, endPoint y: 147, distance: 207.6
click at [796, 158] on html "Online web based iOS Simulators and Android Emulators. Run iPhone, iPad, Mobile…" at bounding box center [820, 301] width 136 height 287
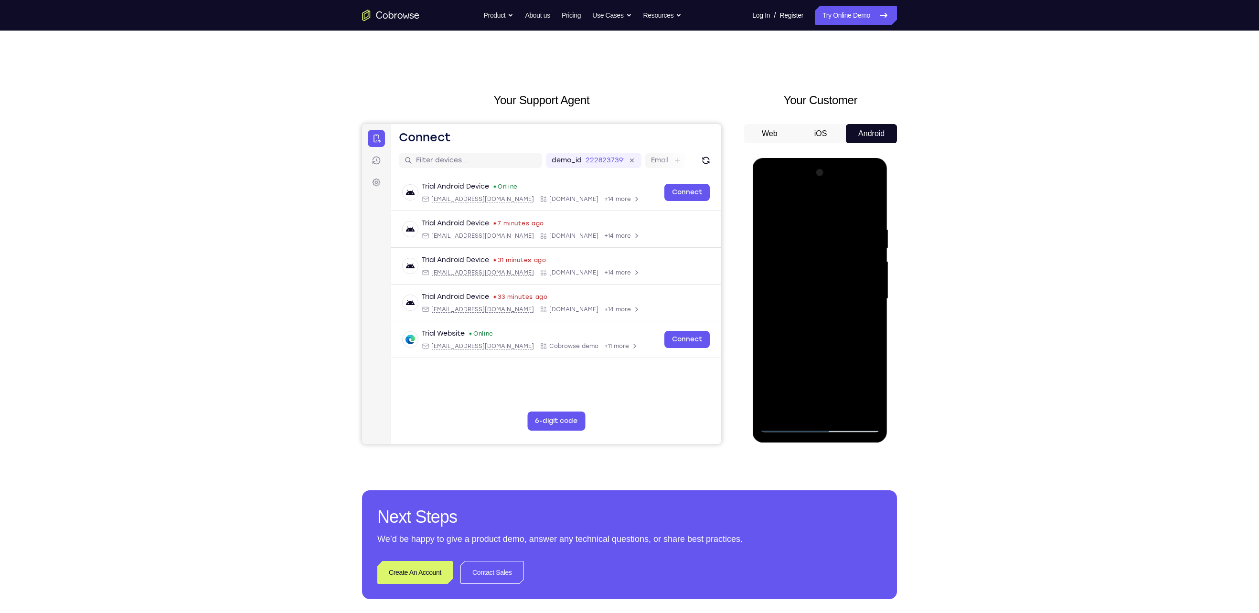
drag, startPoint x: 810, startPoint y: 368, endPoint x: 815, endPoint y: 191, distance: 176.7
click at [815, 191] on div at bounding box center [819, 298] width 120 height 267
drag, startPoint x: 814, startPoint y: 367, endPoint x: 802, endPoint y: 147, distance: 220.0
click at [802, 158] on html "Online web based iOS Simulators and Android Emulators. Run iPhone, iPad, Mobile…" at bounding box center [820, 301] width 136 height 287
drag, startPoint x: 831, startPoint y: 351, endPoint x: 831, endPoint y: 260, distance: 91.2
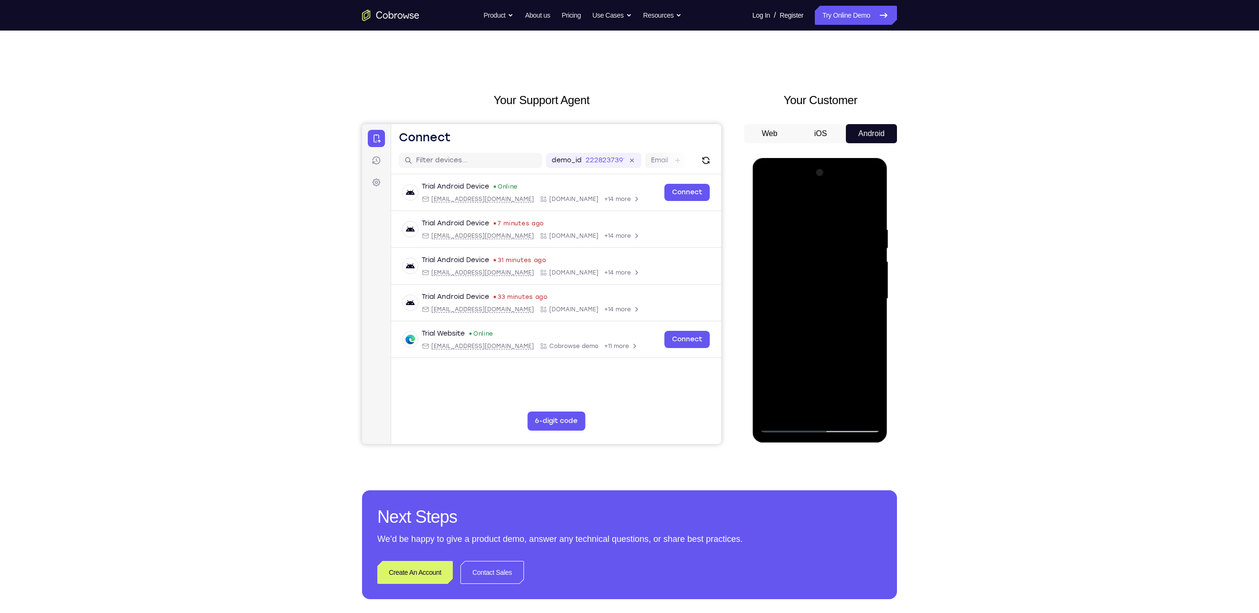
click at [831, 260] on div at bounding box center [819, 298] width 120 height 267
drag, startPoint x: 847, startPoint y: 307, endPoint x: 847, endPoint y: 285, distance: 21.5
click at [847, 285] on div at bounding box center [819, 298] width 120 height 267
click at [769, 384] on div at bounding box center [819, 298] width 120 height 267
click at [841, 410] on div at bounding box center [819, 298] width 120 height 267
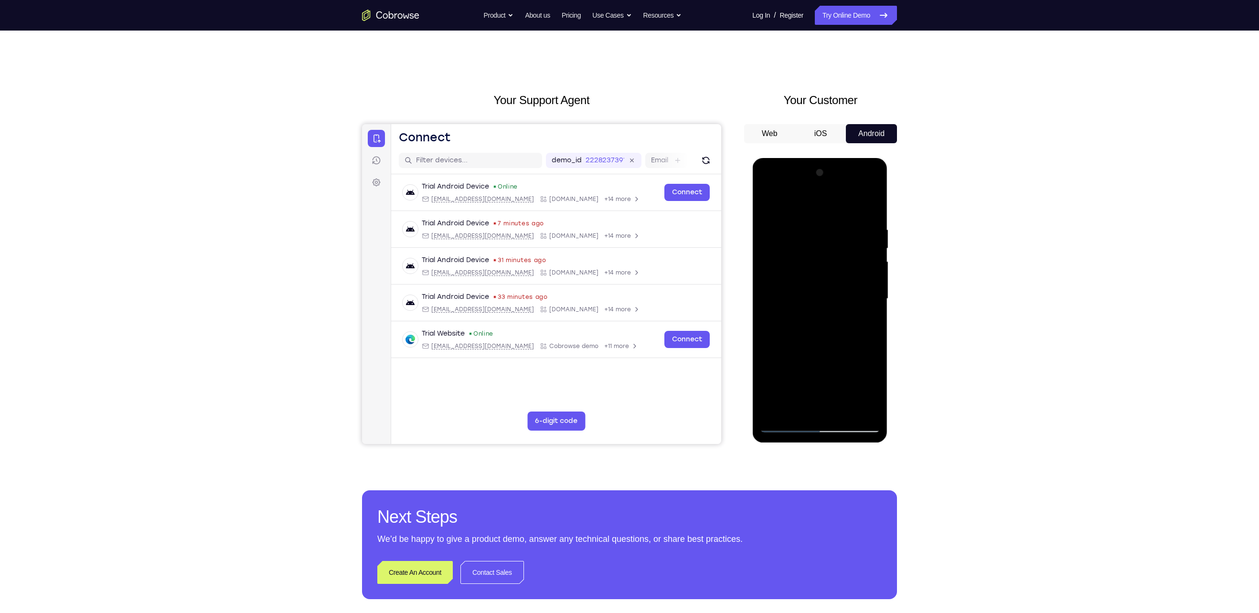
click at [777, 231] on div at bounding box center [819, 298] width 120 height 267
click at [823, 240] on div at bounding box center [819, 298] width 120 height 267
click at [793, 410] on div at bounding box center [819, 298] width 120 height 267
drag, startPoint x: 833, startPoint y: 379, endPoint x: 831, endPoint y: 310, distance: 69.3
click at [831, 310] on div at bounding box center [819, 298] width 120 height 267
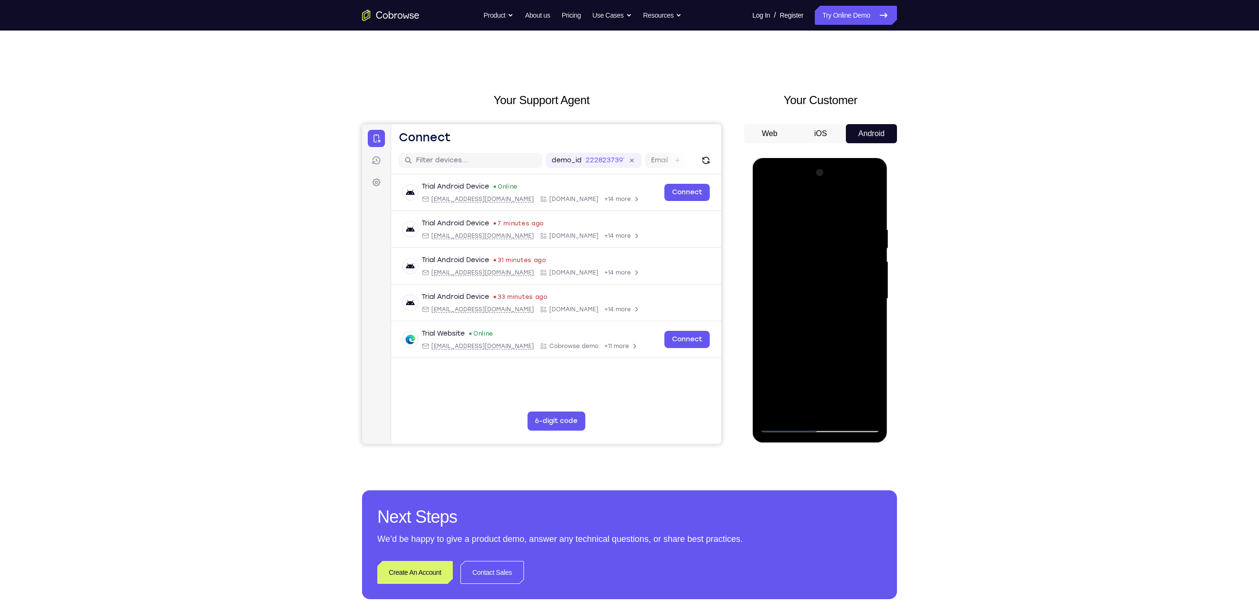
drag, startPoint x: 826, startPoint y: 388, endPoint x: 826, endPoint y: 344, distance: 43.9
click at [826, 344] on div at bounding box center [819, 298] width 120 height 267
drag, startPoint x: 823, startPoint y: 376, endPoint x: 821, endPoint y: 298, distance: 77.9
click at [821, 298] on div at bounding box center [819, 298] width 120 height 267
click at [767, 210] on div at bounding box center [819, 298] width 120 height 267
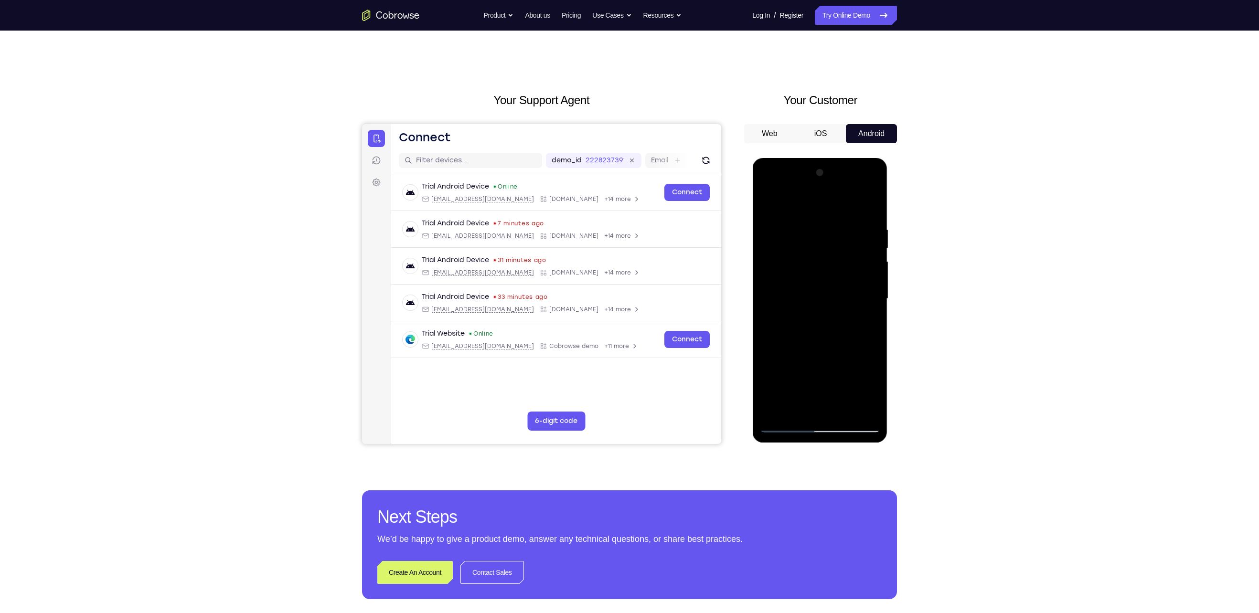
drag, startPoint x: 813, startPoint y: 340, endPoint x: 807, endPoint y: 255, distance: 84.7
click at [807, 255] on div at bounding box center [819, 298] width 120 height 267
drag, startPoint x: 804, startPoint y: 340, endPoint x: 796, endPoint y: 435, distance: 95.8
click at [796, 435] on div at bounding box center [819, 300] width 135 height 285
click at [798, 330] on div at bounding box center [819, 298] width 120 height 267
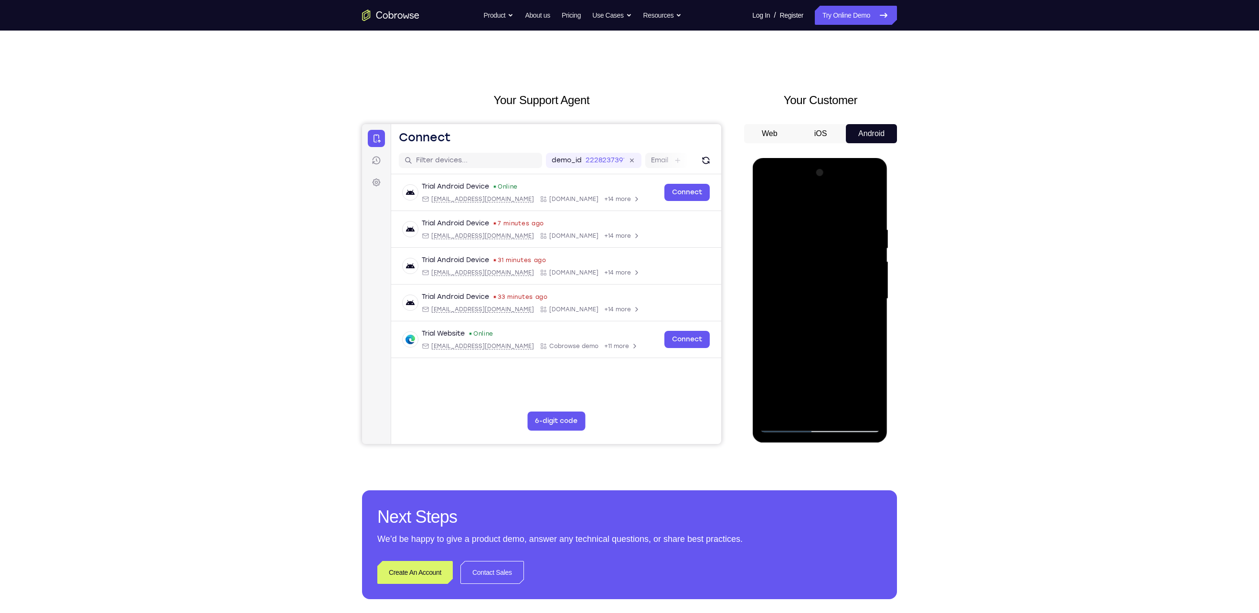
click at [786, 424] on div at bounding box center [819, 298] width 120 height 267
drag, startPoint x: 822, startPoint y: 234, endPoint x: 799, endPoint y: 441, distance: 208.5
click at [799, 441] on div at bounding box center [819, 300] width 135 height 285
drag, startPoint x: 817, startPoint y: 251, endPoint x: 791, endPoint y: 424, distance: 174.3
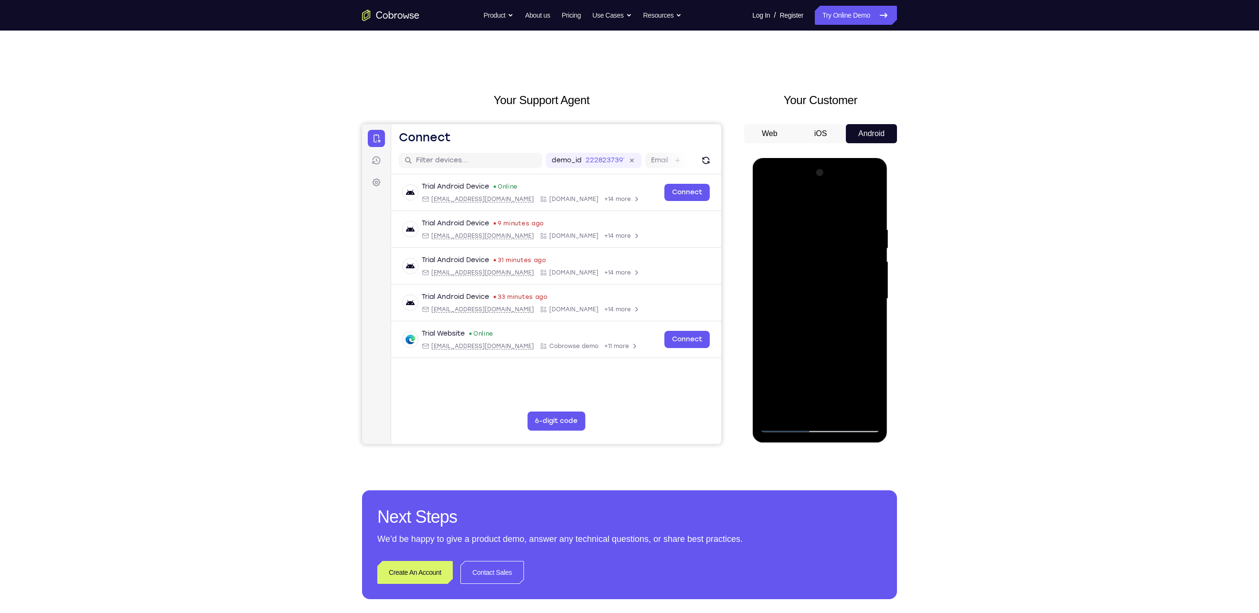
click at [791, 424] on div at bounding box center [819, 298] width 120 height 267
drag, startPoint x: 830, startPoint y: 350, endPoint x: 831, endPoint y: 150, distance: 200.1
click at [831, 158] on html "Online web based iOS Simulators and Android Emulators. Run iPhone, iPad, Mobile…" at bounding box center [820, 301] width 136 height 287
drag, startPoint x: 836, startPoint y: 343, endPoint x: 837, endPoint y: 280, distance: 62.6
click at [837, 280] on div at bounding box center [819, 298] width 120 height 267
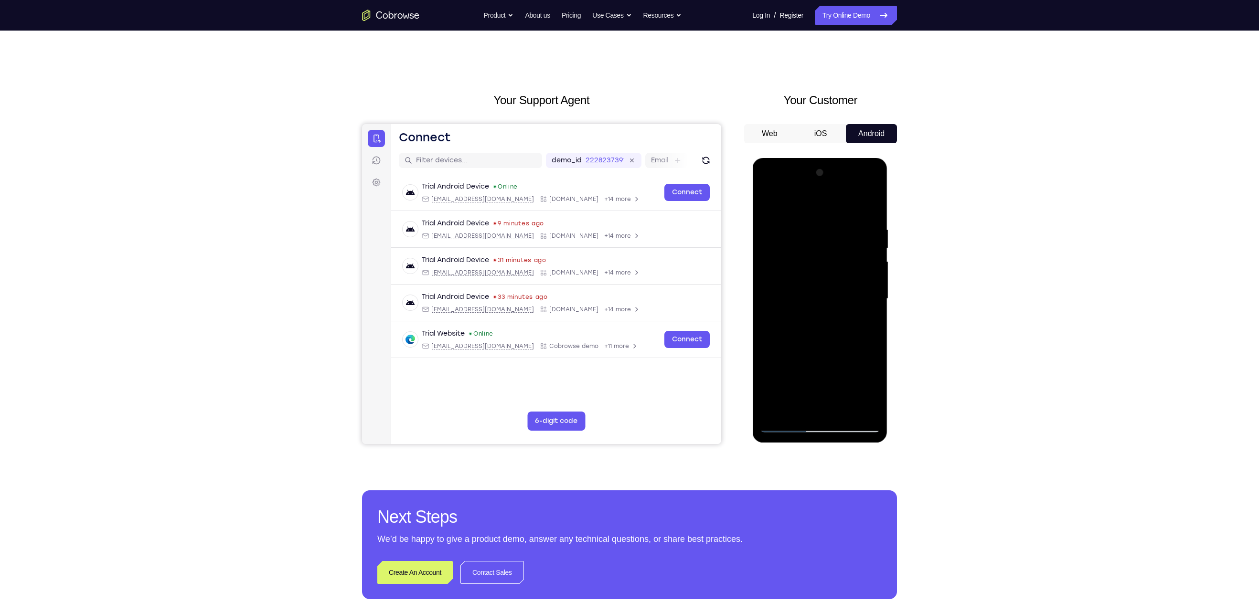
drag, startPoint x: 838, startPoint y: 334, endPoint x: 838, endPoint y: 313, distance: 21.0
click at [838, 313] on div at bounding box center [819, 298] width 120 height 267
click at [877, 301] on div at bounding box center [819, 298] width 120 height 267
click at [876, 300] on div at bounding box center [819, 298] width 120 height 267
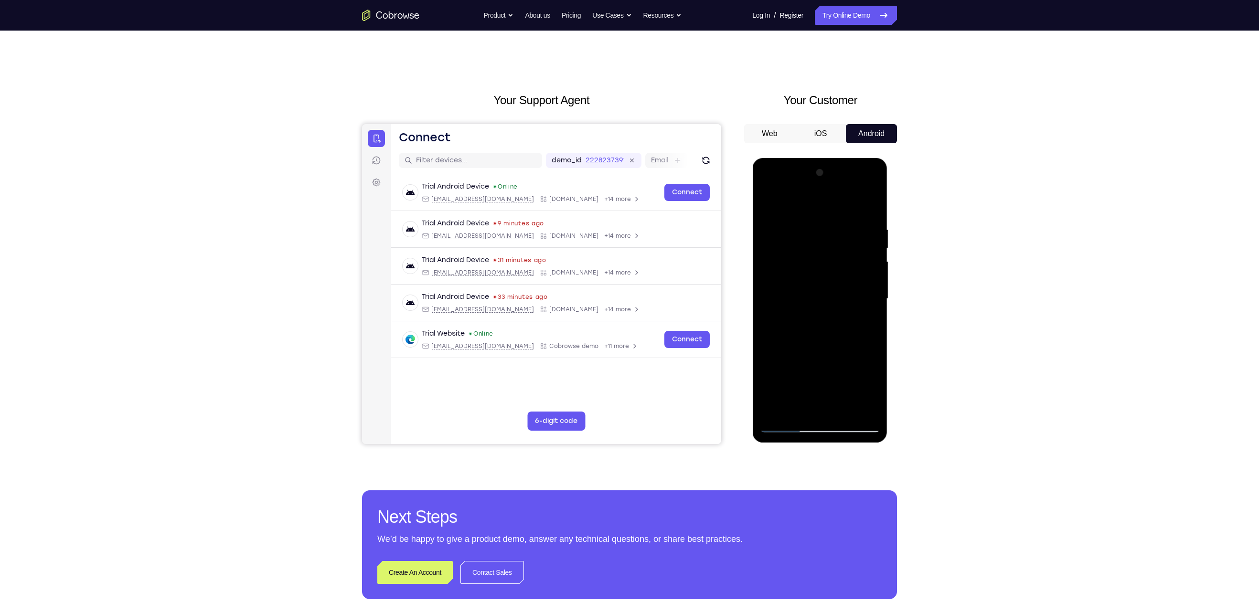
click at [876, 301] on div at bounding box center [819, 298] width 120 height 267
drag, startPoint x: 833, startPoint y: 342, endPoint x: 834, endPoint y: 183, distance: 159.0
click at [834, 183] on div at bounding box center [819, 298] width 120 height 267
drag, startPoint x: 844, startPoint y: 362, endPoint x: 849, endPoint y: 147, distance: 214.9
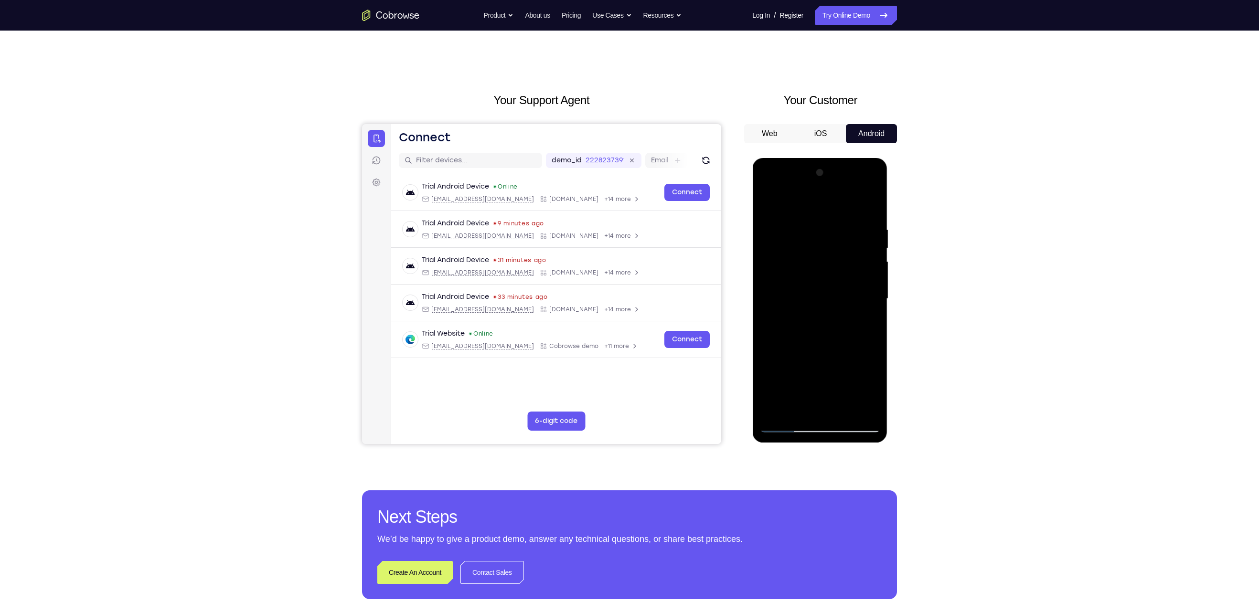
click at [849, 158] on html "Online web based iOS Simulators and Android Emulators. Run iPhone, iPad, Mobile…" at bounding box center [820, 301] width 136 height 287
drag, startPoint x: 840, startPoint y: 295, endPoint x: 836, endPoint y: 362, distance: 67.5
click at [836, 362] on div at bounding box center [819, 298] width 120 height 267
click at [872, 316] on div at bounding box center [819, 298] width 120 height 267
drag, startPoint x: 825, startPoint y: 365, endPoint x: 832, endPoint y: 154, distance: 210.7
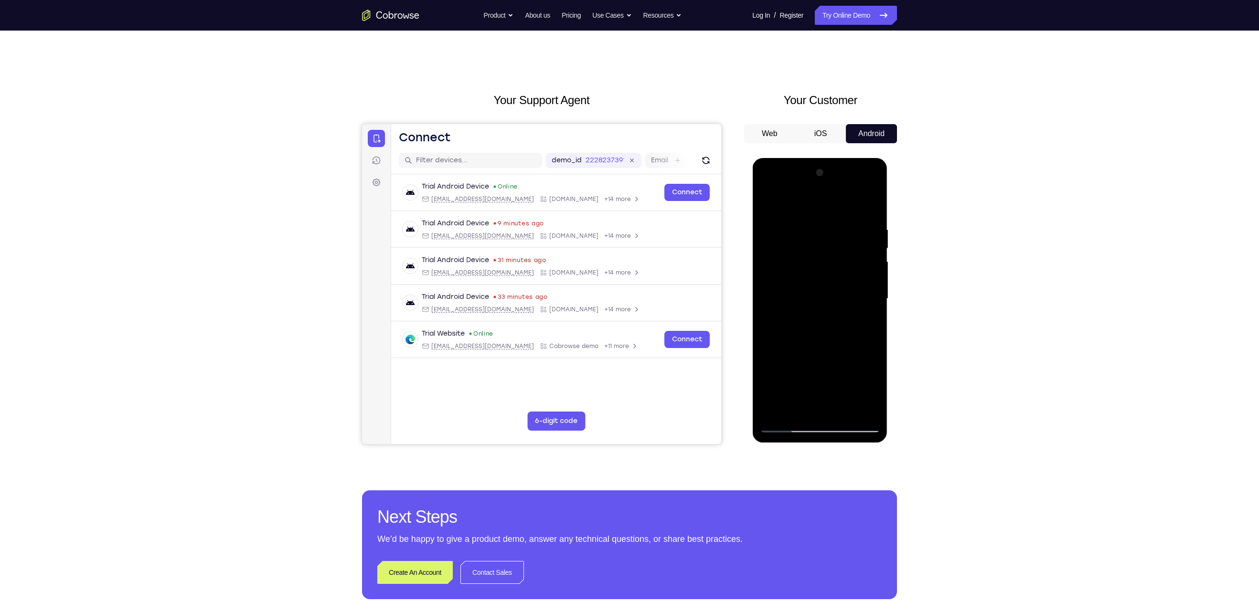
click at [832, 158] on html "Online web based iOS Simulators and Android Emulators. Run iPhone, iPad, Mobile…" at bounding box center [820, 301] width 136 height 287
drag, startPoint x: 829, startPoint y: 319, endPoint x: 829, endPoint y: 282, distance: 36.3
click at [829, 282] on div at bounding box center [819, 298] width 120 height 267
drag, startPoint x: 829, startPoint y: 282, endPoint x: 828, endPoint y: 297, distance: 15.3
click at [828, 297] on div at bounding box center [819, 298] width 120 height 267
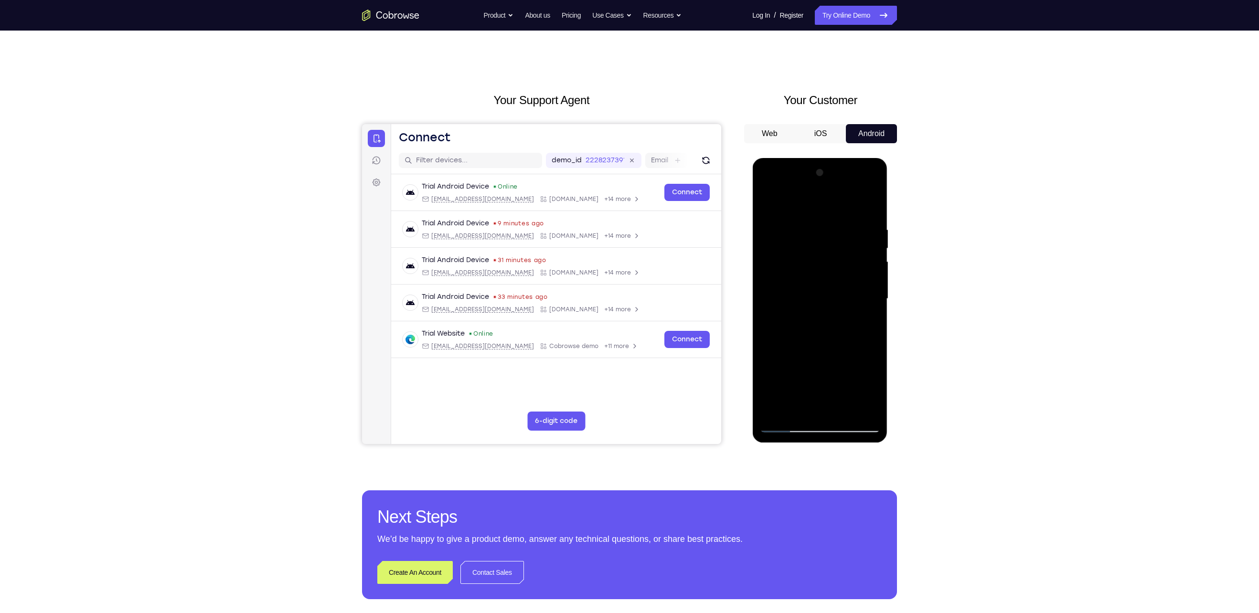
click at [875, 307] on div at bounding box center [819, 298] width 120 height 267
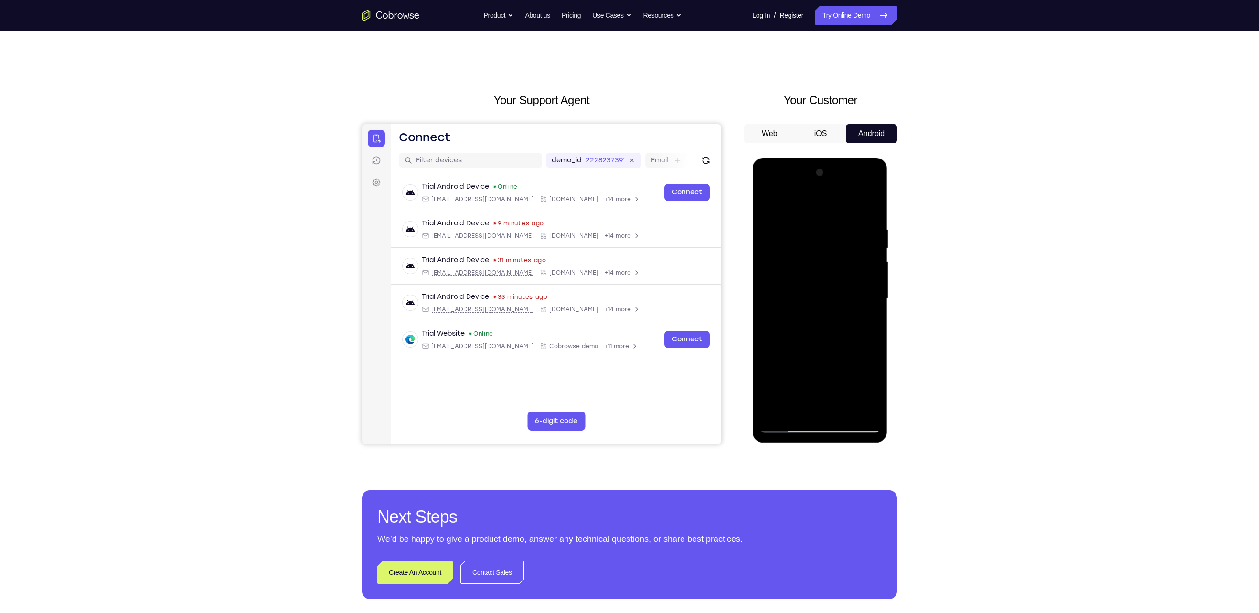
click at [875, 307] on div at bounding box center [819, 298] width 120 height 267
click at [770, 392] on div at bounding box center [819, 298] width 120 height 267
click at [788, 219] on div at bounding box center [819, 298] width 120 height 267
drag, startPoint x: 811, startPoint y: 336, endPoint x: 807, endPoint y: 217, distance: 118.5
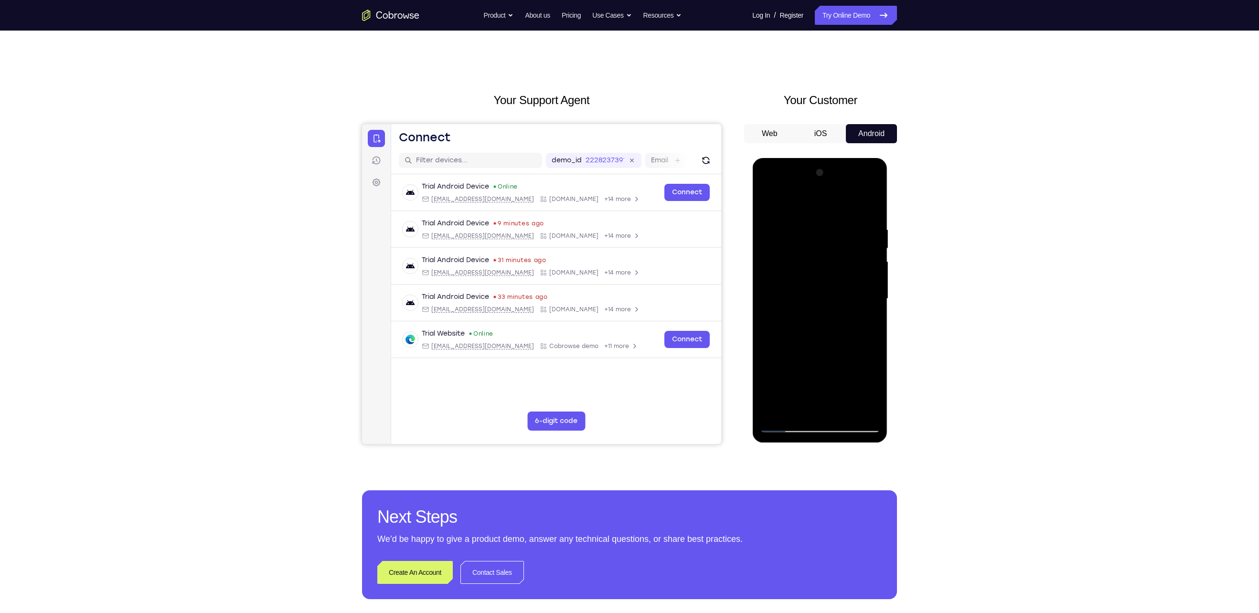
click at [807, 217] on div at bounding box center [819, 298] width 120 height 267
drag, startPoint x: 827, startPoint y: 356, endPoint x: 825, endPoint y: 239, distance: 117.5
click at [825, 239] on div at bounding box center [819, 298] width 120 height 267
click at [775, 412] on div at bounding box center [819, 298] width 120 height 267
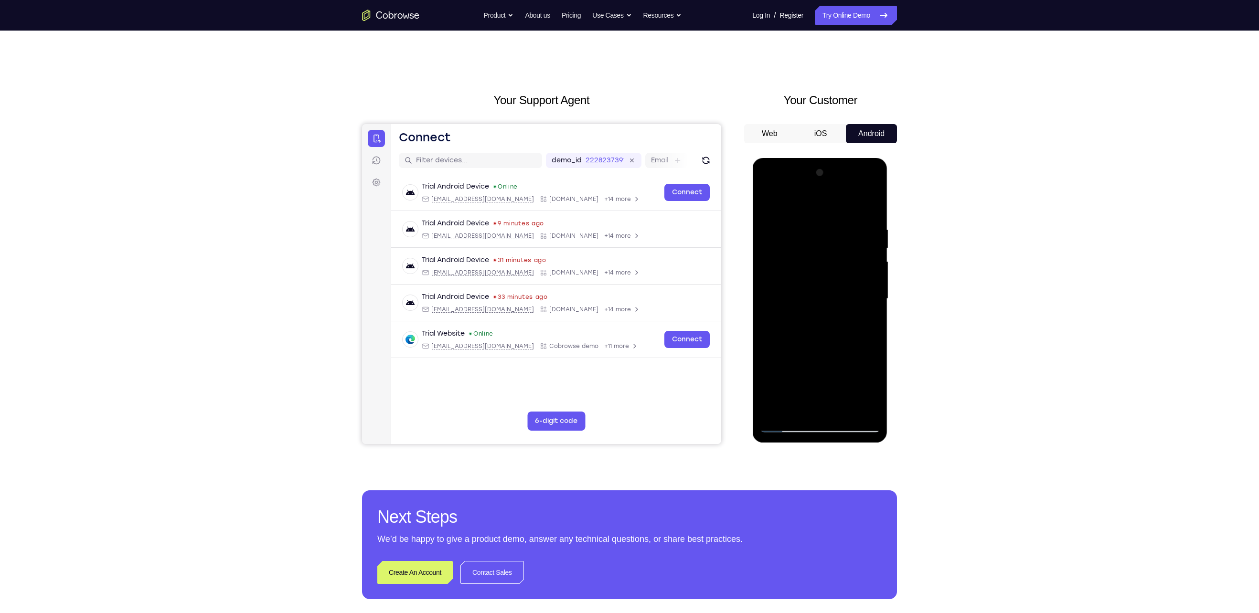
drag, startPoint x: 820, startPoint y: 255, endPoint x: 794, endPoint y: 379, distance: 125.9
click at [794, 379] on div at bounding box center [819, 298] width 120 height 267
drag, startPoint x: 860, startPoint y: 221, endPoint x: 802, endPoint y: 226, distance: 58.5
click at [802, 226] on div at bounding box center [819, 298] width 120 height 267
drag, startPoint x: 810, startPoint y: 222, endPoint x: 866, endPoint y: 224, distance: 55.9
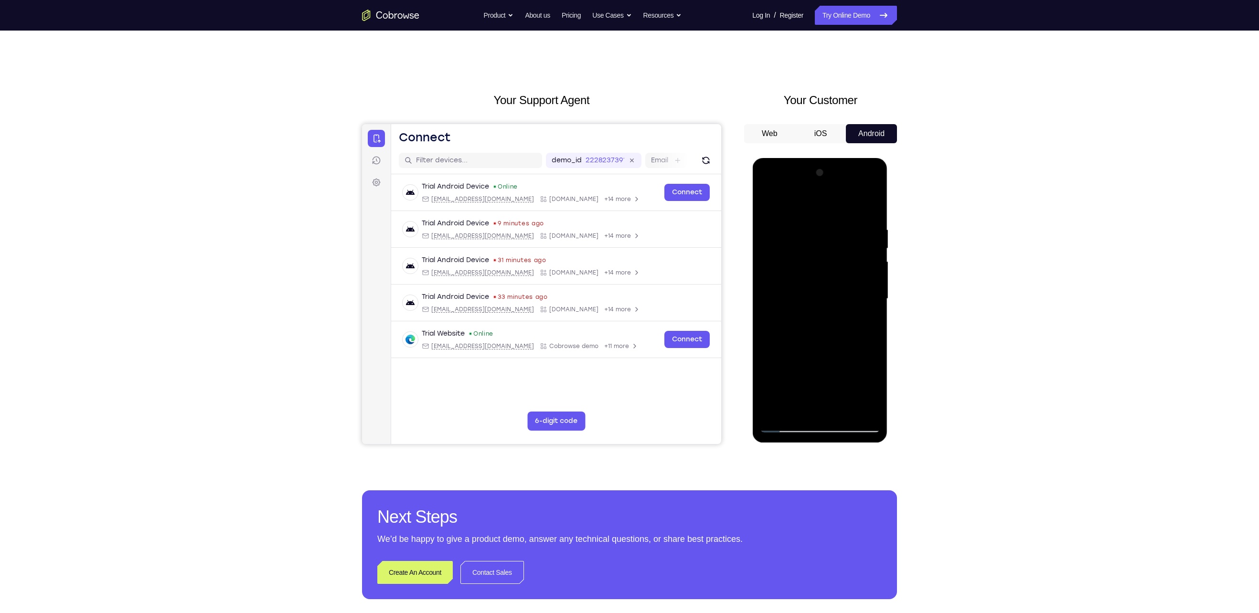
click at [866, 224] on div at bounding box center [819, 298] width 120 height 267
click at [805, 224] on div at bounding box center [819, 298] width 120 height 267
click at [867, 310] on div at bounding box center [819, 298] width 120 height 267
click at [871, 310] on div at bounding box center [819, 298] width 120 height 267
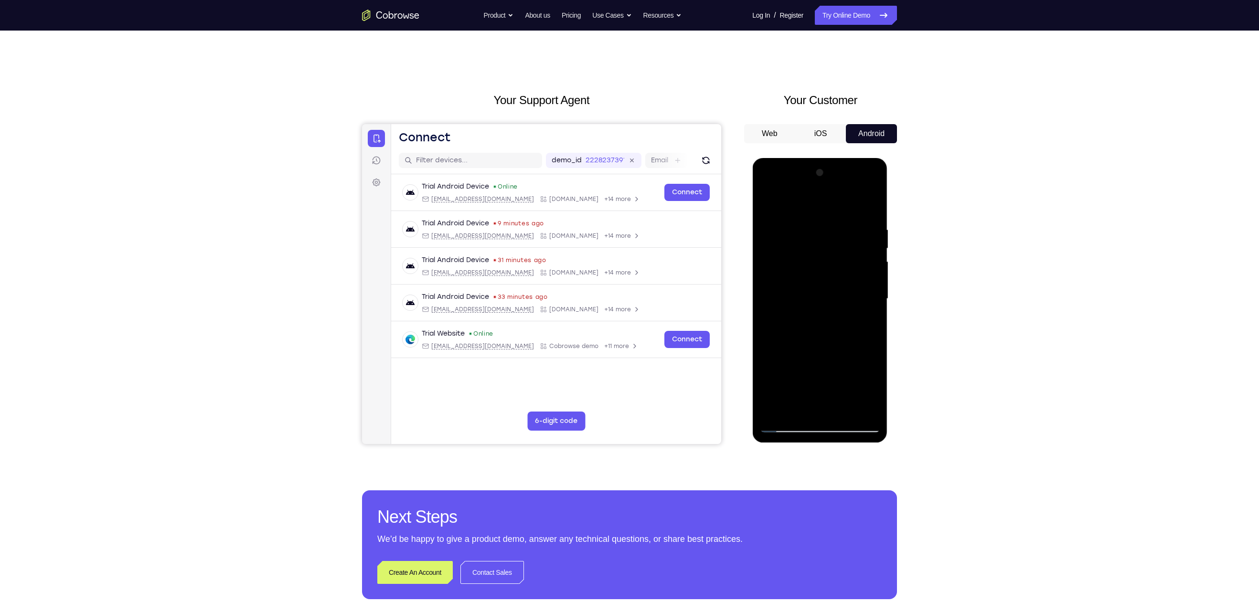
click at [871, 310] on div at bounding box center [819, 298] width 120 height 267
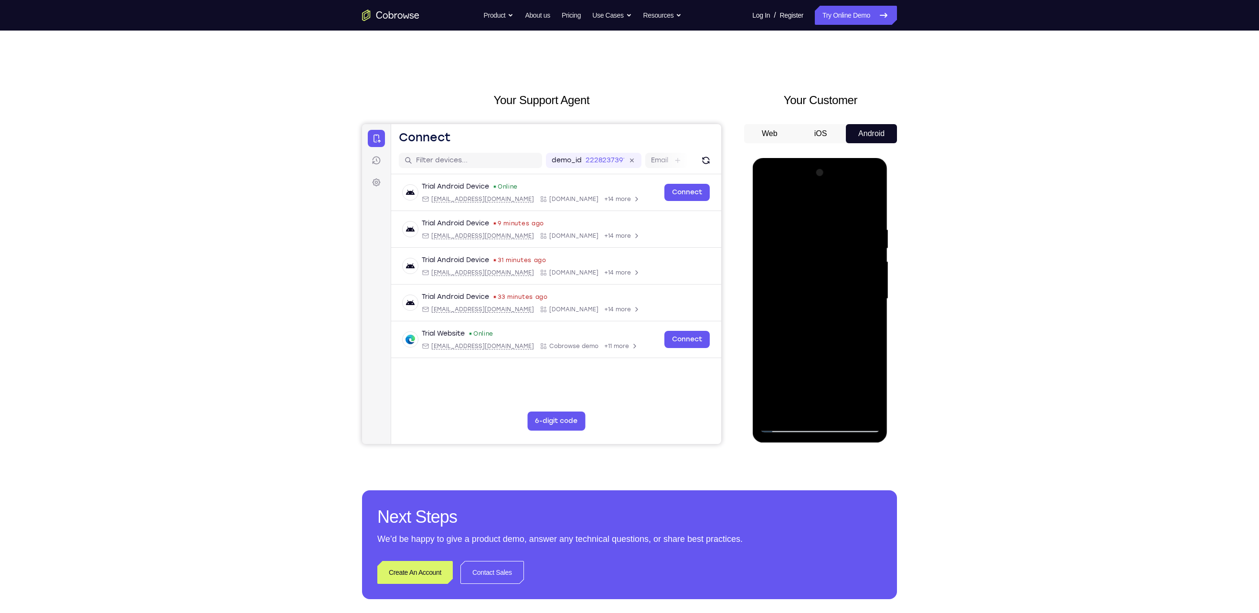
click at [871, 310] on div at bounding box center [819, 298] width 120 height 267
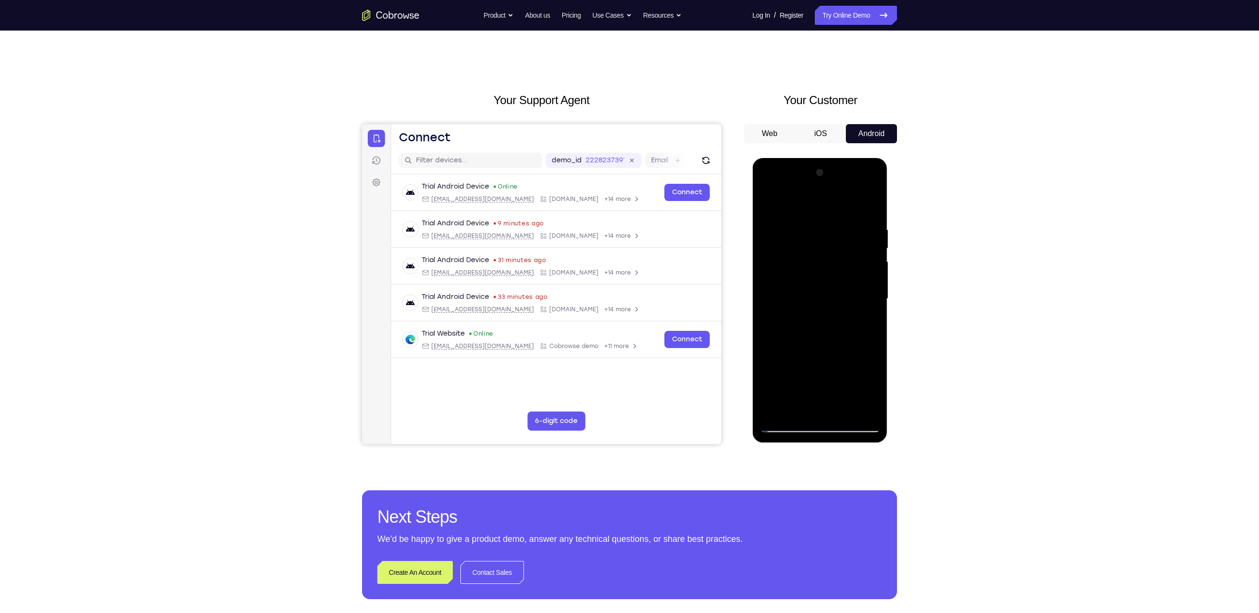
click at [871, 310] on div at bounding box center [819, 298] width 120 height 267
click at [870, 207] on div at bounding box center [819, 298] width 120 height 267
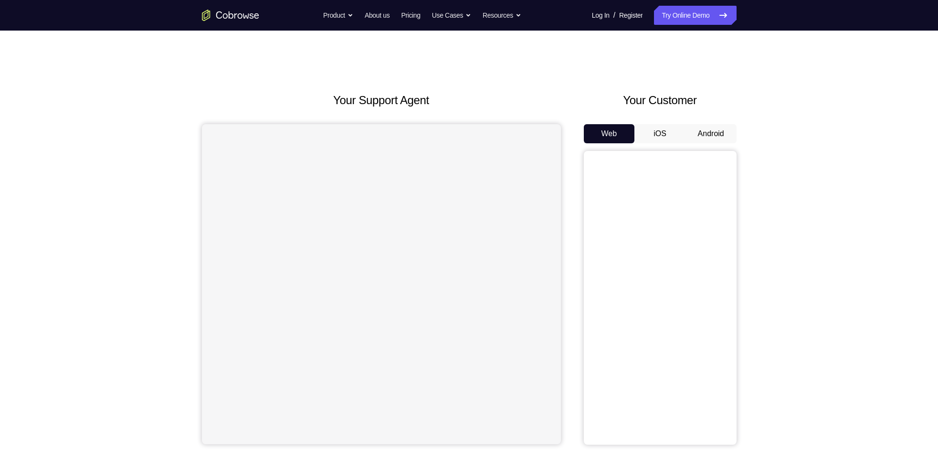
click at [696, 130] on button "Android" at bounding box center [711, 133] width 51 height 19
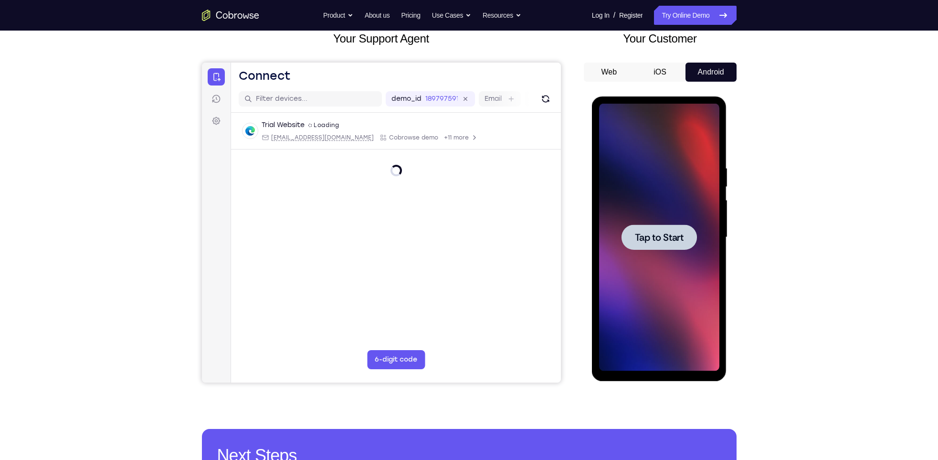
click at [671, 239] on span "Tap to Start" at bounding box center [659, 238] width 49 height 10
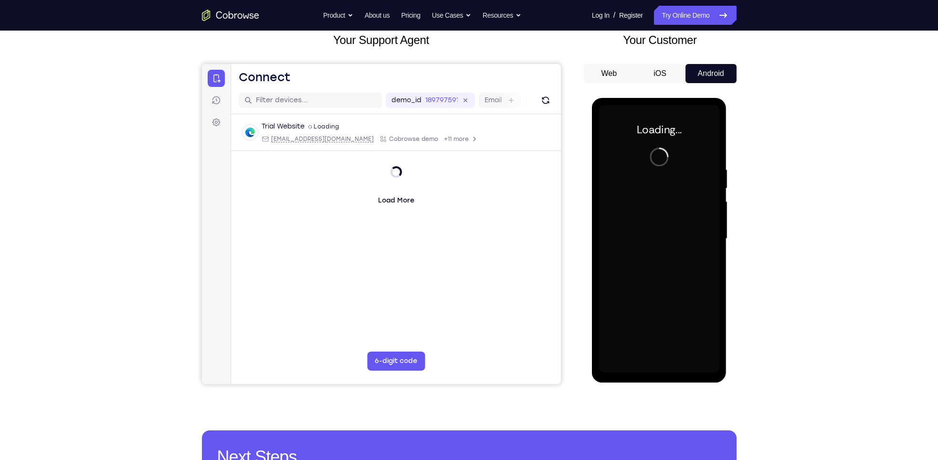
scroll to position [59, 0]
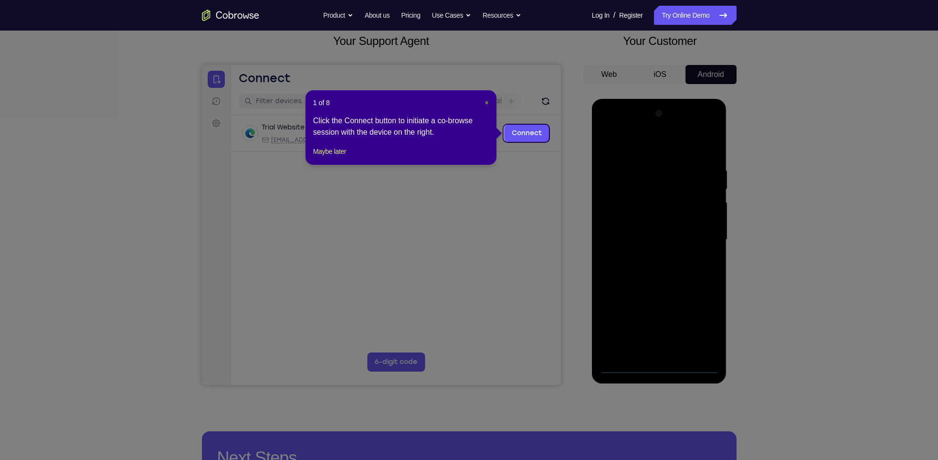
drag, startPoint x: 486, startPoint y: 102, endPoint x: 343, endPoint y: 146, distance: 148.9
click at [486, 102] on span "×" at bounding box center [487, 103] width 4 height 8
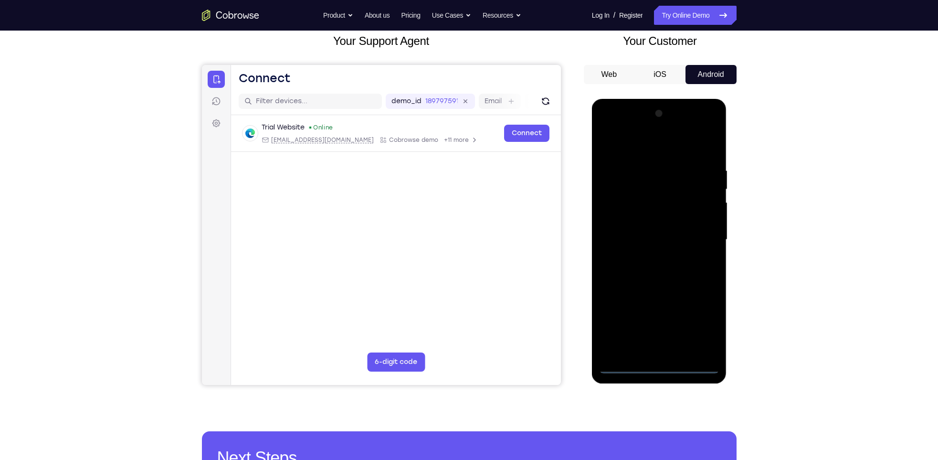
click at [661, 369] on div at bounding box center [659, 239] width 120 height 267
click at [704, 324] on div at bounding box center [659, 239] width 120 height 267
click at [623, 140] on div at bounding box center [659, 239] width 120 height 267
click at [699, 242] on div at bounding box center [659, 239] width 120 height 267
click at [651, 255] on div at bounding box center [659, 239] width 120 height 267
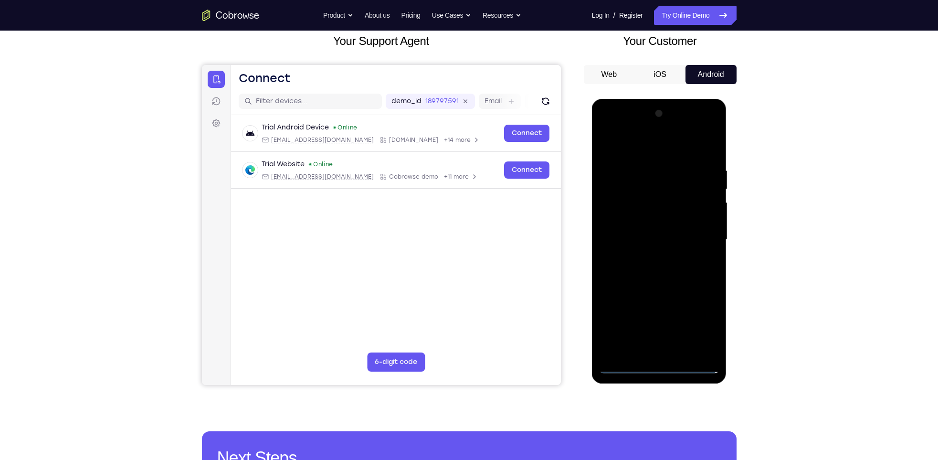
click at [656, 227] on div at bounding box center [659, 239] width 120 height 267
click at [652, 219] on div at bounding box center [659, 239] width 120 height 267
click at [655, 236] on div at bounding box center [659, 239] width 120 height 267
click at [660, 268] on div at bounding box center [659, 239] width 120 height 267
click at [658, 271] on div at bounding box center [659, 239] width 120 height 267
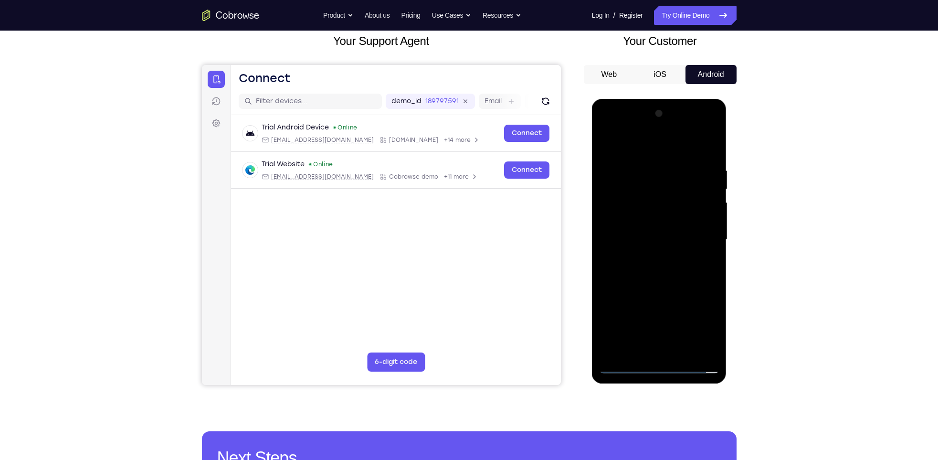
click at [645, 283] on div at bounding box center [659, 239] width 120 height 267
click at [642, 168] on div at bounding box center [659, 239] width 120 height 267
click at [705, 248] on div at bounding box center [659, 239] width 120 height 267
click at [705, 245] on div at bounding box center [659, 239] width 120 height 267
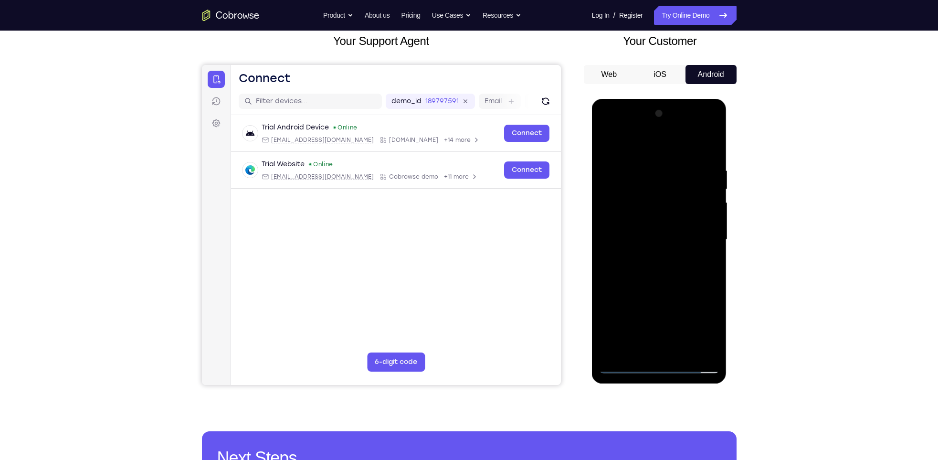
click at [708, 148] on div at bounding box center [659, 239] width 120 height 267
drag, startPoint x: 684, startPoint y: 259, endPoint x: 687, endPoint y: 113, distance: 146.1
click at [687, 113] on div at bounding box center [659, 239] width 120 height 267
drag, startPoint x: 664, startPoint y: 269, endPoint x: 667, endPoint y: 149, distance: 119.9
click at [667, 149] on div at bounding box center [659, 239] width 120 height 267
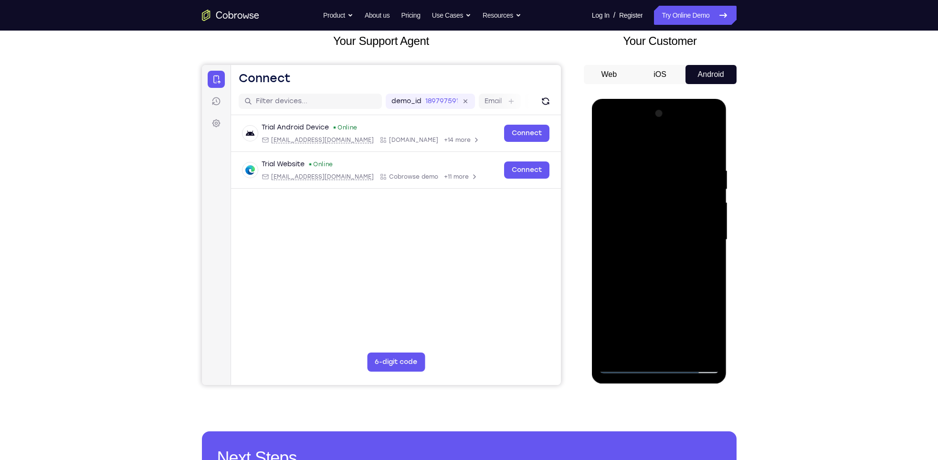
click at [656, 265] on div at bounding box center [659, 239] width 120 height 267
drag, startPoint x: 657, startPoint y: 305, endPoint x: 649, endPoint y: 98, distance: 206.9
click at [649, 99] on div at bounding box center [660, 242] width 136 height 287
drag, startPoint x: 655, startPoint y: 273, endPoint x: 649, endPoint y: 83, distance: 189.7
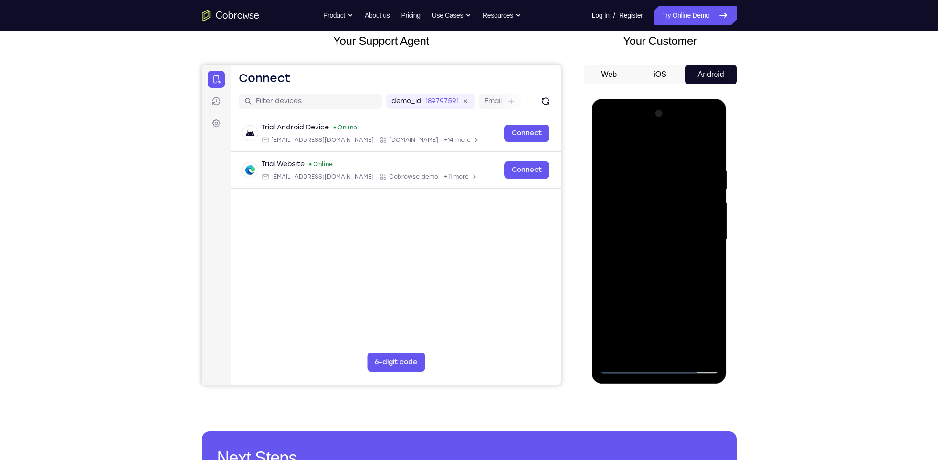
click at [649, 99] on html "Online web based iOS Simulators and Android Emulators. Run iPhone, iPad, Mobile…" at bounding box center [660, 242] width 136 height 287
drag, startPoint x: 656, startPoint y: 268, endPoint x: 637, endPoint y: 60, distance: 209.1
click at [637, 99] on html "Online web based iOS Simulators and Android Emulators. Run iPhone, iPad, Mobile…" at bounding box center [660, 242] width 136 height 287
drag, startPoint x: 663, startPoint y: 270, endPoint x: 666, endPoint y: 187, distance: 83.1
click at [666, 187] on div at bounding box center [659, 239] width 120 height 267
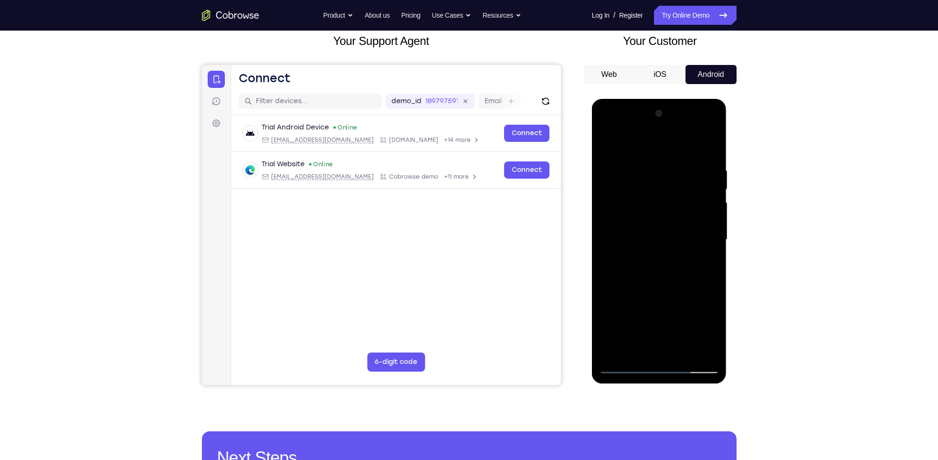
drag, startPoint x: 647, startPoint y: 264, endPoint x: 644, endPoint y: 330, distance: 66.4
click at [644, 330] on div at bounding box center [659, 239] width 120 height 267
click at [624, 227] on div at bounding box center [659, 239] width 120 height 267
drag, startPoint x: 667, startPoint y: 308, endPoint x: 664, endPoint y: 234, distance: 74.1
click at [664, 234] on div at bounding box center [659, 239] width 120 height 267
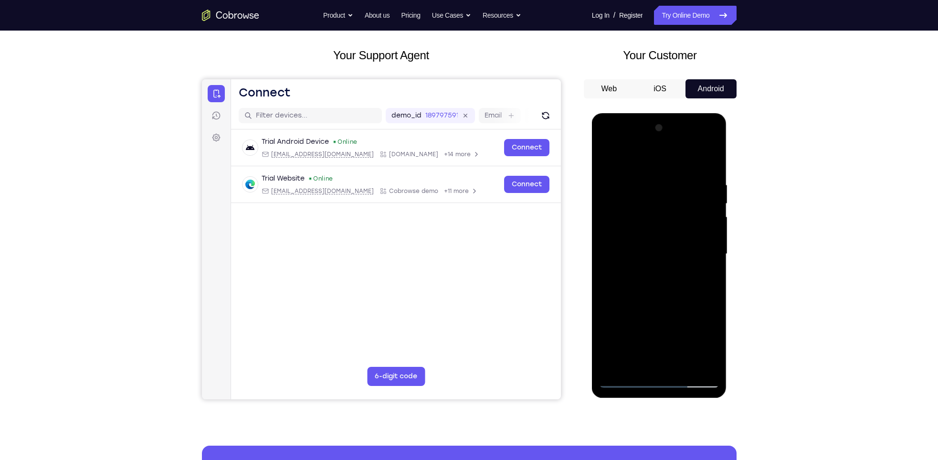
scroll to position [44, 0]
drag, startPoint x: 667, startPoint y: 293, endPoint x: 657, endPoint y: 148, distance: 145.1
click at [657, 148] on div at bounding box center [659, 254] width 120 height 267
click at [616, 367] on div at bounding box center [659, 254] width 120 height 267
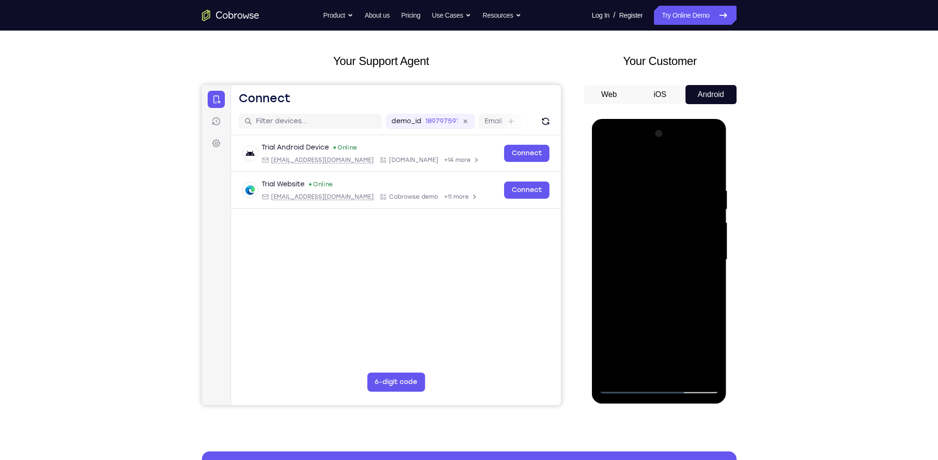
scroll to position [33, 0]
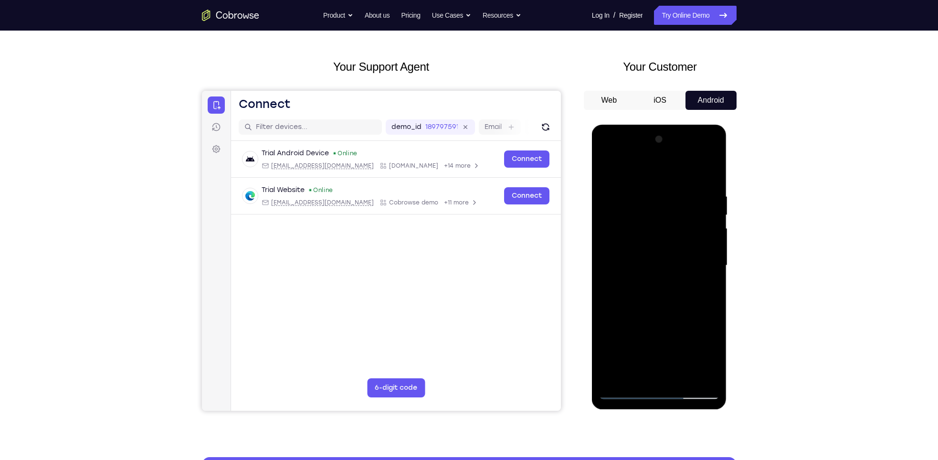
click at [680, 377] on div at bounding box center [659, 265] width 120 height 267
click at [628, 393] on div at bounding box center [659, 265] width 120 height 267
click at [663, 312] on div at bounding box center [659, 265] width 120 height 267
click at [681, 378] on div at bounding box center [659, 265] width 120 height 267
click at [655, 314] on div at bounding box center [659, 265] width 120 height 267
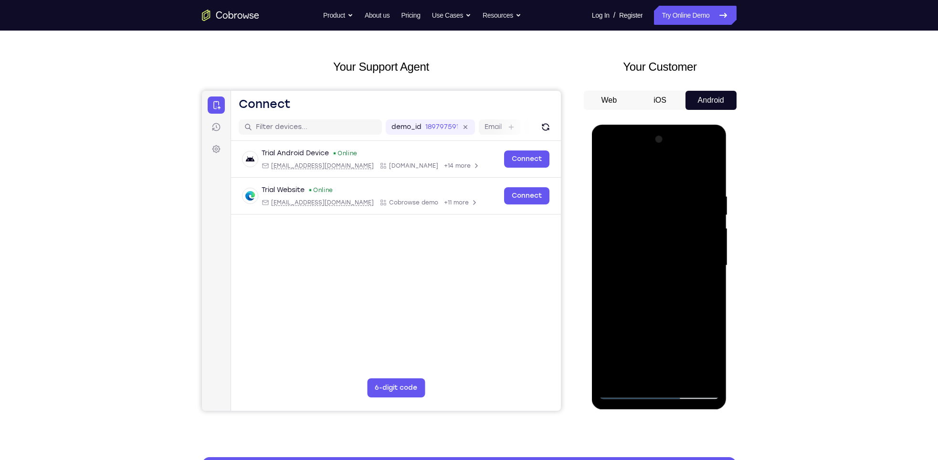
click at [652, 251] on div at bounding box center [659, 265] width 120 height 267
click at [626, 390] on div at bounding box center [659, 265] width 120 height 267
click at [609, 168] on div at bounding box center [659, 265] width 120 height 267
click at [716, 169] on div at bounding box center [659, 265] width 120 height 267
drag, startPoint x: 662, startPoint y: 195, endPoint x: 653, endPoint y: 304, distance: 109.7
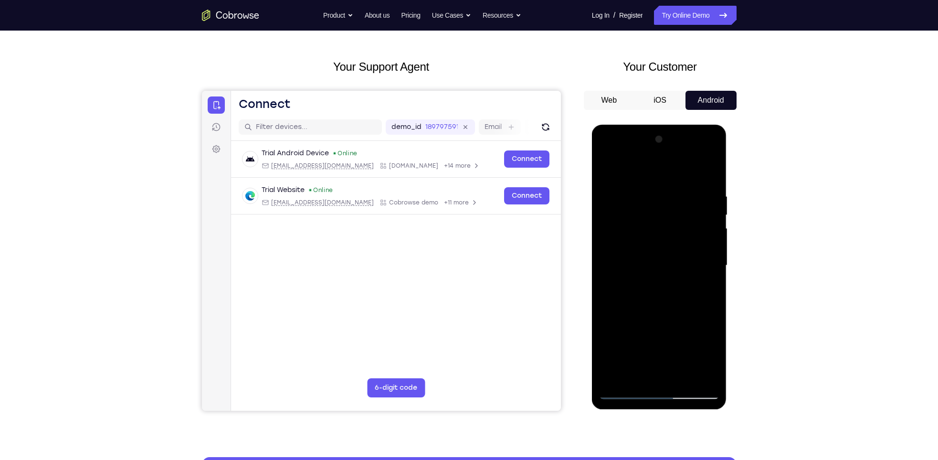
click at [653, 304] on div at bounding box center [659, 265] width 120 height 267
click at [611, 189] on div at bounding box center [659, 265] width 120 height 267
drag, startPoint x: 702, startPoint y: 280, endPoint x: 621, endPoint y: 284, distance: 81.7
click at [621, 284] on div at bounding box center [659, 265] width 120 height 267
click at [633, 335] on div at bounding box center [659, 265] width 120 height 267
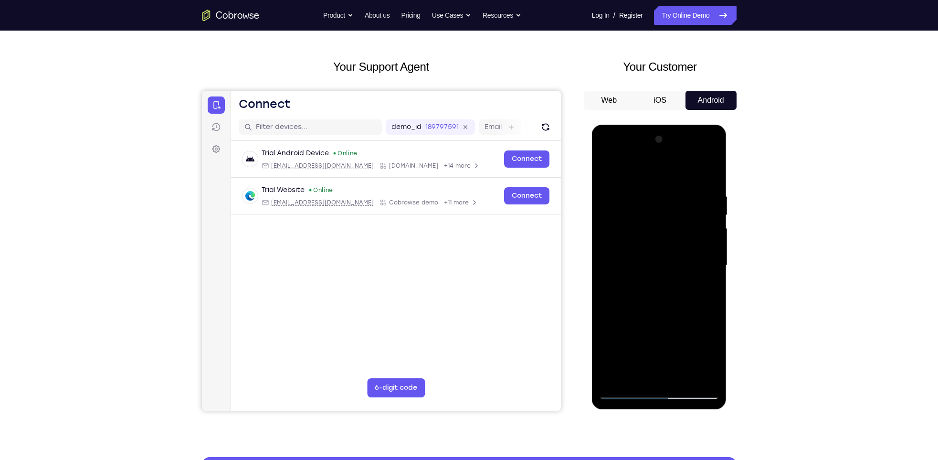
click at [632, 277] on div at bounding box center [659, 265] width 120 height 267
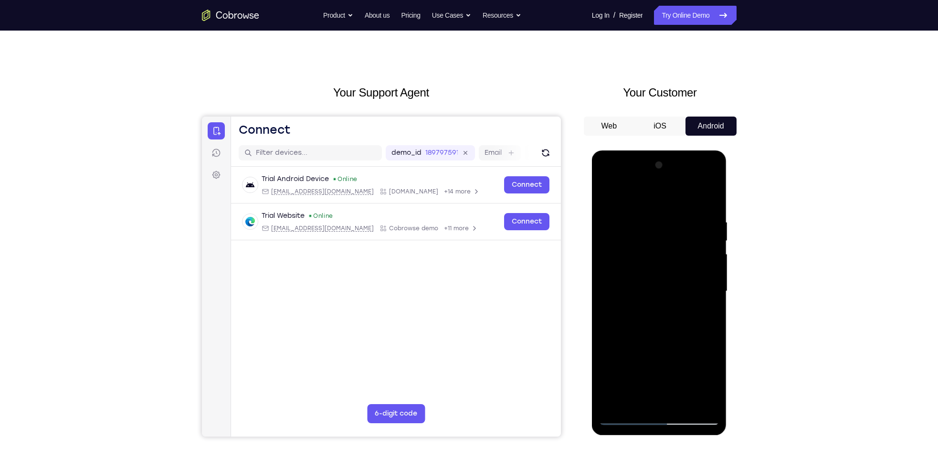
scroll to position [6, 0]
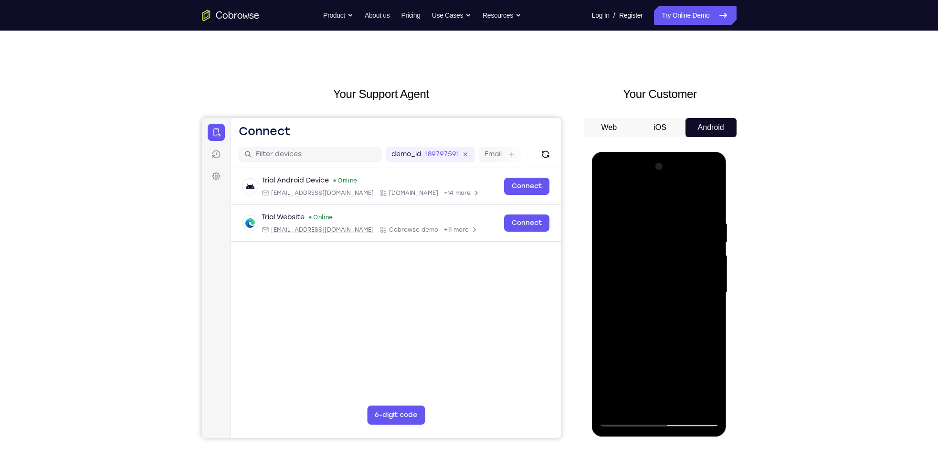
click at [711, 275] on div at bounding box center [659, 292] width 120 height 267
click at [711, 283] on div at bounding box center [659, 292] width 120 height 267
click at [604, 286] on div at bounding box center [659, 292] width 120 height 267
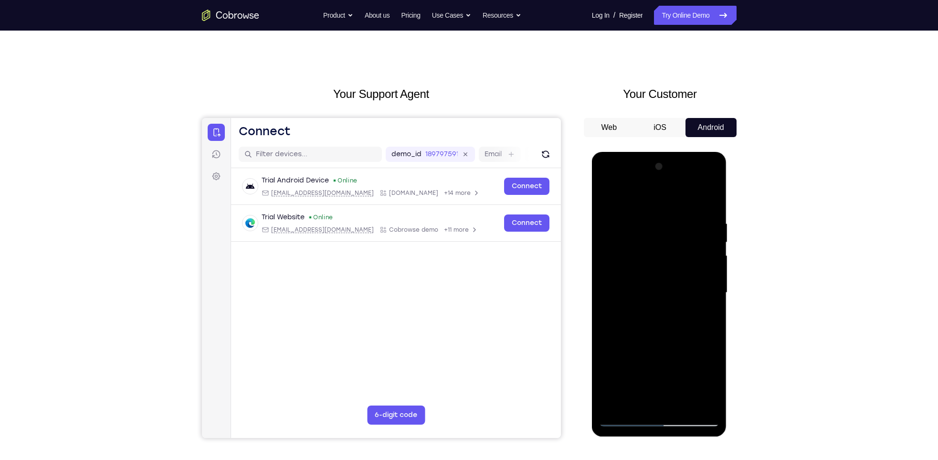
click at [604, 286] on div at bounding box center [659, 292] width 120 height 267
drag, startPoint x: 614, startPoint y: 295, endPoint x: 774, endPoint y: 321, distance: 161.7
click at [728, 321] on html "Online web based iOS Simulators and Android Emulators. Run iPhone, iPad, Mobile…" at bounding box center [660, 295] width 136 height 287
click at [711, 276] on div at bounding box center [659, 292] width 120 height 267
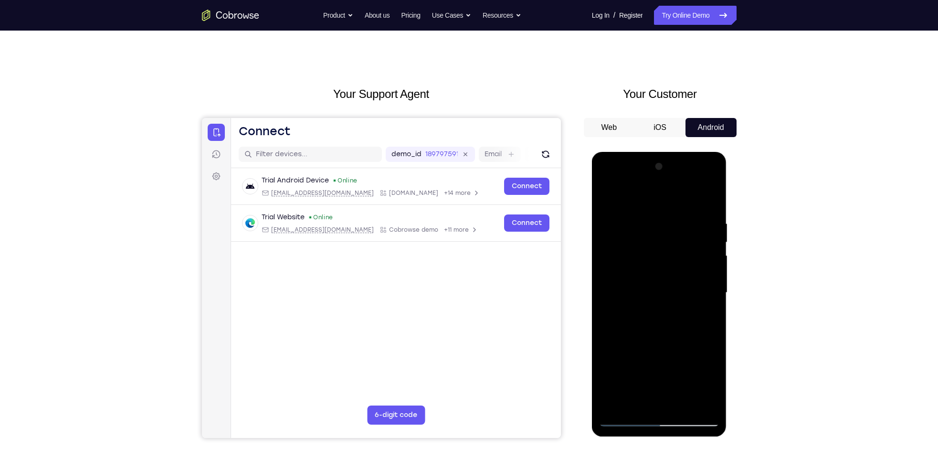
click at [711, 276] on div at bounding box center [659, 292] width 120 height 267
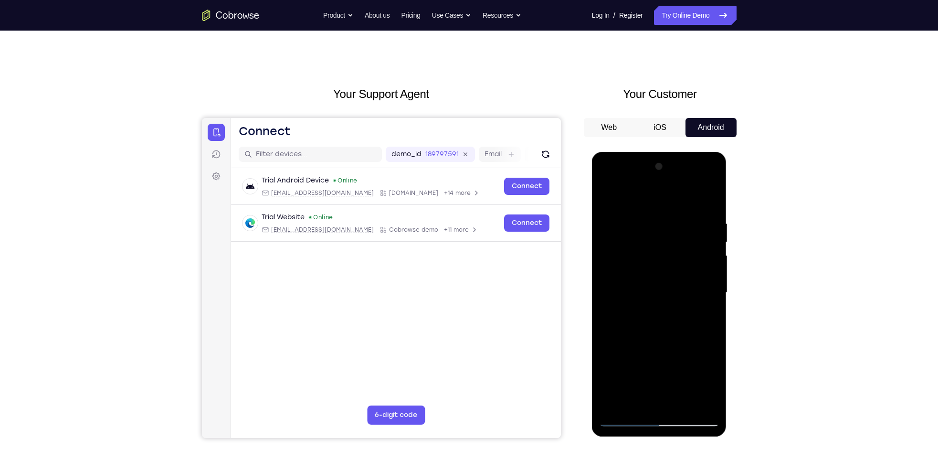
click at [711, 276] on div at bounding box center [659, 292] width 120 height 267
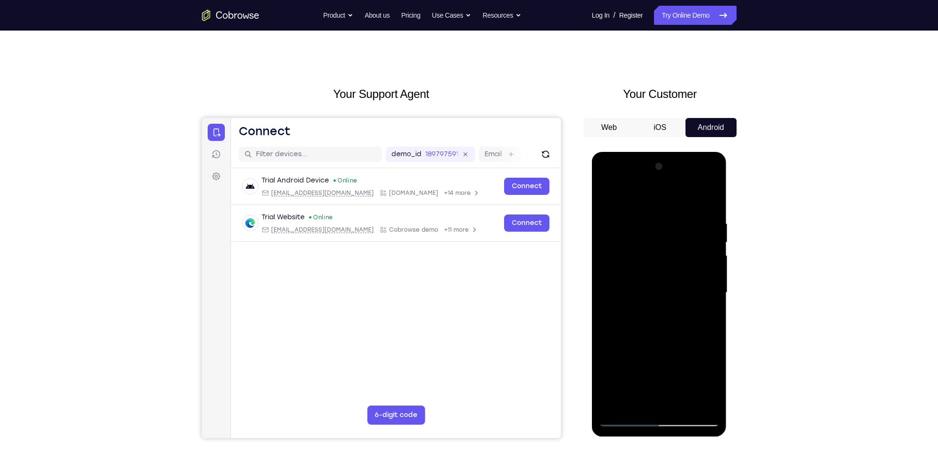
click at [711, 276] on div at bounding box center [659, 292] width 120 height 267
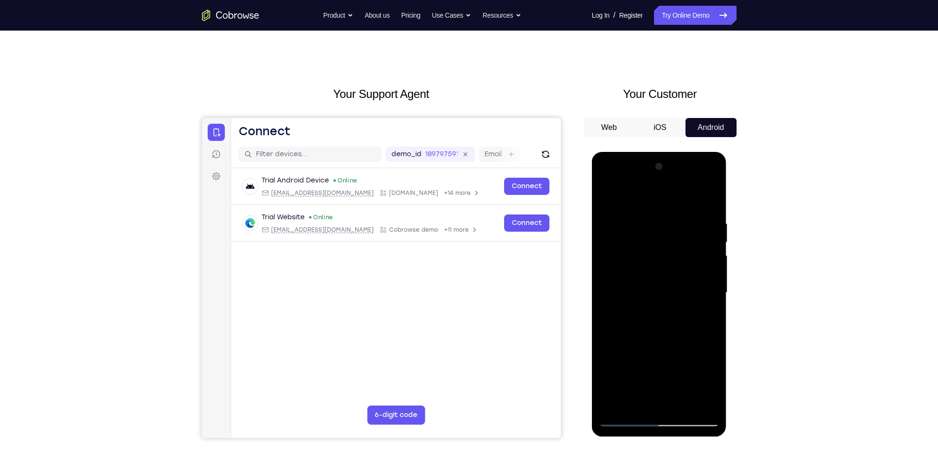
click at [711, 276] on div at bounding box center [659, 292] width 120 height 267
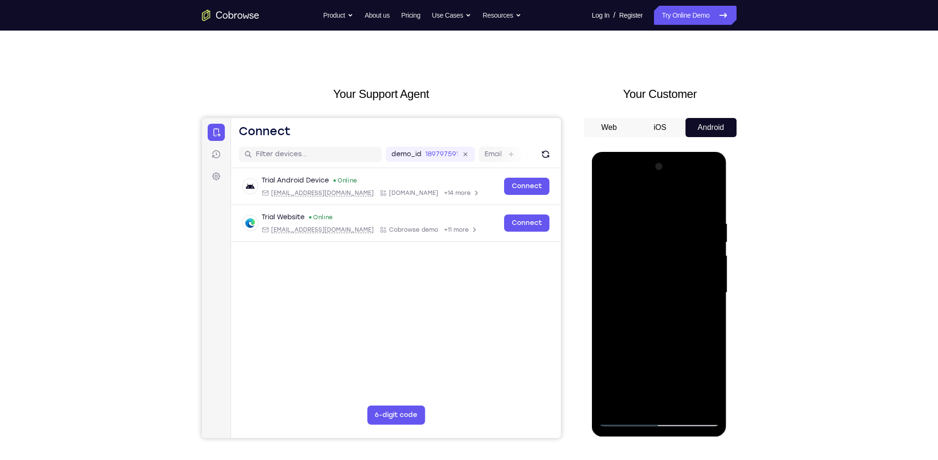
click at [711, 276] on div at bounding box center [659, 292] width 120 height 267
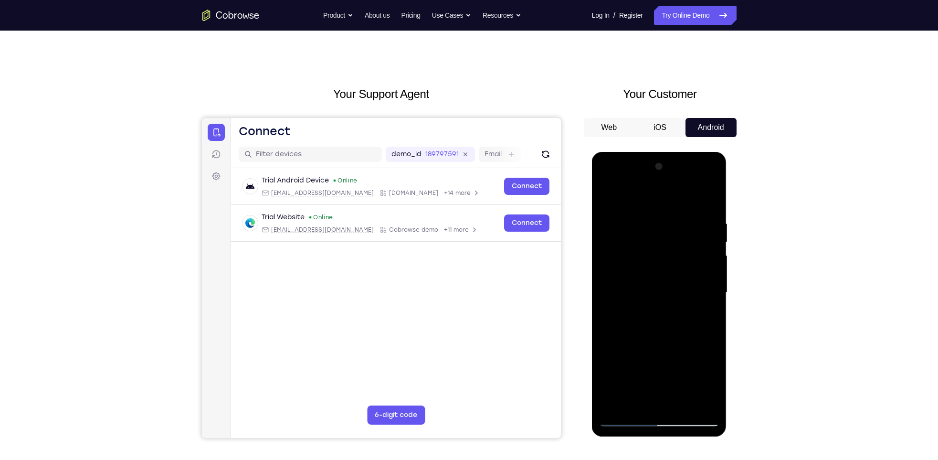
click at [711, 276] on div at bounding box center [659, 292] width 120 height 267
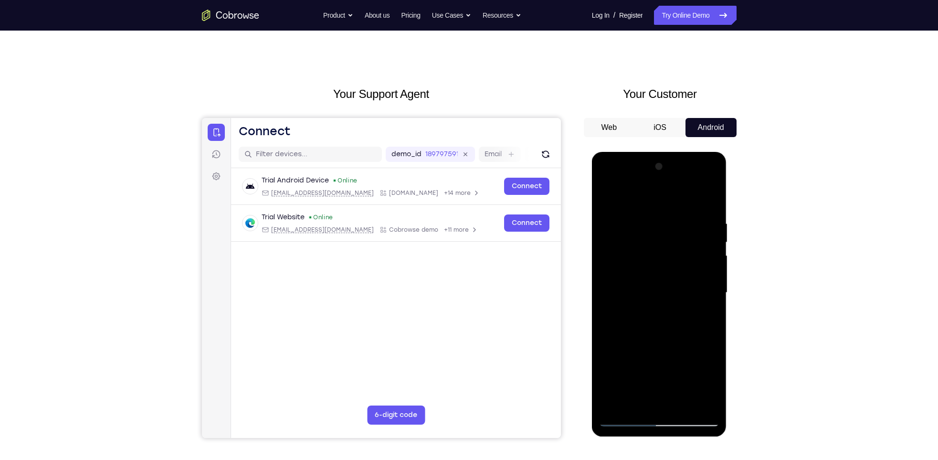
click at [711, 276] on div at bounding box center [659, 292] width 120 height 267
drag, startPoint x: 711, startPoint y: 276, endPoint x: 587, endPoint y: 276, distance: 123.2
click at [592, 276] on html "Online web based iOS Simulators and Android Emulators. Run iPhone, iPad, Mobile…" at bounding box center [660, 295] width 136 height 287
drag, startPoint x: 692, startPoint y: 273, endPoint x: 616, endPoint y: 277, distance: 76.0
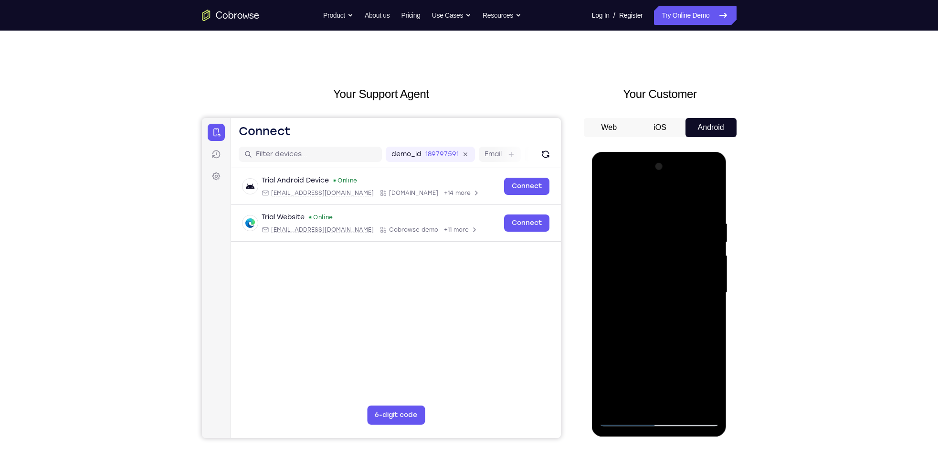
click at [616, 277] on div at bounding box center [659, 292] width 120 height 267
drag, startPoint x: 653, startPoint y: 269, endPoint x: 808, endPoint y: 288, distance: 156.4
click at [728, 288] on html "Online web based iOS Simulators and Android Emulators. Run iPhone, iPad, Mobile…" at bounding box center [660, 295] width 136 height 287
click at [716, 266] on div at bounding box center [659, 292] width 120 height 267
click at [714, 270] on div at bounding box center [659, 292] width 120 height 267
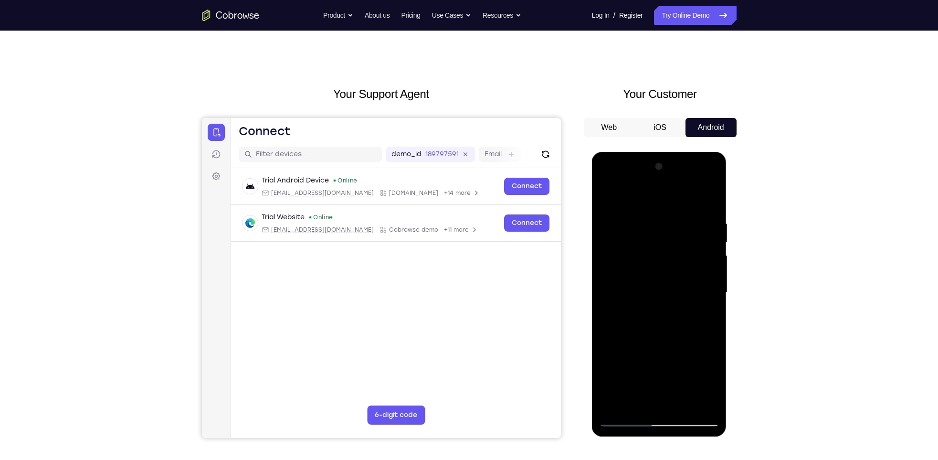
click at [714, 270] on div at bounding box center [659, 292] width 120 height 267
click at [689, 278] on div at bounding box center [659, 292] width 120 height 267
click at [710, 274] on div at bounding box center [659, 292] width 120 height 267
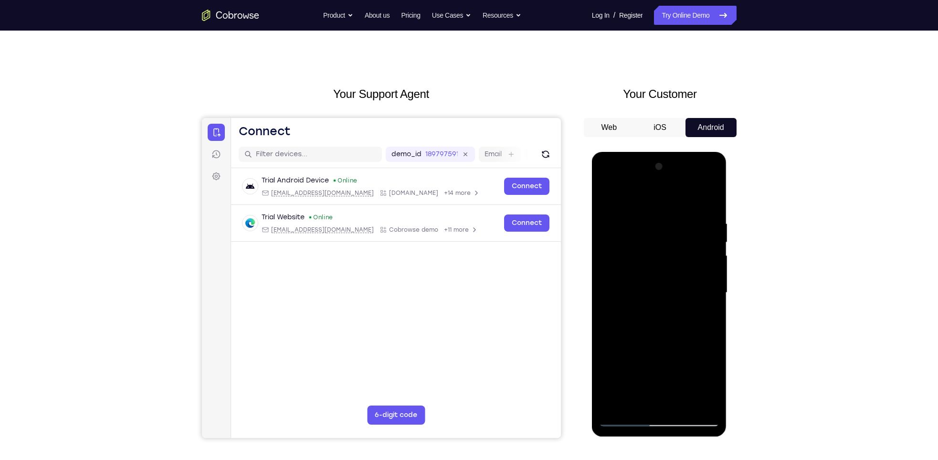
click at [710, 274] on div at bounding box center [659, 292] width 120 height 267
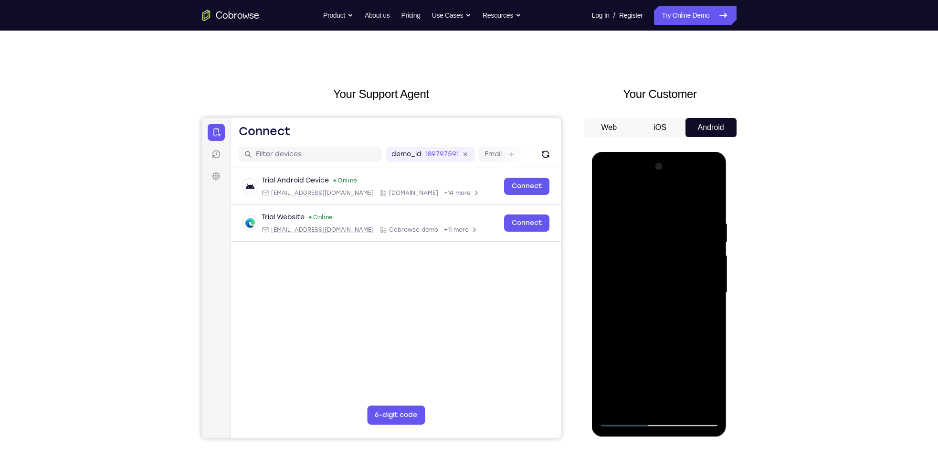
click at [710, 274] on div at bounding box center [659, 292] width 120 height 267
click at [711, 278] on div at bounding box center [659, 292] width 120 height 267
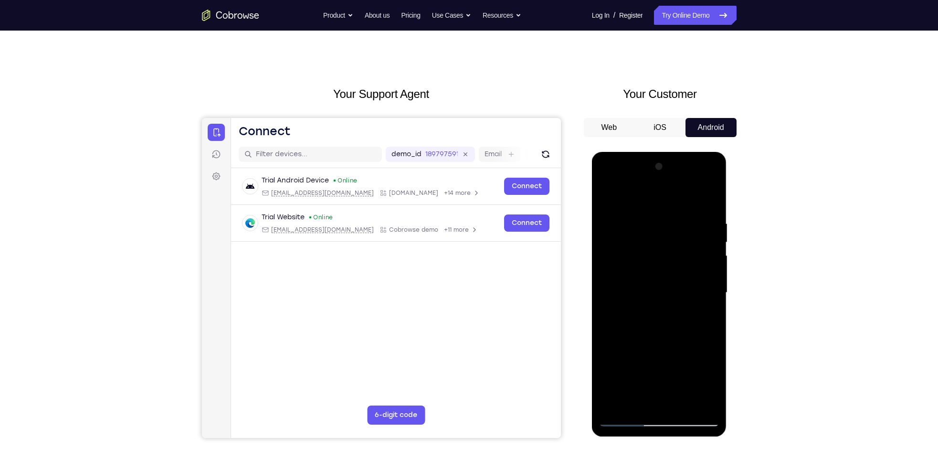
click at [711, 278] on div at bounding box center [659, 292] width 120 height 267
click at [711, 171] on div at bounding box center [659, 292] width 120 height 267
click at [672, 310] on div at bounding box center [659, 292] width 120 height 267
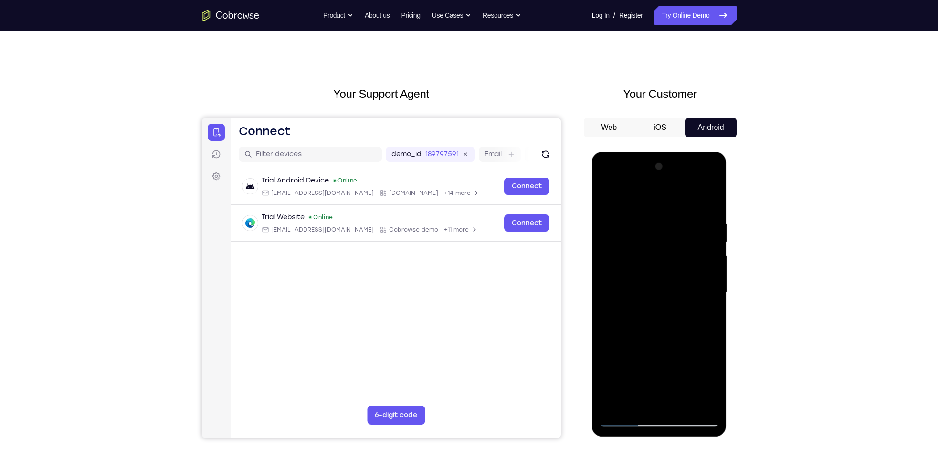
click at [712, 282] on div at bounding box center [659, 292] width 120 height 267
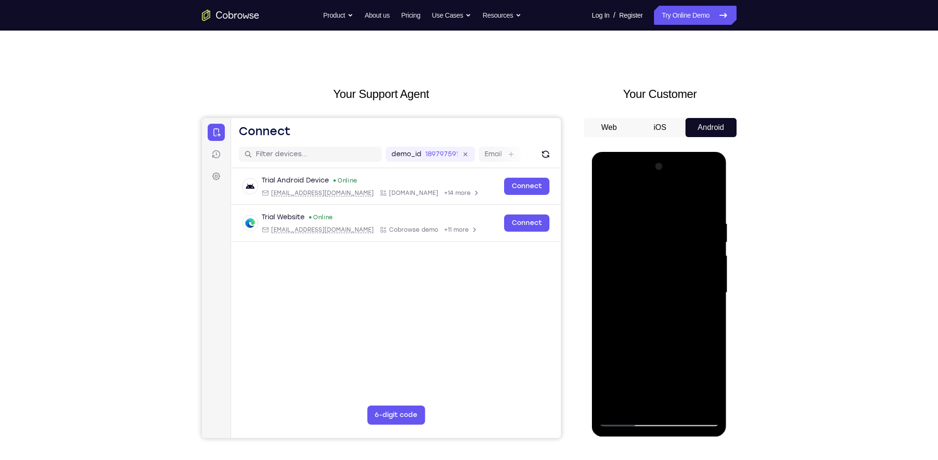
click at [712, 282] on div at bounding box center [659, 292] width 120 height 267
click at [712, 171] on div at bounding box center [659, 292] width 120 height 267
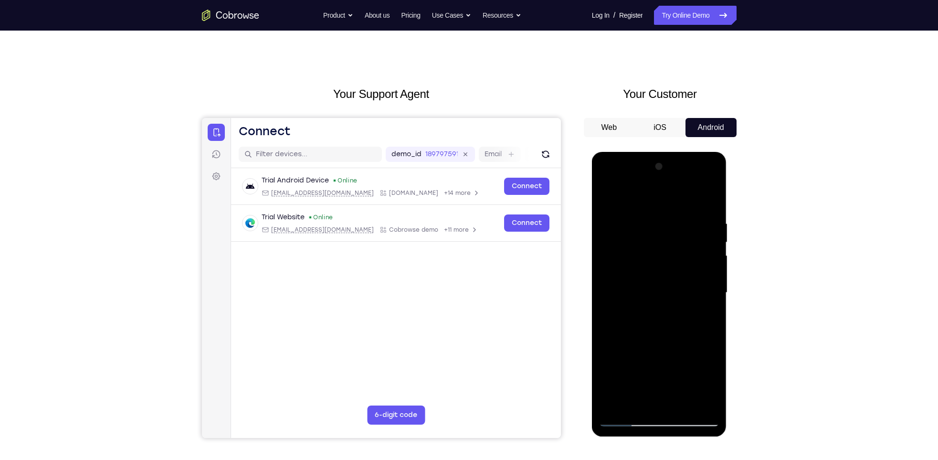
drag, startPoint x: 648, startPoint y: 349, endPoint x: 643, endPoint y: 194, distance: 154.3
click at [643, 194] on div at bounding box center [659, 292] width 120 height 267
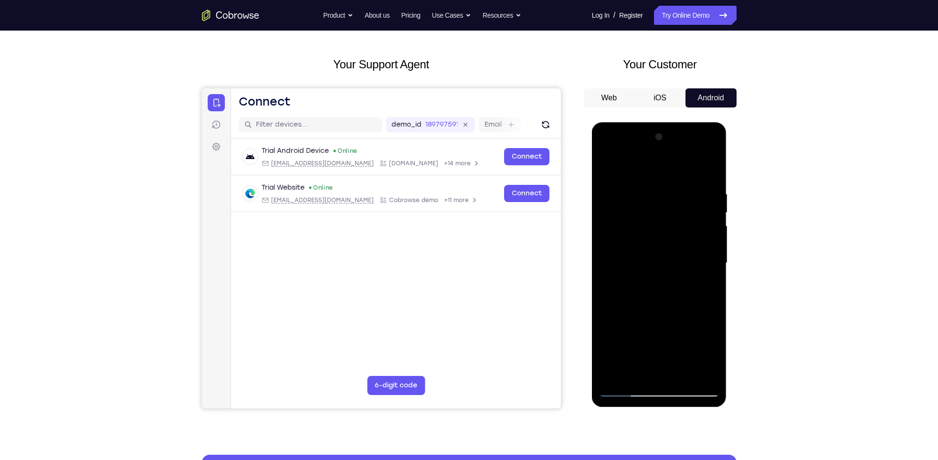
scroll to position [38, 0]
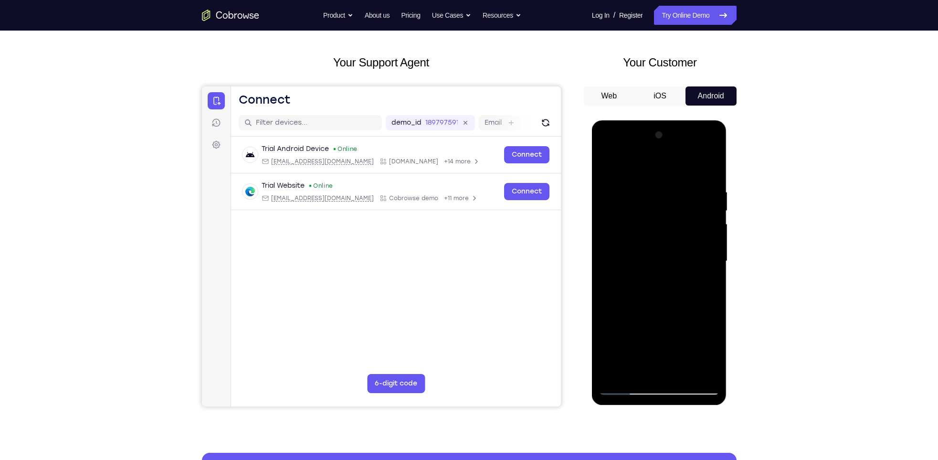
click at [681, 375] on div at bounding box center [659, 260] width 120 height 267
click at [622, 388] on div at bounding box center [659, 260] width 120 height 267
click at [615, 372] on div at bounding box center [659, 260] width 120 height 267
drag, startPoint x: 652, startPoint y: 209, endPoint x: 629, endPoint y: 392, distance: 183.8
click at [629, 392] on div at bounding box center [659, 260] width 120 height 267
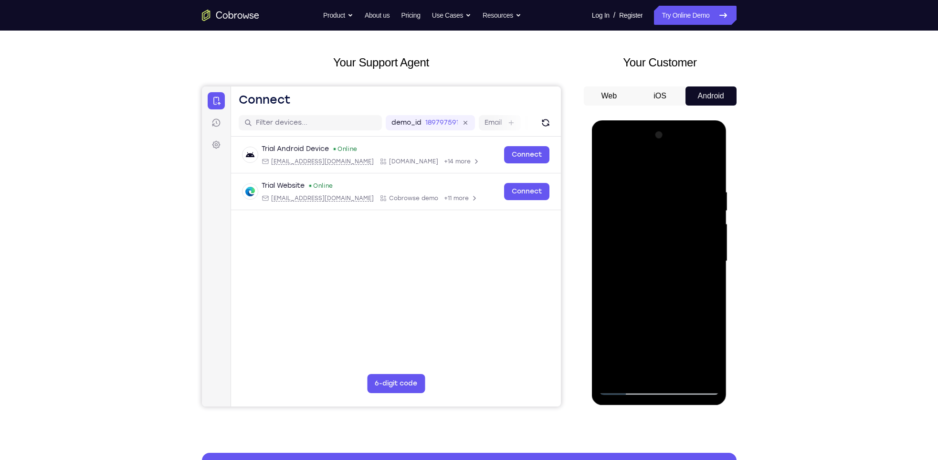
drag, startPoint x: 667, startPoint y: 297, endPoint x: 665, endPoint y: 258, distance: 39.7
click at [665, 258] on div at bounding box center [659, 260] width 120 height 267
drag, startPoint x: 665, startPoint y: 258, endPoint x: 653, endPoint y: 363, distance: 105.7
click at [653, 363] on div at bounding box center [659, 260] width 120 height 267
drag, startPoint x: 661, startPoint y: 302, endPoint x: 647, endPoint y: 89, distance: 212.9
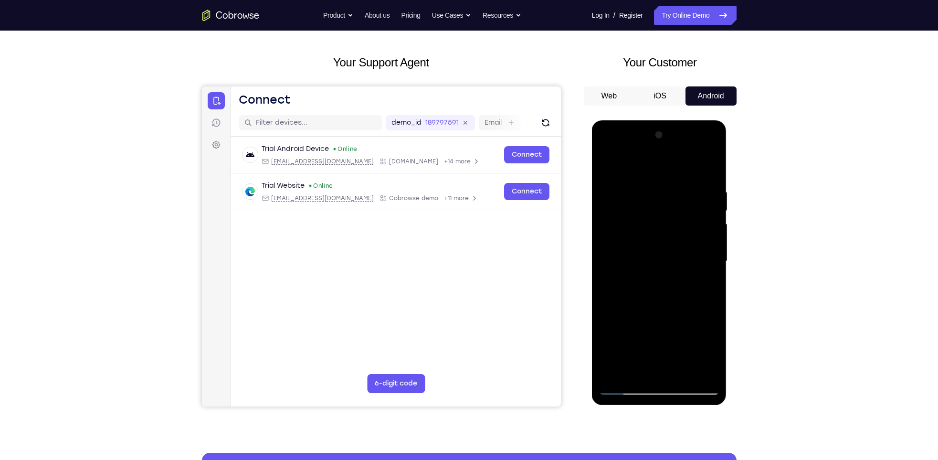
click at [647, 120] on html "Online web based iOS Simulators and Android Emulators. Run iPhone, iPad, Mobile…" at bounding box center [660, 263] width 136 height 287
drag, startPoint x: 662, startPoint y: 275, endPoint x: 663, endPoint y: 268, distance: 6.8
click at [663, 268] on div at bounding box center [659, 260] width 120 height 267
drag, startPoint x: 663, startPoint y: 268, endPoint x: 658, endPoint y: 141, distance: 126.6
click at [658, 141] on div at bounding box center [659, 260] width 120 height 267
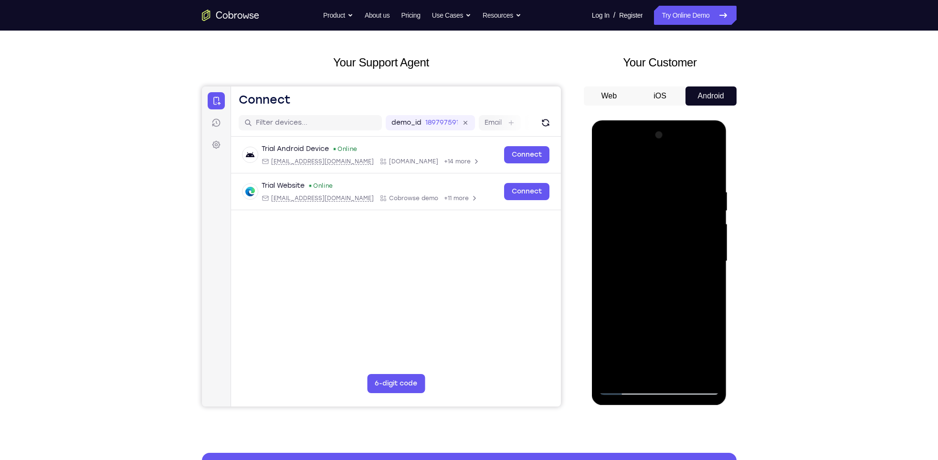
drag, startPoint x: 661, startPoint y: 310, endPoint x: 661, endPoint y: 213, distance: 96.9
click at [661, 213] on div at bounding box center [659, 260] width 120 height 267
drag, startPoint x: 668, startPoint y: 309, endPoint x: 660, endPoint y: 185, distance: 123.9
click at [660, 185] on div at bounding box center [659, 260] width 120 height 267
drag, startPoint x: 653, startPoint y: 339, endPoint x: 639, endPoint y: 100, distance: 239.1
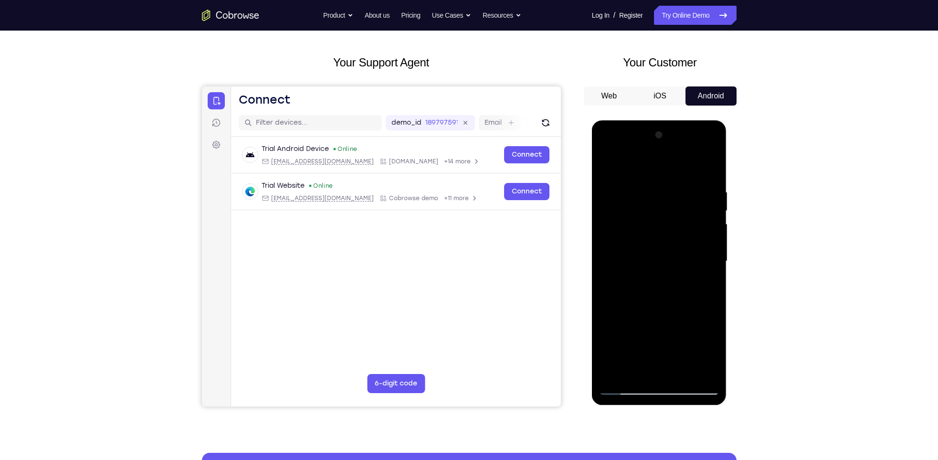
click at [639, 120] on html "Online web based iOS Simulators and Android Emulators. Run iPhone, iPad, Mobile…" at bounding box center [660, 263] width 136 height 287
drag, startPoint x: 660, startPoint y: 225, endPoint x: 656, endPoint y: 329, distance: 104.2
click at [656, 329] on div at bounding box center [659, 260] width 120 height 267
drag, startPoint x: 694, startPoint y: 275, endPoint x: 698, endPoint y: 300, distance: 25.6
click at [698, 300] on div at bounding box center [659, 260] width 120 height 267
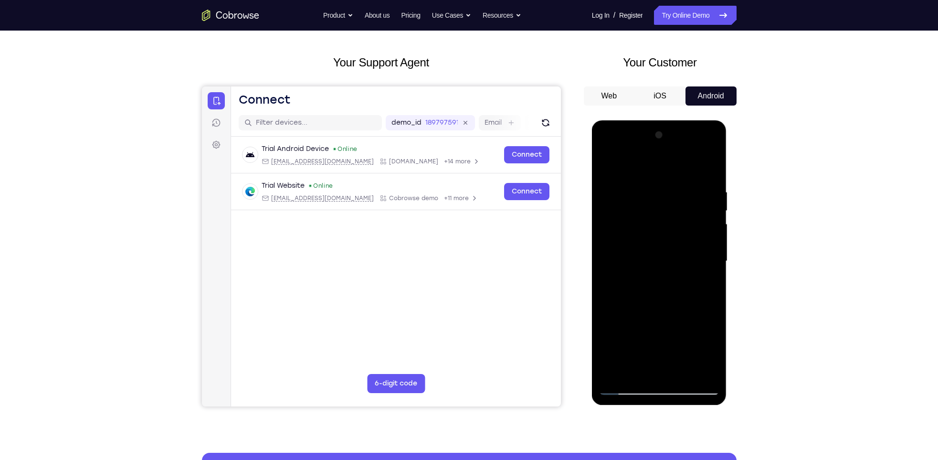
click at [711, 264] on div at bounding box center [659, 260] width 120 height 267
drag, startPoint x: 662, startPoint y: 303, endPoint x: 665, endPoint y: 267, distance: 35.5
click at [665, 267] on div at bounding box center [659, 260] width 120 height 267
drag, startPoint x: 665, startPoint y: 267, endPoint x: 665, endPoint y: 257, distance: 10.5
click at [665, 257] on div at bounding box center [659, 260] width 120 height 267
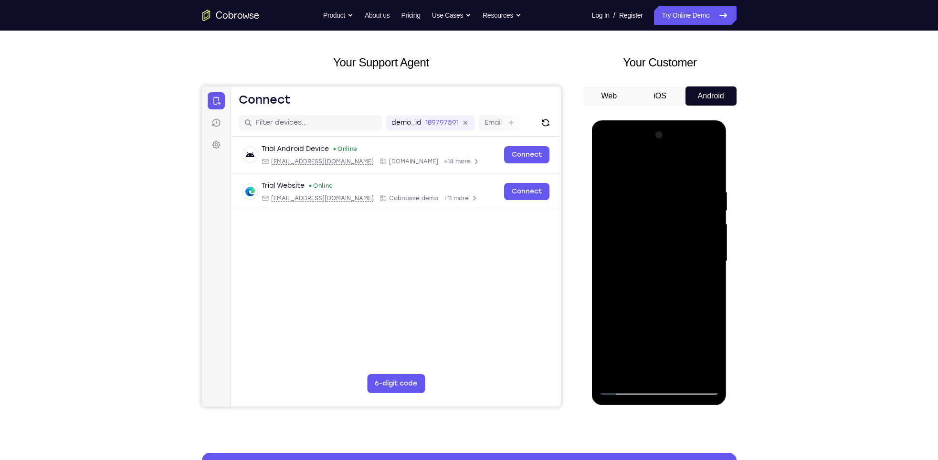
click at [633, 308] on div at bounding box center [659, 260] width 120 height 267
click at [699, 211] on div at bounding box center [659, 260] width 120 height 267
click at [661, 368] on div at bounding box center [659, 260] width 120 height 267
drag, startPoint x: 665, startPoint y: 314, endPoint x: 667, endPoint y: 151, distance: 163.3
click at [667, 151] on div at bounding box center [659, 260] width 120 height 267
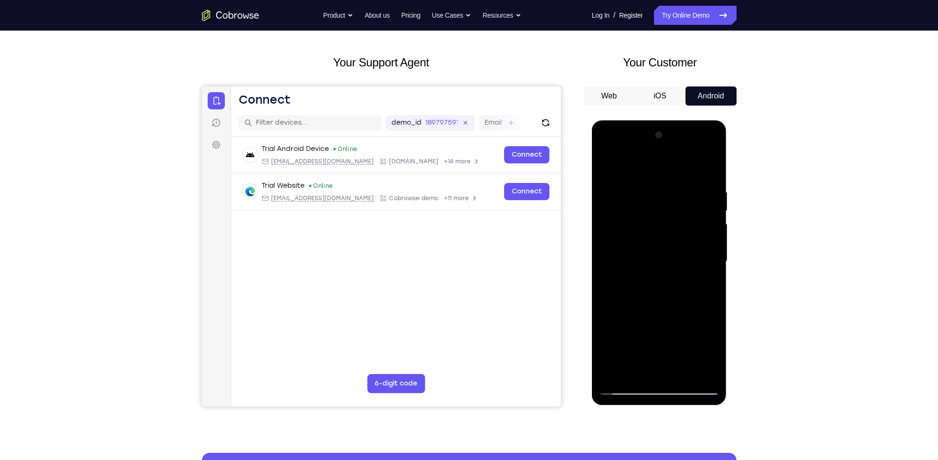
drag, startPoint x: 680, startPoint y: 313, endPoint x: 681, endPoint y: 235, distance: 77.4
click at [681, 235] on div at bounding box center [659, 260] width 120 height 267
drag, startPoint x: 657, startPoint y: 261, endPoint x: 657, endPoint y: 322, distance: 61.1
click at [657, 322] on div at bounding box center [659, 260] width 120 height 267
drag, startPoint x: 628, startPoint y: 331, endPoint x: 627, endPoint y: 315, distance: 16.7
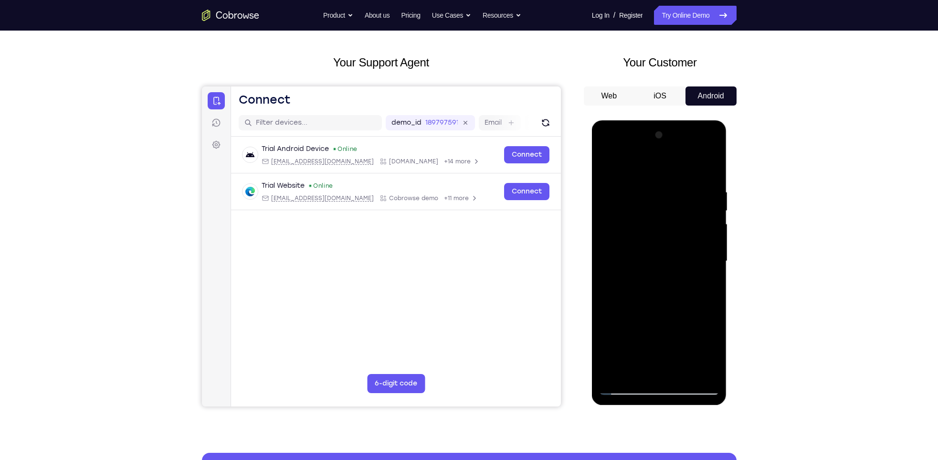
click at [627, 315] on div at bounding box center [659, 260] width 120 height 267
click at [606, 339] on div at bounding box center [659, 260] width 120 height 267
drag, startPoint x: 648, startPoint y: 335, endPoint x: 644, endPoint y: 131, distance: 204.4
click at [644, 131] on div at bounding box center [659, 260] width 120 height 267
drag, startPoint x: 678, startPoint y: 327, endPoint x: 679, endPoint y: 313, distance: 14.4
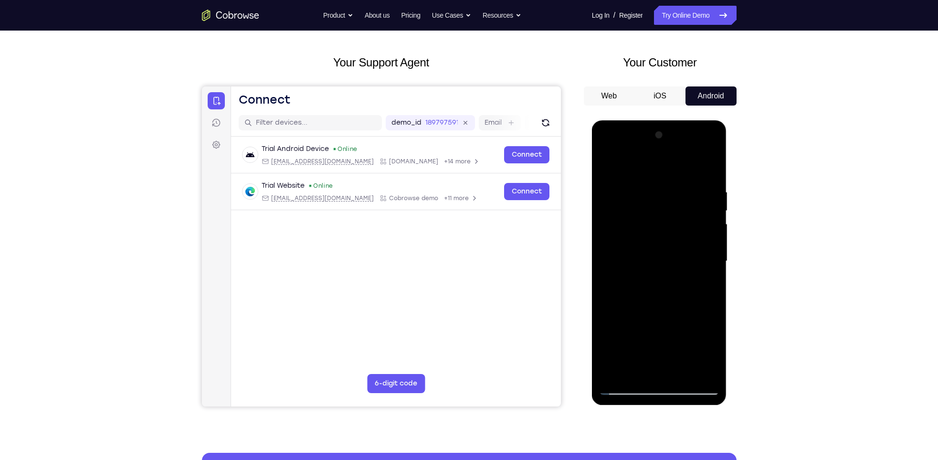
click at [679, 313] on div at bounding box center [659, 260] width 120 height 267
drag, startPoint x: 666, startPoint y: 322, endPoint x: 669, endPoint y: 303, distance: 18.9
click at [669, 303] on div at bounding box center [659, 260] width 120 height 267
drag, startPoint x: 669, startPoint y: 321, endPoint x: 654, endPoint y: 171, distance: 150.7
click at [654, 171] on div at bounding box center [659, 260] width 120 height 267
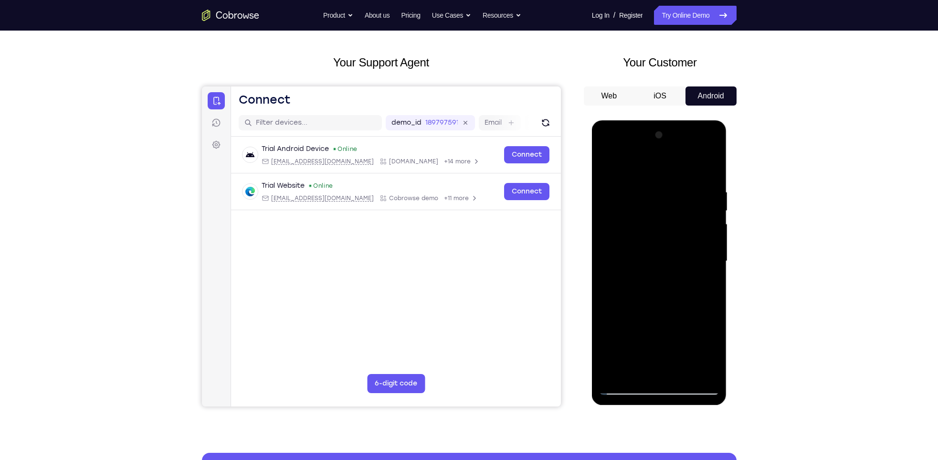
drag, startPoint x: 675, startPoint y: 286, endPoint x: 665, endPoint y: 125, distance: 161.2
click at [665, 125] on div at bounding box center [659, 262] width 135 height 285
drag, startPoint x: 686, startPoint y: 288, endPoint x: 683, endPoint y: 235, distance: 52.6
click at [683, 235] on div at bounding box center [659, 260] width 120 height 267
drag, startPoint x: 667, startPoint y: 313, endPoint x: 664, endPoint y: 144, distance: 169.1
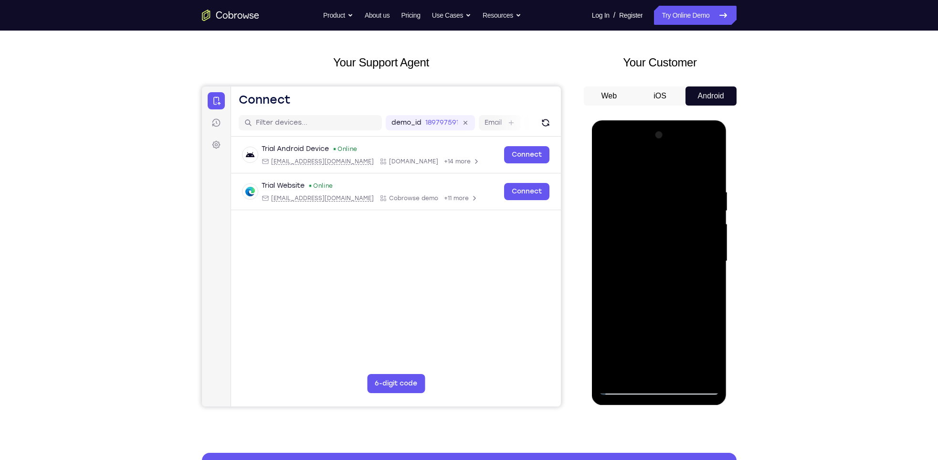
click at [664, 144] on div at bounding box center [659, 260] width 120 height 267
drag, startPoint x: 664, startPoint y: 300, endPoint x: 668, endPoint y: 215, distance: 85.6
click at [668, 215] on div at bounding box center [659, 260] width 120 height 267
click at [706, 222] on div at bounding box center [659, 260] width 120 height 267
click at [712, 215] on div at bounding box center [659, 260] width 120 height 267
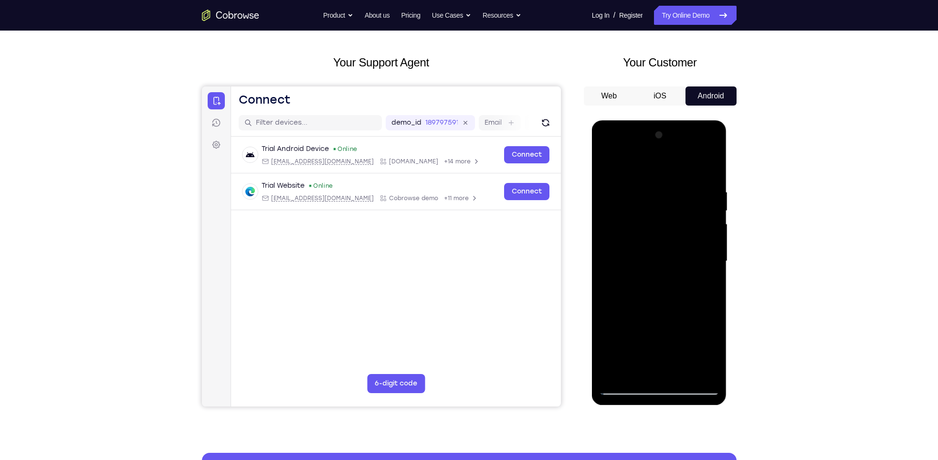
click at [712, 295] on div at bounding box center [659, 260] width 120 height 267
click at [714, 217] on div at bounding box center [659, 260] width 120 height 267
drag, startPoint x: 663, startPoint y: 321, endPoint x: 666, endPoint y: 196, distance: 124.7
click at [666, 196] on div at bounding box center [659, 260] width 120 height 267
drag, startPoint x: 665, startPoint y: 291, endPoint x: 669, endPoint y: 244, distance: 46.9
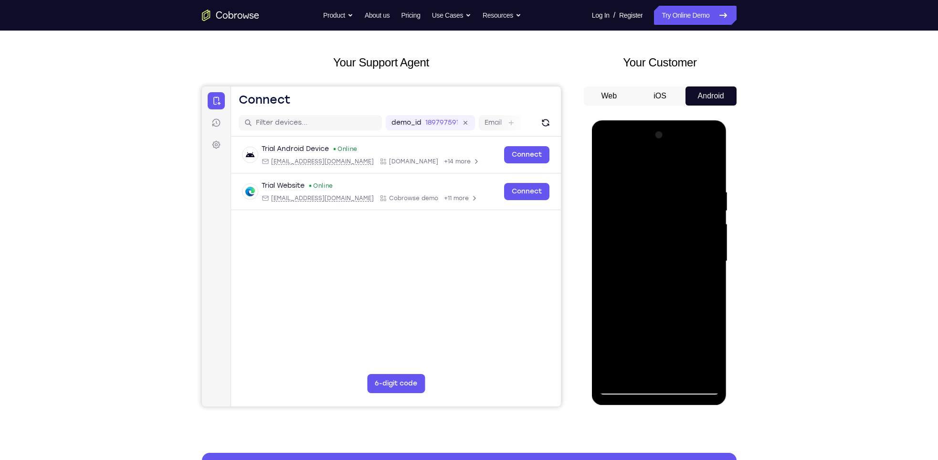
click at [669, 244] on div at bounding box center [659, 260] width 120 height 267
click at [606, 336] on div at bounding box center [659, 260] width 120 height 267
drag, startPoint x: 657, startPoint y: 275, endPoint x: 652, endPoint y: 102, distance: 172.9
click at [652, 120] on html "Online web based iOS Simulators and Android Emulators. Run iPhone, iPad, Mobile…" at bounding box center [660, 263] width 136 height 287
drag, startPoint x: 669, startPoint y: 248, endPoint x: 659, endPoint y: 394, distance: 146.9
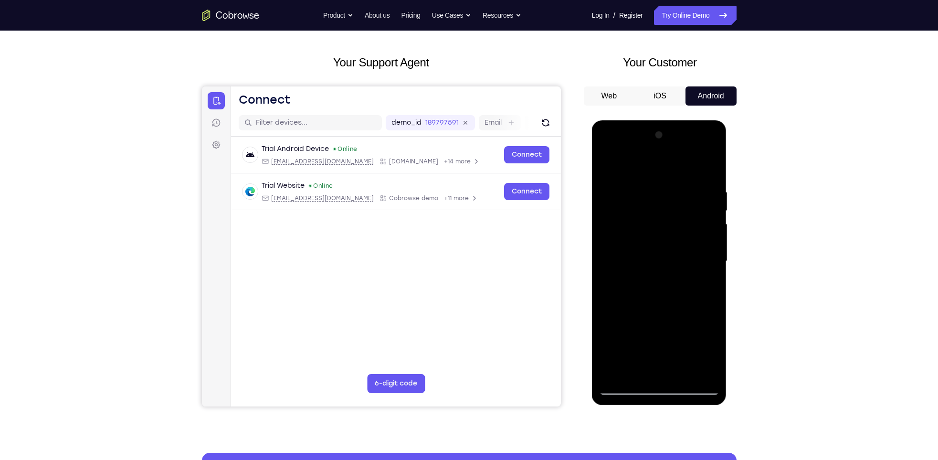
click at [659, 394] on div at bounding box center [659, 260] width 120 height 267
click at [605, 297] on div at bounding box center [659, 260] width 120 height 267
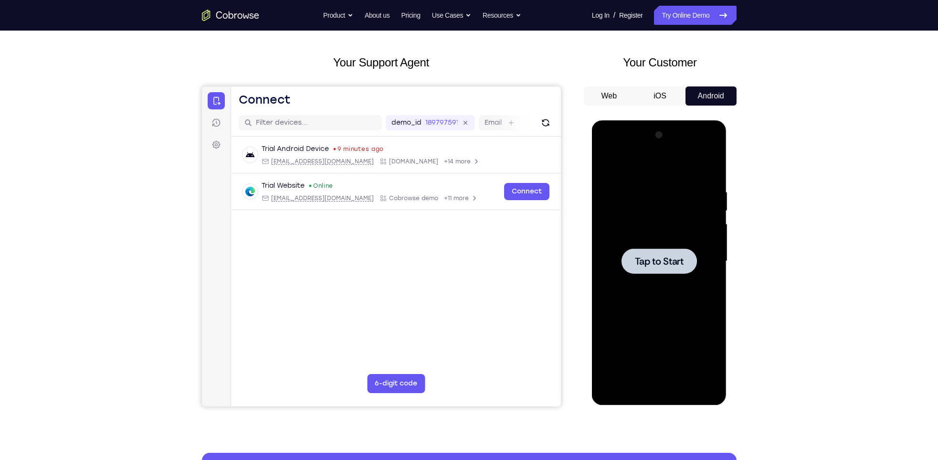
click at [653, 262] on span "Tap to Start" at bounding box center [659, 261] width 49 height 10
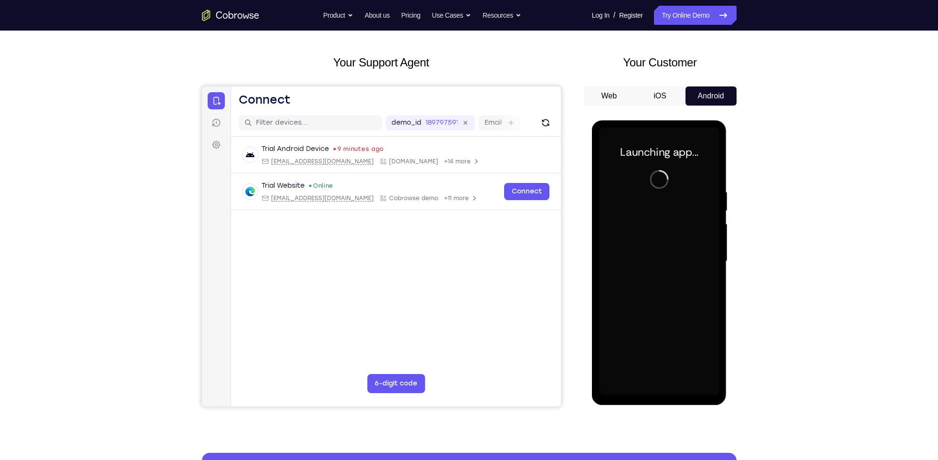
click at [661, 390] on div at bounding box center [659, 260] width 120 height 267
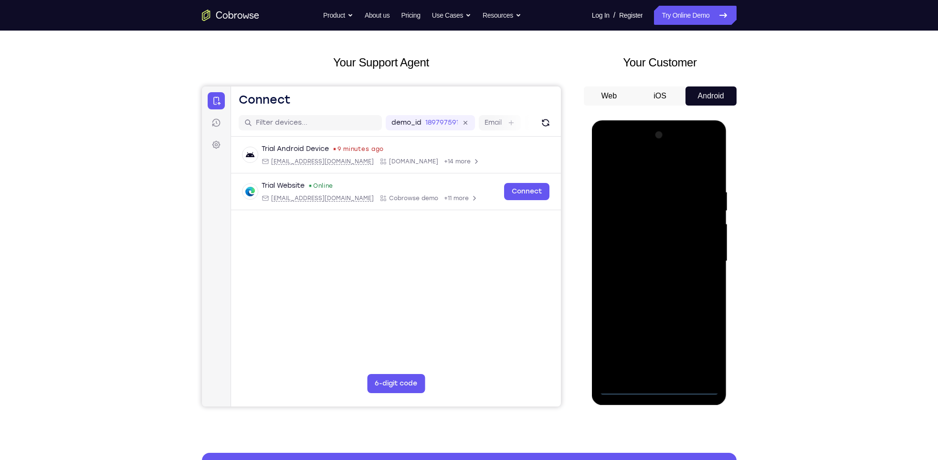
click at [661, 390] on div at bounding box center [659, 260] width 120 height 267
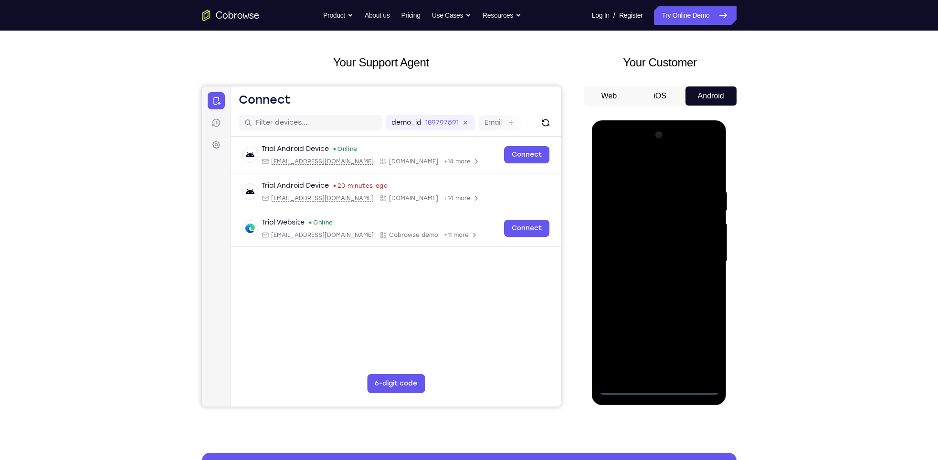
click at [693, 341] on div at bounding box center [659, 260] width 120 height 267
click at [648, 165] on div at bounding box center [659, 260] width 120 height 267
click at [696, 261] on div at bounding box center [659, 260] width 120 height 267
click at [648, 273] on div at bounding box center [659, 260] width 120 height 267
click at [653, 278] on div at bounding box center [659, 260] width 120 height 267
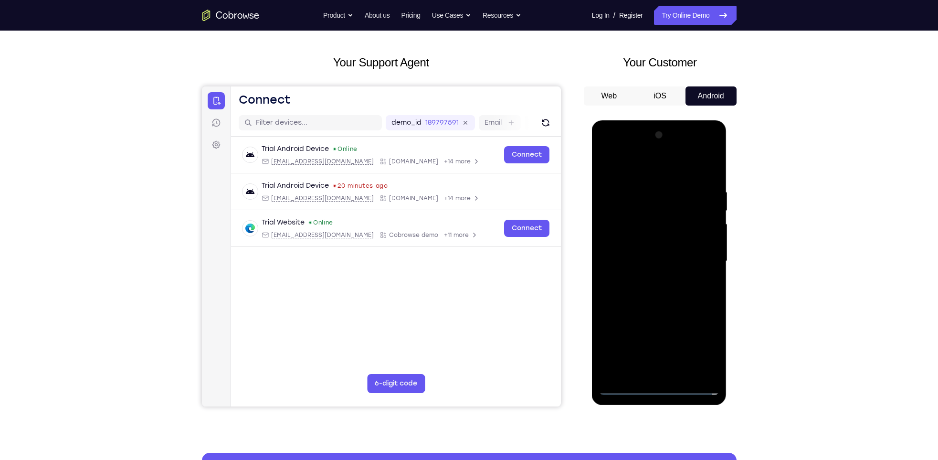
click at [645, 249] on div at bounding box center [659, 260] width 120 height 267
click at [652, 242] on div at bounding box center [659, 260] width 120 height 267
click at [654, 257] on div at bounding box center [659, 260] width 120 height 267
click at [655, 293] on div at bounding box center [659, 260] width 120 height 267
click at [663, 288] on div at bounding box center [659, 260] width 120 height 267
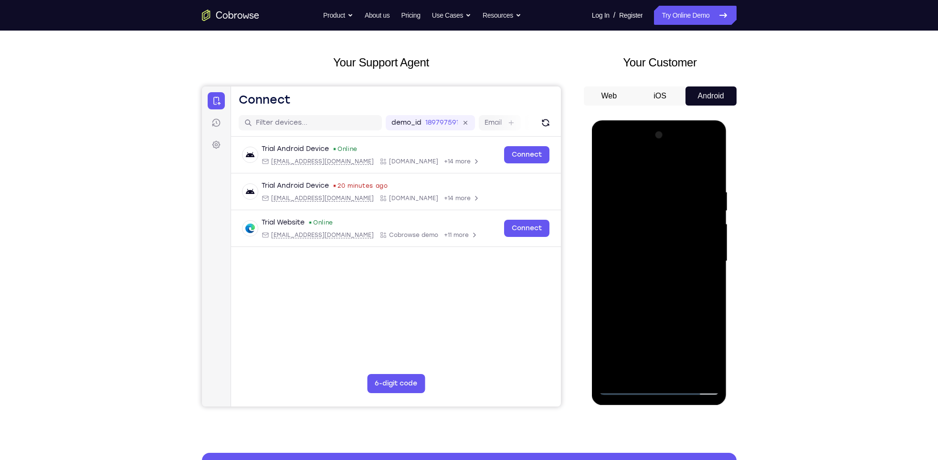
click at [658, 305] on div at bounding box center [659, 260] width 120 height 267
click at [685, 370] on div at bounding box center [659, 260] width 120 height 267
click at [669, 309] on div at bounding box center [659, 260] width 120 height 267
drag, startPoint x: 673, startPoint y: 222, endPoint x: 665, endPoint y: 342, distance: 121.1
click at [665, 342] on div at bounding box center [659, 260] width 120 height 267
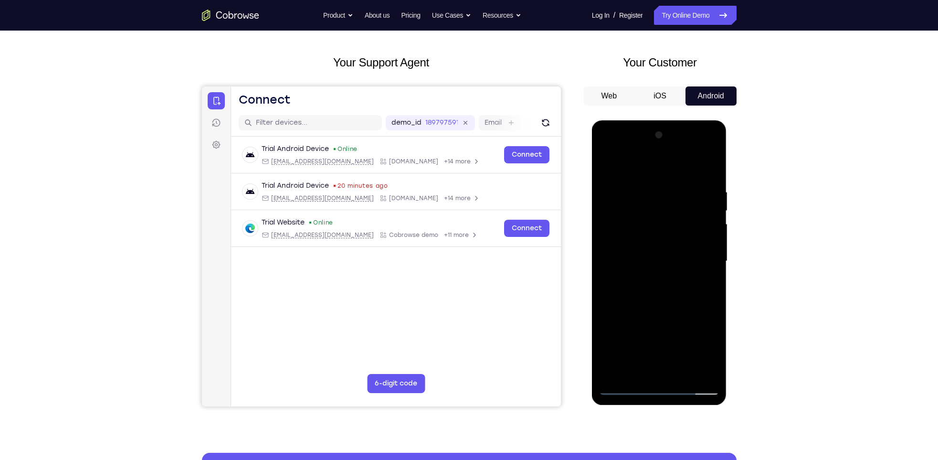
click at [628, 386] on div at bounding box center [659, 260] width 120 height 267
drag, startPoint x: 669, startPoint y: 253, endPoint x: 672, endPoint y: 223, distance: 29.3
click at [672, 223] on div at bounding box center [659, 260] width 120 height 267
drag, startPoint x: 662, startPoint y: 328, endPoint x: 685, endPoint y: 152, distance: 177.2
click at [685, 152] on div at bounding box center [659, 260] width 120 height 267
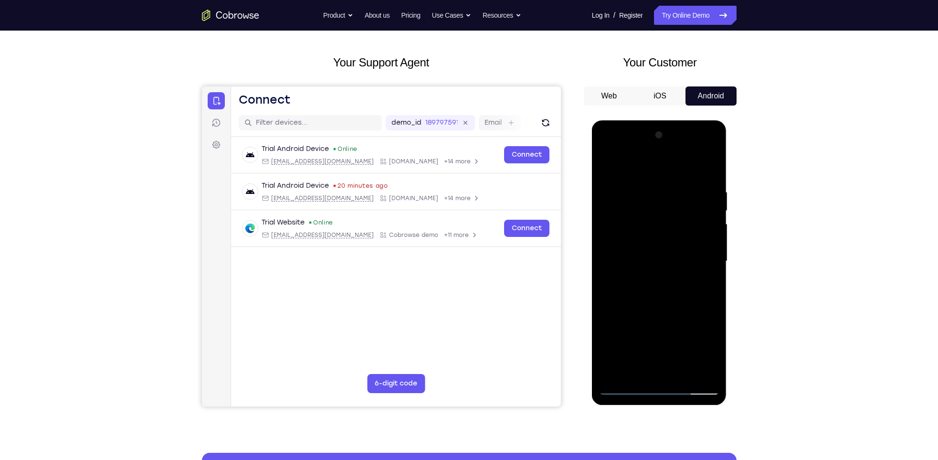
drag, startPoint x: 668, startPoint y: 312, endPoint x: 678, endPoint y: 240, distance: 72.3
click at [678, 240] on div at bounding box center [659, 260] width 120 height 267
drag, startPoint x: 678, startPoint y: 240, endPoint x: 665, endPoint y: 95, distance: 146.2
click at [665, 120] on html "Online web based iOS Simulators and Android Emulators. Run iPhone, iPad, Mobile…" at bounding box center [660, 263] width 136 height 287
drag, startPoint x: 678, startPoint y: 301, endPoint x: 685, endPoint y: 129, distance: 172.1
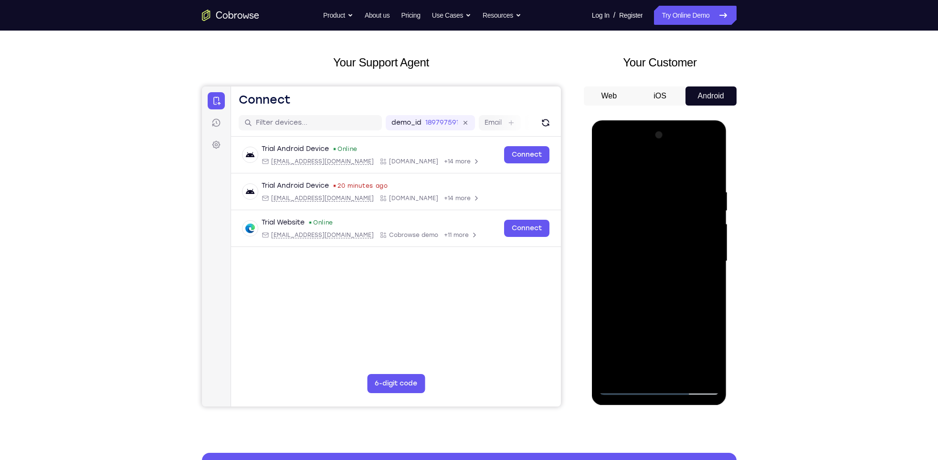
click at [685, 129] on div at bounding box center [659, 260] width 120 height 267
click at [684, 374] on div at bounding box center [659, 260] width 120 height 267
click at [618, 191] on div at bounding box center [659, 260] width 120 height 267
click at [654, 204] on div at bounding box center [659, 260] width 120 height 267
click at [637, 372] on div at bounding box center [659, 260] width 120 height 267
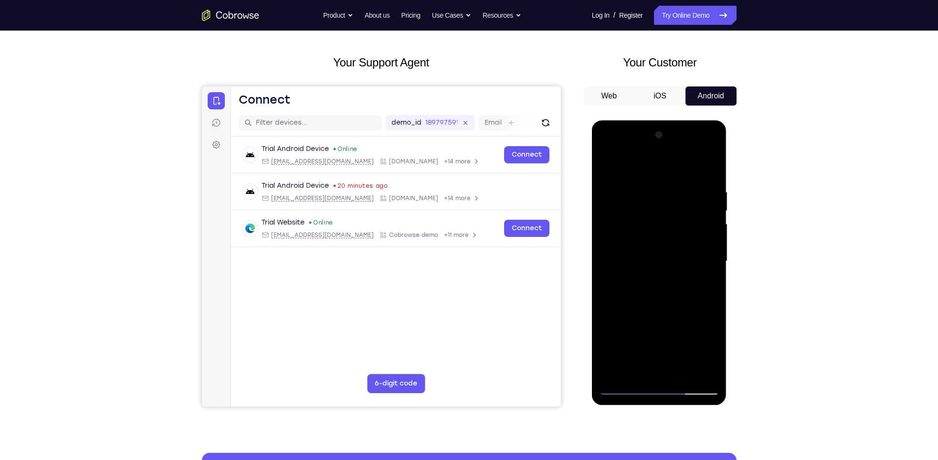
drag, startPoint x: 678, startPoint y: 344, endPoint x: 694, endPoint y: 232, distance: 113.8
click at [694, 232] on div at bounding box center [659, 260] width 120 height 267
drag, startPoint x: 670, startPoint y: 352, endPoint x: 687, endPoint y: 213, distance: 139.9
click at [687, 213] on div at bounding box center [659, 260] width 120 height 267
drag, startPoint x: 662, startPoint y: 338, endPoint x: 680, endPoint y: 228, distance: 111.9
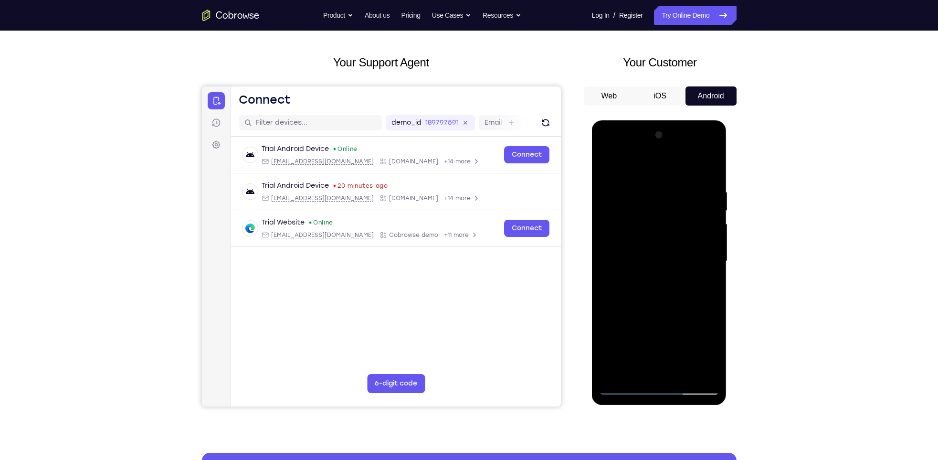
click at [680, 228] on div at bounding box center [659, 260] width 120 height 267
click at [652, 337] on div at bounding box center [659, 260] width 120 height 267
click at [714, 374] on div at bounding box center [659, 260] width 120 height 267
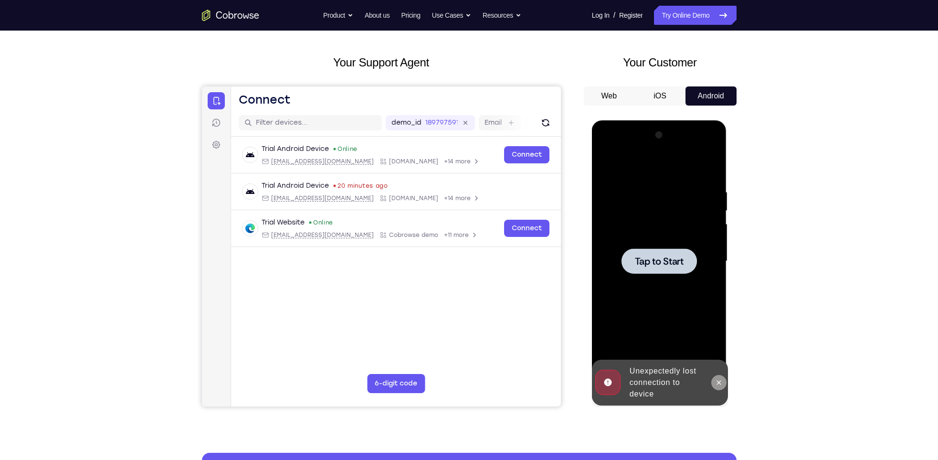
click at [717, 381] on icon at bounding box center [719, 383] width 8 height 8
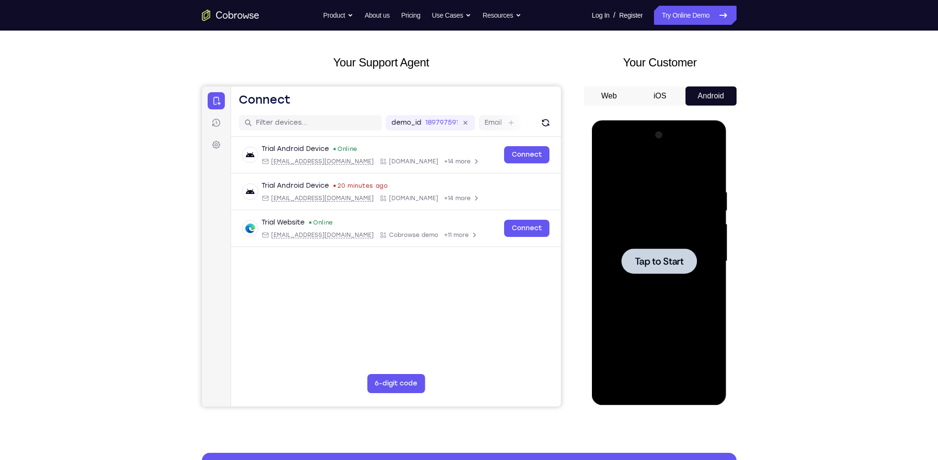
click at [672, 264] on span "Tap to Start" at bounding box center [659, 261] width 49 height 10
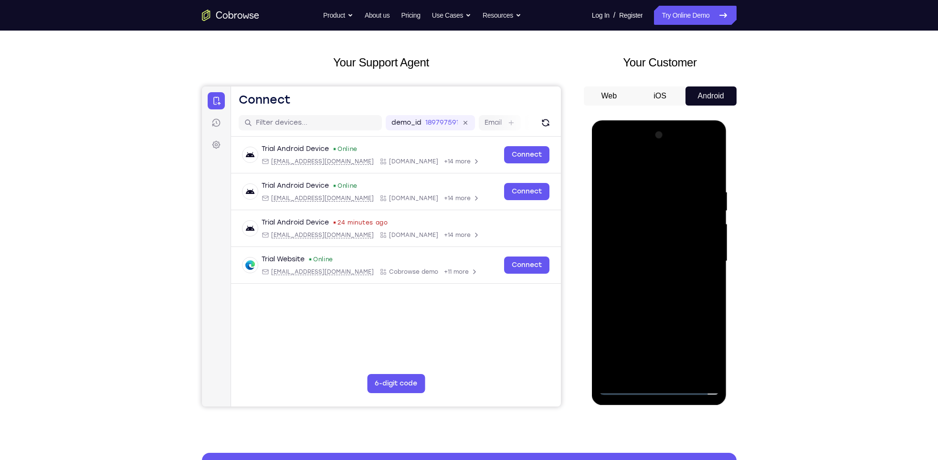
click at [663, 388] on div at bounding box center [659, 260] width 120 height 267
click at [704, 344] on div at bounding box center [659, 260] width 120 height 267
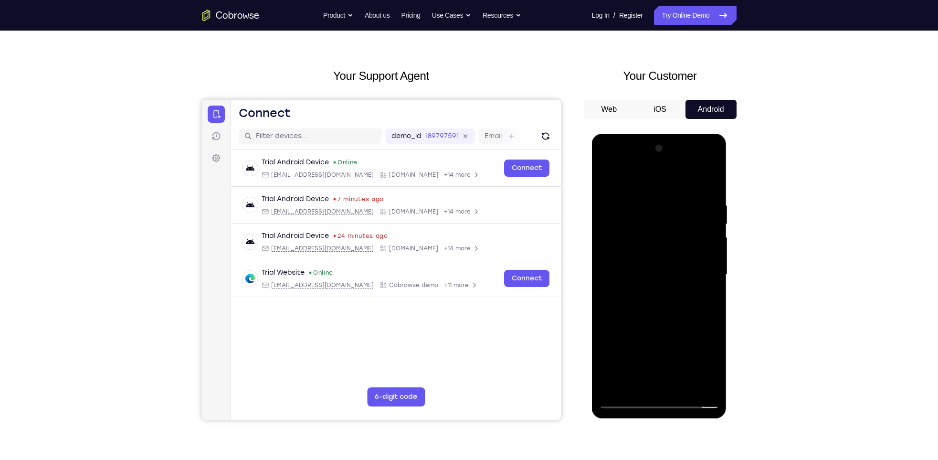
scroll to position [23, 0]
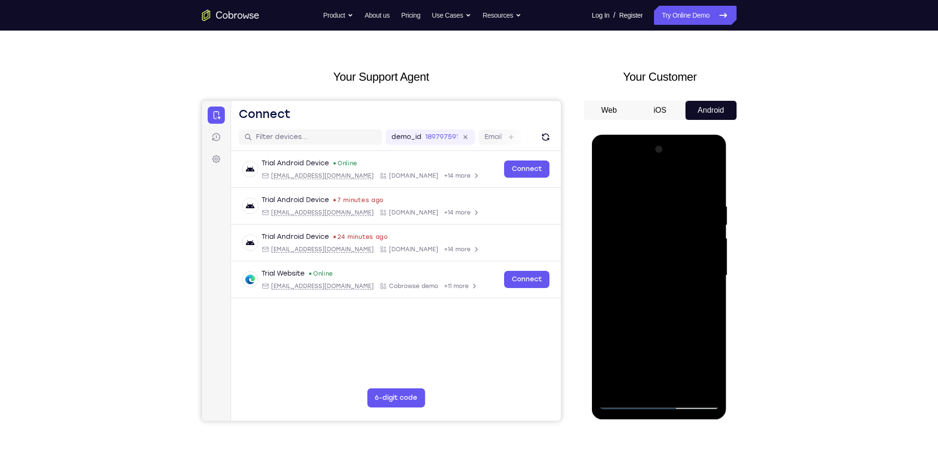
click at [645, 182] on div at bounding box center [659, 275] width 120 height 267
click at [699, 272] on div at bounding box center [659, 275] width 120 height 267
click at [647, 297] on div at bounding box center [659, 275] width 120 height 267
click at [647, 266] on div at bounding box center [659, 275] width 120 height 267
click at [647, 262] on div at bounding box center [659, 275] width 120 height 267
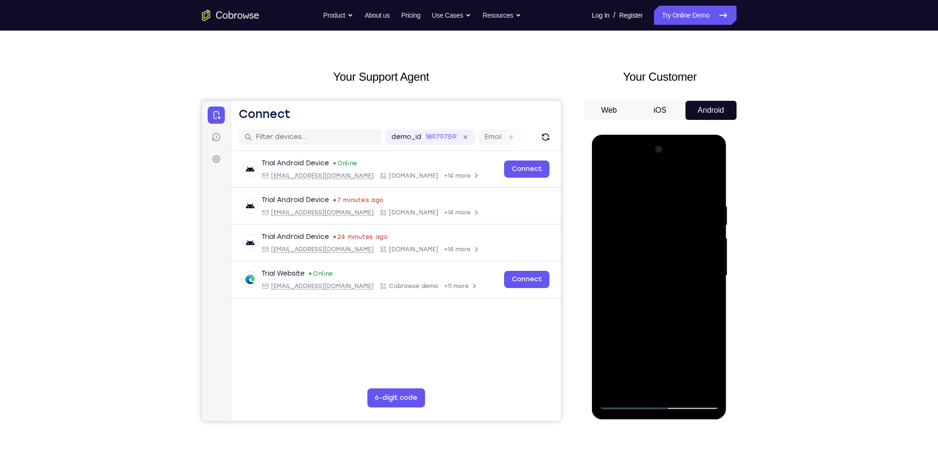
click at [653, 275] on div at bounding box center [659, 275] width 120 height 267
click at [655, 313] on div at bounding box center [659, 275] width 120 height 267
click at [654, 315] on div at bounding box center [659, 275] width 120 height 267
click at [682, 388] on div at bounding box center [659, 275] width 120 height 267
click at [650, 327] on div at bounding box center [659, 275] width 120 height 267
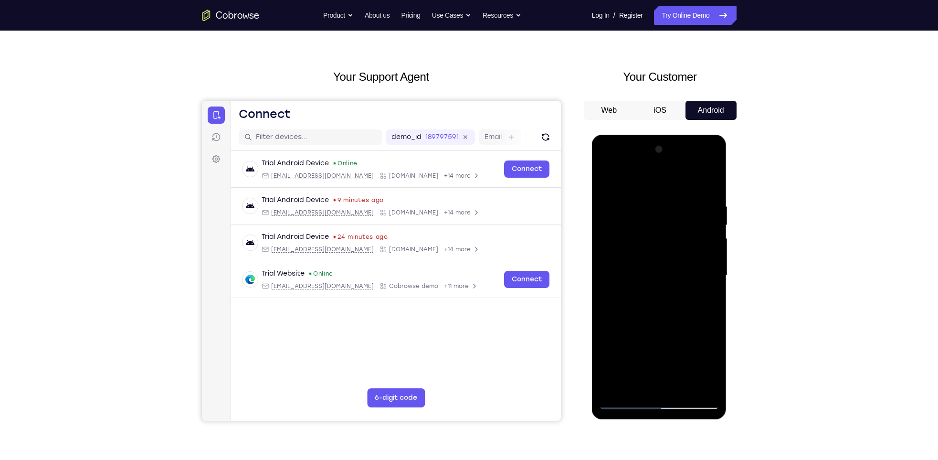
click at [624, 407] on div at bounding box center [659, 275] width 120 height 267
click at [635, 390] on div at bounding box center [659, 275] width 120 height 267
click at [634, 180] on div at bounding box center [659, 275] width 120 height 267
click at [609, 206] on div at bounding box center [659, 275] width 120 height 267
click at [708, 289] on div at bounding box center [659, 275] width 120 height 267
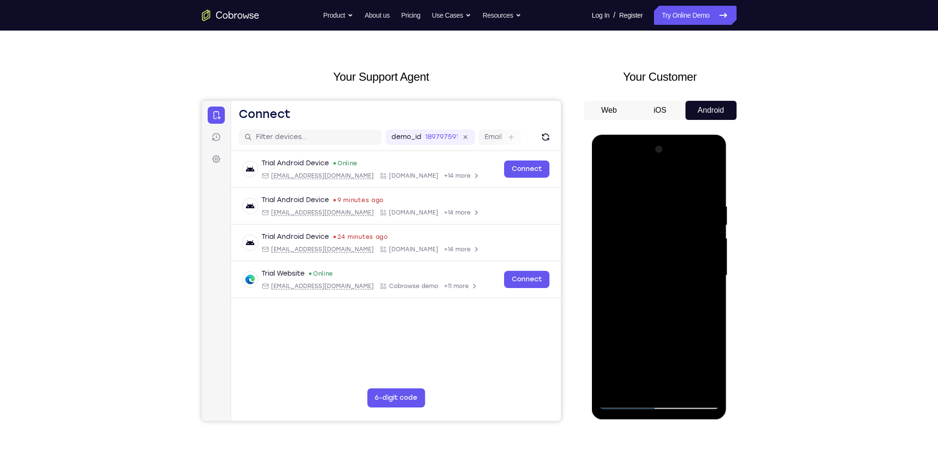
click at [612, 183] on div at bounding box center [659, 275] width 120 height 267
drag, startPoint x: 675, startPoint y: 201, endPoint x: 660, endPoint y: 382, distance: 181.6
click at [660, 382] on div at bounding box center [659, 275] width 120 height 267
click at [616, 201] on div at bounding box center [659, 275] width 120 height 267
click at [711, 276] on div at bounding box center [659, 275] width 120 height 267
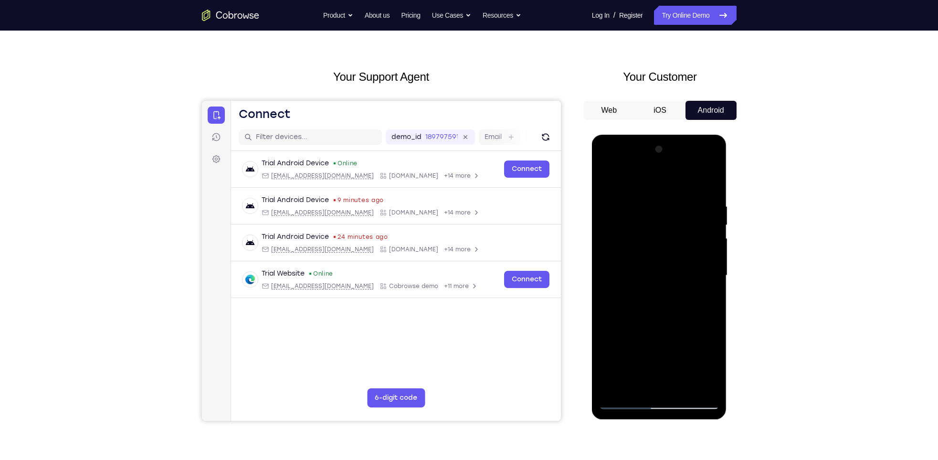
click at [707, 184] on div at bounding box center [659, 275] width 120 height 267
drag, startPoint x: 679, startPoint y: 200, endPoint x: 669, endPoint y: 377, distance: 177.9
click at [669, 377] on div at bounding box center [659, 275] width 120 height 267
click at [619, 212] on div at bounding box center [659, 275] width 120 height 267
click at [710, 282] on div at bounding box center [659, 275] width 120 height 267
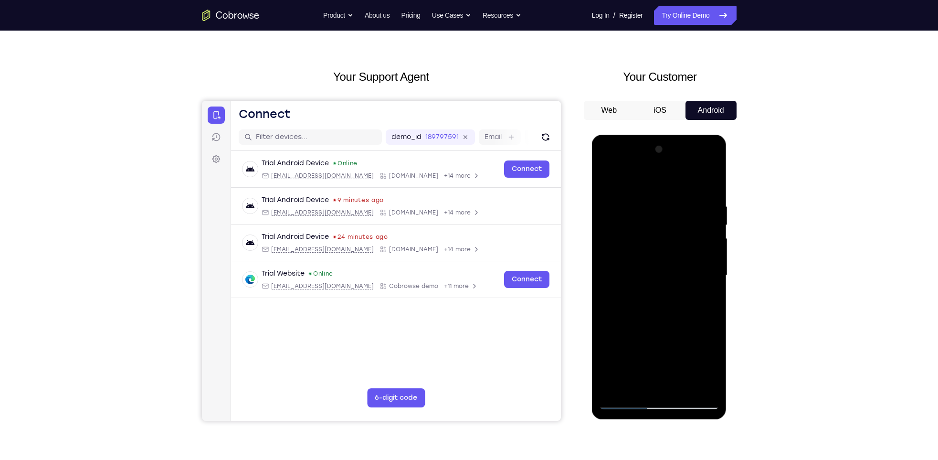
click at [656, 381] on div at bounding box center [659, 275] width 120 height 267
click at [707, 185] on div at bounding box center [659, 275] width 120 height 267
click at [606, 178] on div at bounding box center [659, 275] width 120 height 267
click at [716, 184] on div at bounding box center [659, 275] width 120 height 267
click at [710, 184] on div at bounding box center [659, 275] width 120 height 267
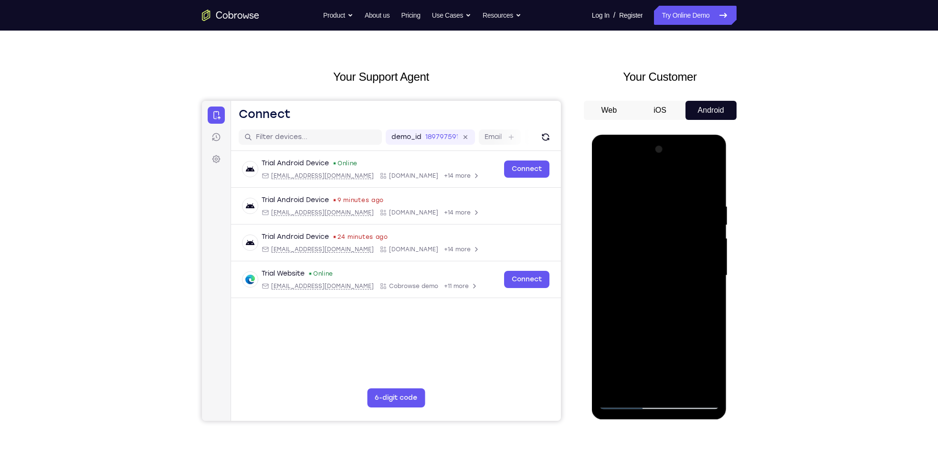
drag, startPoint x: 666, startPoint y: 245, endPoint x: 645, endPoint y: 445, distance: 200.7
click at [645, 421] on html "Online web based iOS Simulators and Android Emulators. Run iPhone, iPad, Mobile…" at bounding box center [660, 278] width 136 height 287
drag, startPoint x: 654, startPoint y: 339, endPoint x: 657, endPoint y: 317, distance: 22.7
click at [657, 317] on div at bounding box center [659, 275] width 120 height 267
drag, startPoint x: 666, startPoint y: 340, endPoint x: 693, endPoint y: 141, distance: 200.4
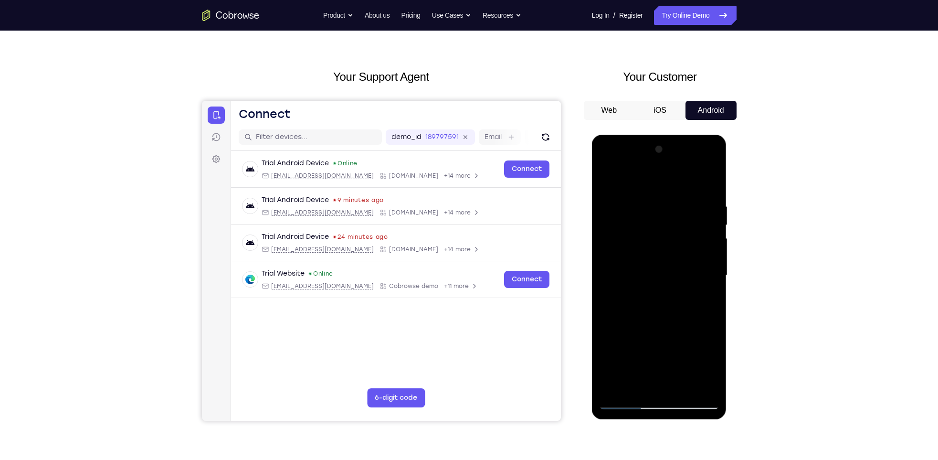
click at [693, 141] on div at bounding box center [659, 277] width 135 height 285
drag, startPoint x: 662, startPoint y: 311, endPoint x: 670, endPoint y: 266, distance: 45.1
click at [670, 266] on div at bounding box center [659, 275] width 120 height 267
drag, startPoint x: 654, startPoint y: 354, endPoint x: 677, endPoint y: 163, distance: 192.4
click at [677, 163] on div at bounding box center [659, 275] width 120 height 267
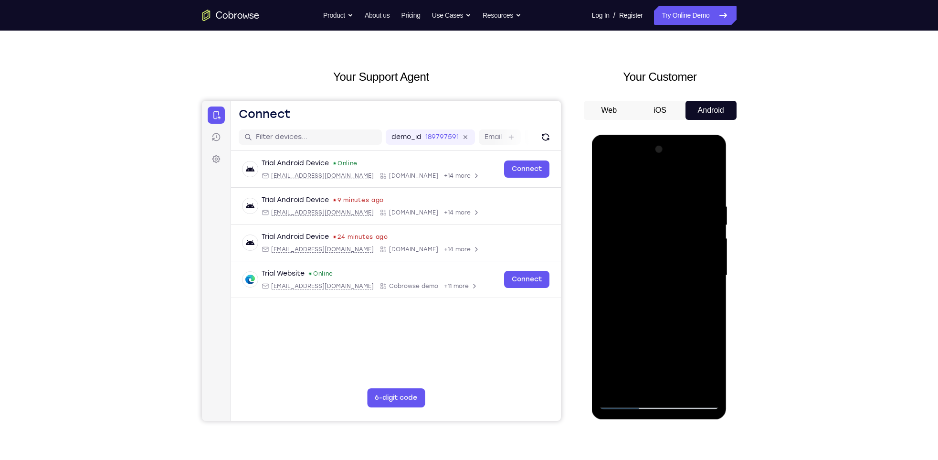
drag, startPoint x: 656, startPoint y: 293, endPoint x: 1267, endPoint y: 269, distance: 611.7
click at [675, 135] on div at bounding box center [659, 277] width 135 height 285
drag, startPoint x: 662, startPoint y: 300, endPoint x: 673, endPoint y: 215, distance: 85.2
click at [673, 215] on div at bounding box center [659, 275] width 120 height 267
drag, startPoint x: 659, startPoint y: 320, endPoint x: 668, endPoint y: 112, distance: 207.9
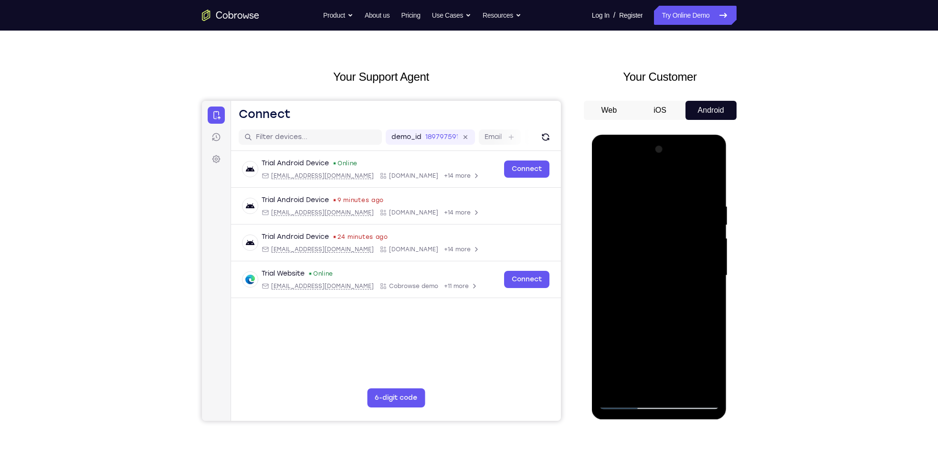
click at [668, 135] on html "Online web based iOS Simulators and Android Emulators. Run iPhone, iPad, Mobile…" at bounding box center [660, 278] width 136 height 287
drag, startPoint x: 654, startPoint y: 312, endPoint x: 659, endPoint y: 251, distance: 60.8
click at [659, 251] on div at bounding box center [659, 275] width 120 height 267
drag, startPoint x: 654, startPoint y: 331, endPoint x: 691, endPoint y: 138, distance: 197.0
click at [691, 138] on div at bounding box center [659, 277] width 135 height 285
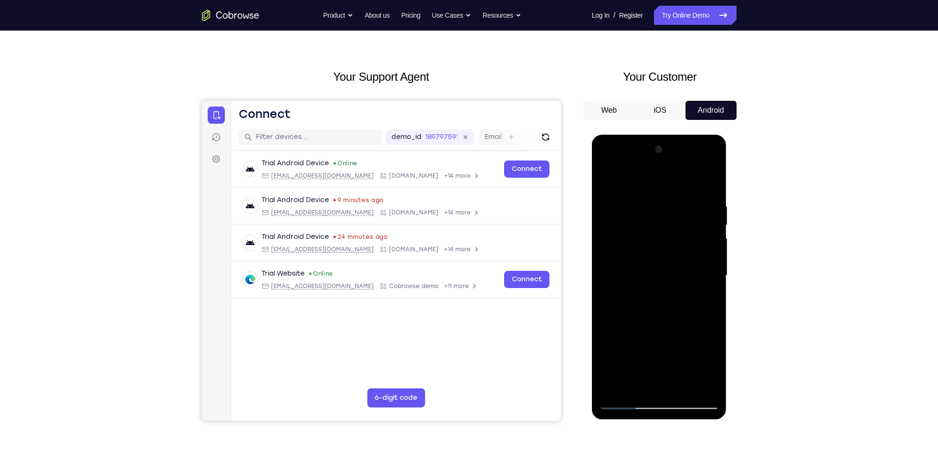
click at [605, 269] on div at bounding box center [659, 275] width 120 height 267
click at [708, 269] on div at bounding box center [659, 275] width 120 height 267
click at [711, 270] on div at bounding box center [659, 275] width 120 height 267
click at [657, 326] on div at bounding box center [659, 275] width 120 height 267
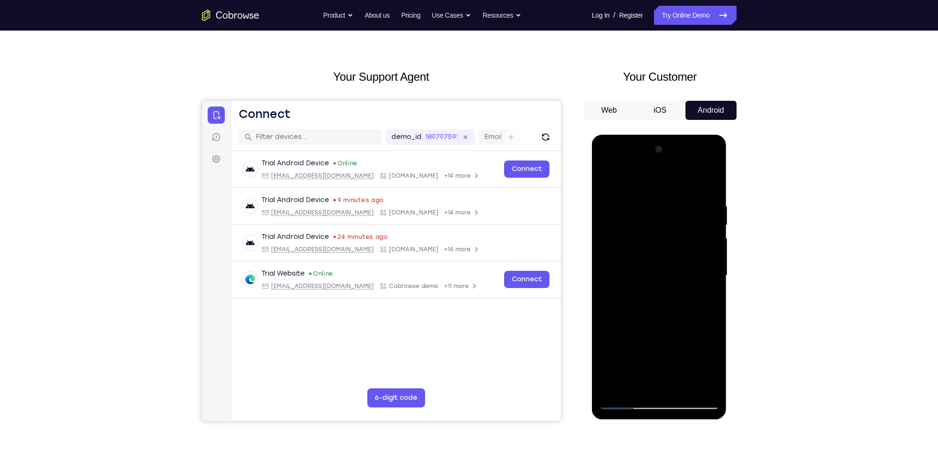
click at [657, 326] on div at bounding box center [659, 275] width 120 height 267
drag, startPoint x: 657, startPoint y: 326, endPoint x: 673, endPoint y: 132, distance: 194.5
click at [673, 135] on html "Online web based iOS Simulators and Android Emulators. Run iPhone, iPad, Mobile…" at bounding box center [660, 278] width 136 height 287
drag, startPoint x: 662, startPoint y: 312, endPoint x: 666, endPoint y: 286, distance: 27.0
click at [666, 286] on div at bounding box center [659, 275] width 120 height 267
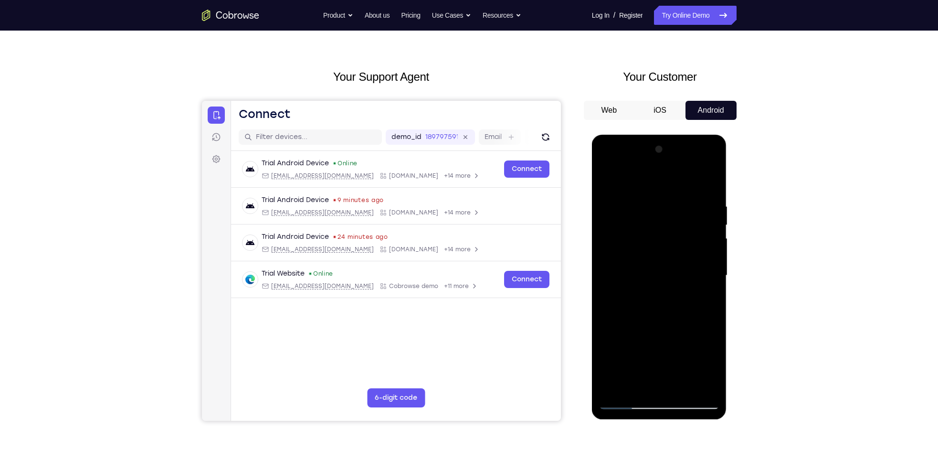
click at [717, 264] on div at bounding box center [659, 275] width 120 height 267
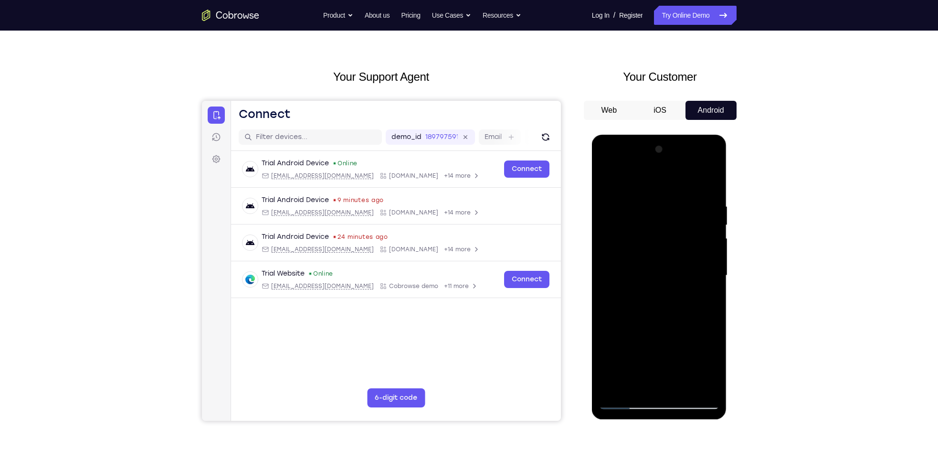
click at [717, 264] on div at bounding box center [659, 275] width 120 height 267
click at [604, 342] on div at bounding box center [659, 275] width 120 height 267
drag, startPoint x: 667, startPoint y: 337, endPoint x: 675, endPoint y: 295, distance: 42.4
click at [675, 295] on div at bounding box center [659, 275] width 120 height 267
click at [714, 306] on div at bounding box center [659, 275] width 120 height 267
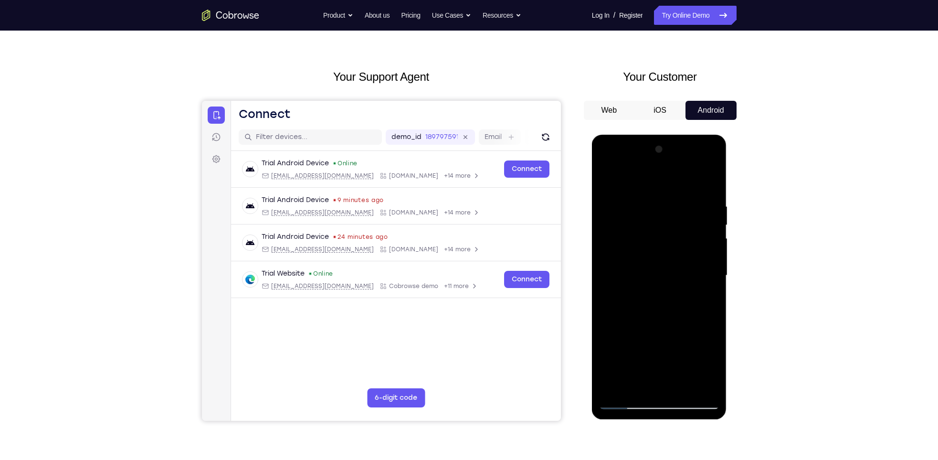
drag, startPoint x: 678, startPoint y: 315, endPoint x: 676, endPoint y: 170, distance: 144.2
click at [676, 170] on div at bounding box center [659, 275] width 120 height 267
drag, startPoint x: 666, startPoint y: 310, endPoint x: 668, endPoint y: 137, distance: 173.8
click at [668, 137] on div at bounding box center [659, 277] width 135 height 285
drag, startPoint x: 666, startPoint y: 312, endPoint x: 684, endPoint y: 207, distance: 107.0
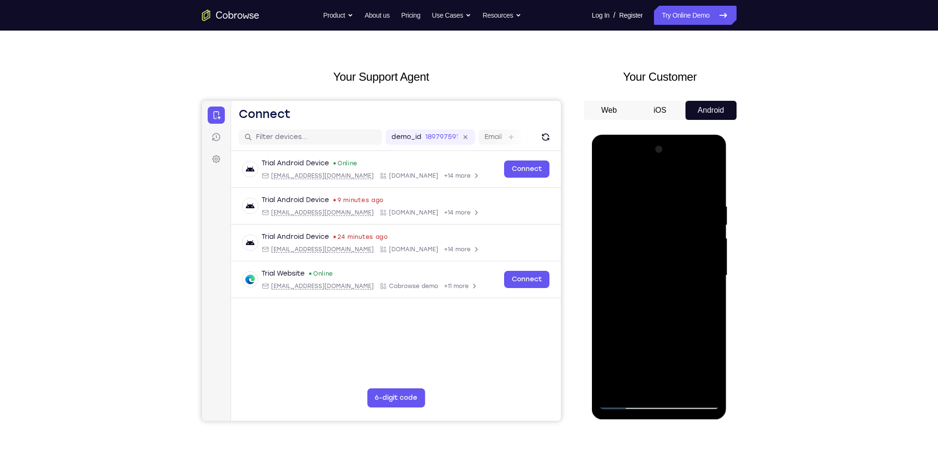
click at [684, 207] on div at bounding box center [659, 275] width 120 height 267
drag, startPoint x: 658, startPoint y: 308, endPoint x: 662, endPoint y: 292, distance: 16.6
click at [662, 292] on div at bounding box center [659, 275] width 120 height 267
click at [637, 388] on div at bounding box center [659, 275] width 120 height 267
drag, startPoint x: 670, startPoint y: 331, endPoint x: 679, endPoint y: 284, distance: 48.0
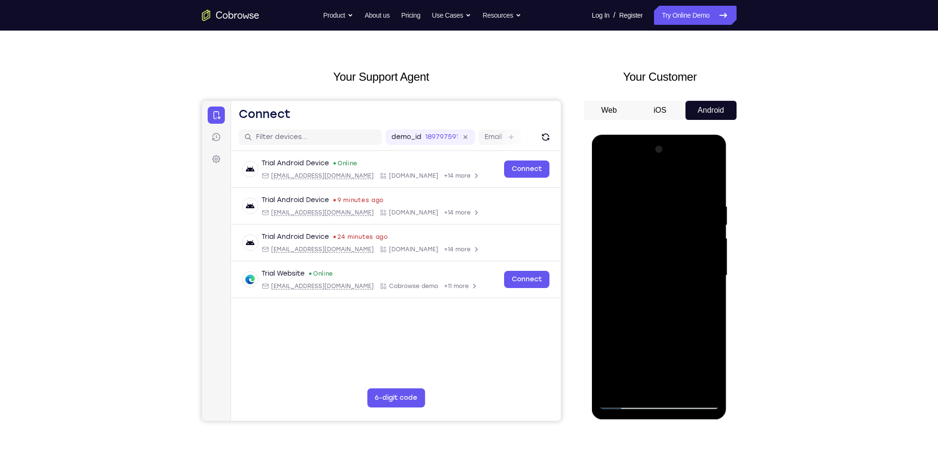
click at [679, 284] on div at bounding box center [659, 275] width 120 height 267
click at [618, 227] on div at bounding box center [659, 275] width 120 height 267
drag, startPoint x: 678, startPoint y: 259, endPoint x: 641, endPoint y: 445, distance: 189.4
click at [641, 421] on html "Online web based iOS Simulators and Android Emulators. Run iPhone, iPad, Mobile…" at bounding box center [660, 278] width 136 height 287
click at [607, 357] on div at bounding box center [659, 275] width 120 height 267
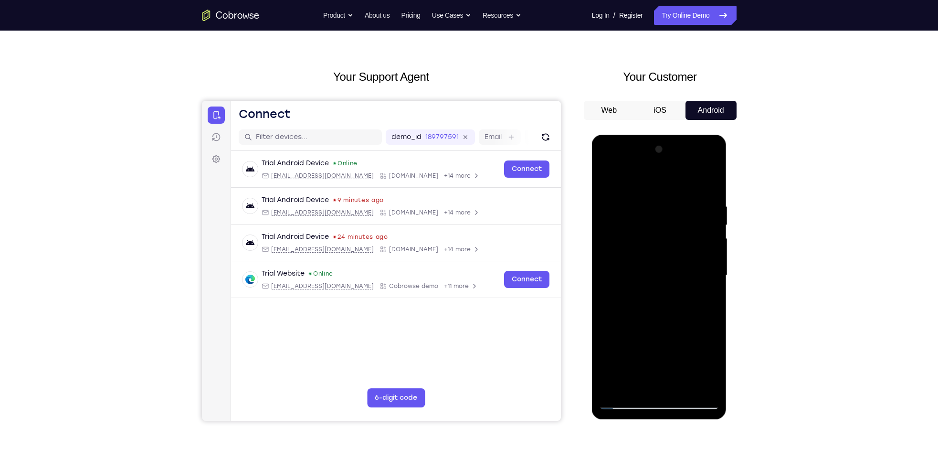
click at [635, 386] on div at bounding box center [659, 275] width 120 height 267
click at [691, 299] on div at bounding box center [659, 275] width 120 height 267
click at [604, 363] on div at bounding box center [659, 275] width 120 height 267
drag, startPoint x: 662, startPoint y: 360, endPoint x: 674, endPoint y: 200, distance: 160.4
click at [674, 200] on div at bounding box center [659, 275] width 120 height 267
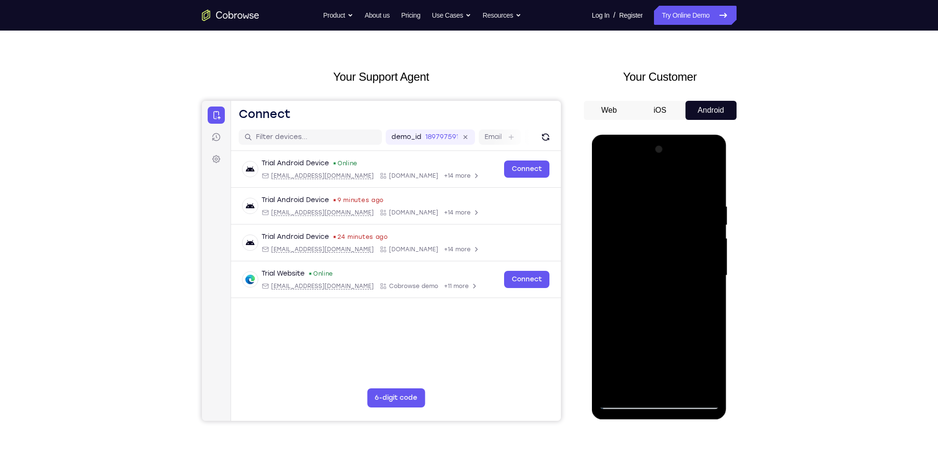
drag, startPoint x: 660, startPoint y: 328, endPoint x: 671, endPoint y: 237, distance: 91.4
click at [671, 237] on div at bounding box center [659, 275] width 120 height 267
click at [714, 254] on div at bounding box center [659, 275] width 120 height 267
click at [711, 258] on div at bounding box center [659, 275] width 120 height 267
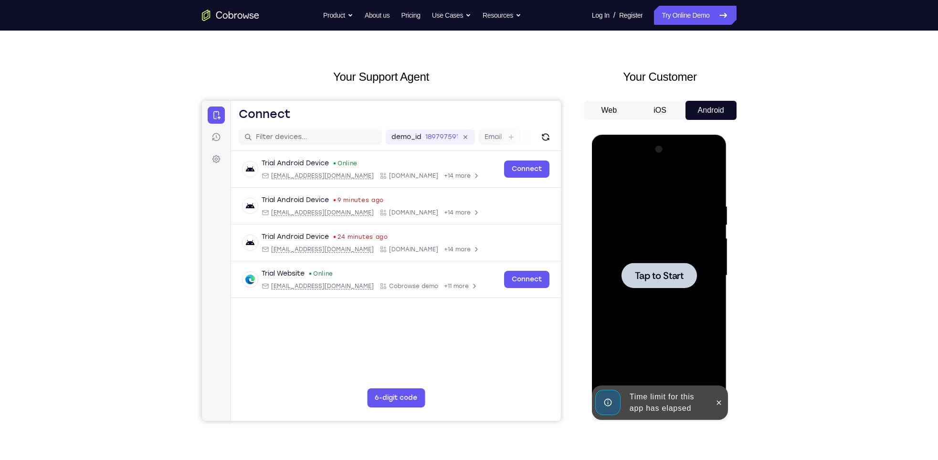
drag, startPoint x: 660, startPoint y: 323, endPoint x: 657, endPoint y: 168, distance: 155.7
click at [657, 135] on div "Tap to Start" at bounding box center [659, 135] width 135 height 0
